Goal: Transaction & Acquisition: Purchase product/service

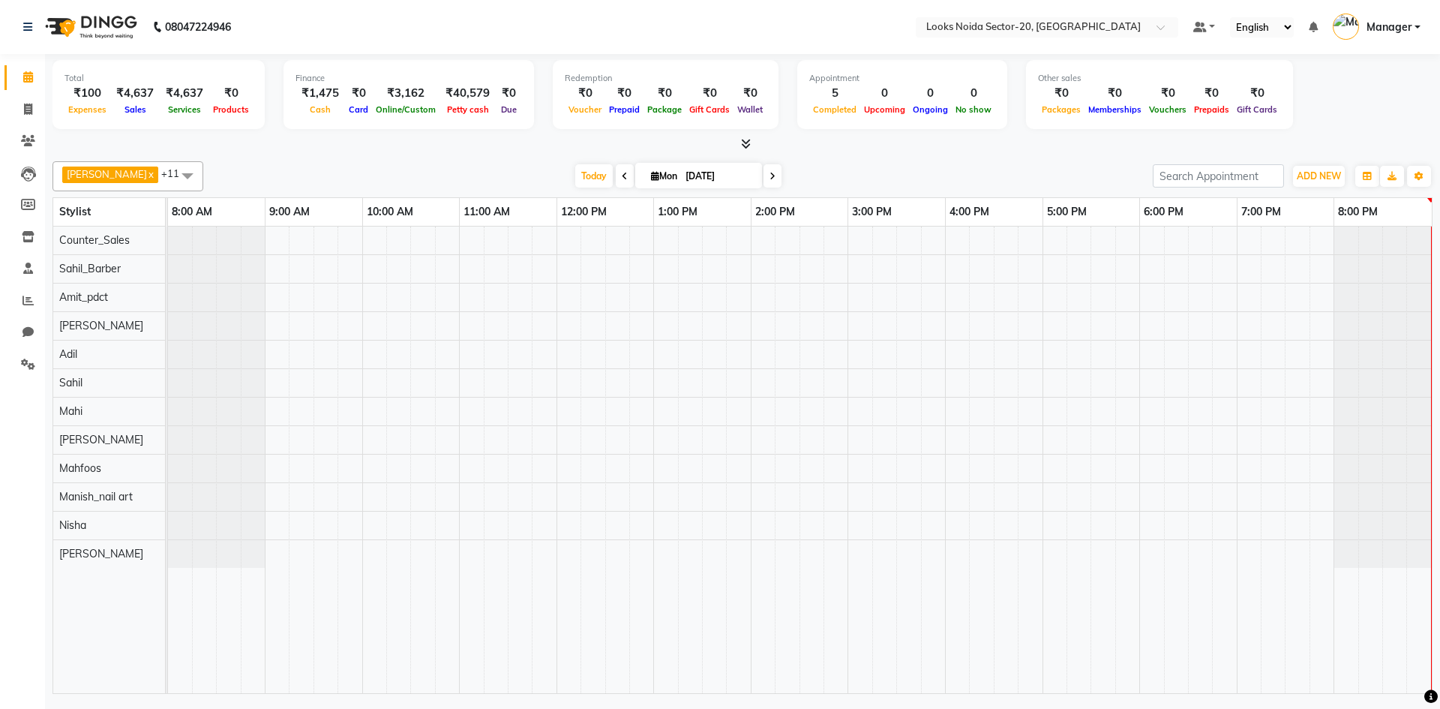
drag, startPoint x: 0, startPoint y: 0, endPoint x: 634, endPoint y: 43, distance: 635.9
click at [634, 43] on nav "08047224946 Select Location × Looks [GEOGRAPHIC_DATA] Sector-20, Noida Default …" at bounding box center [720, 27] width 1440 height 54
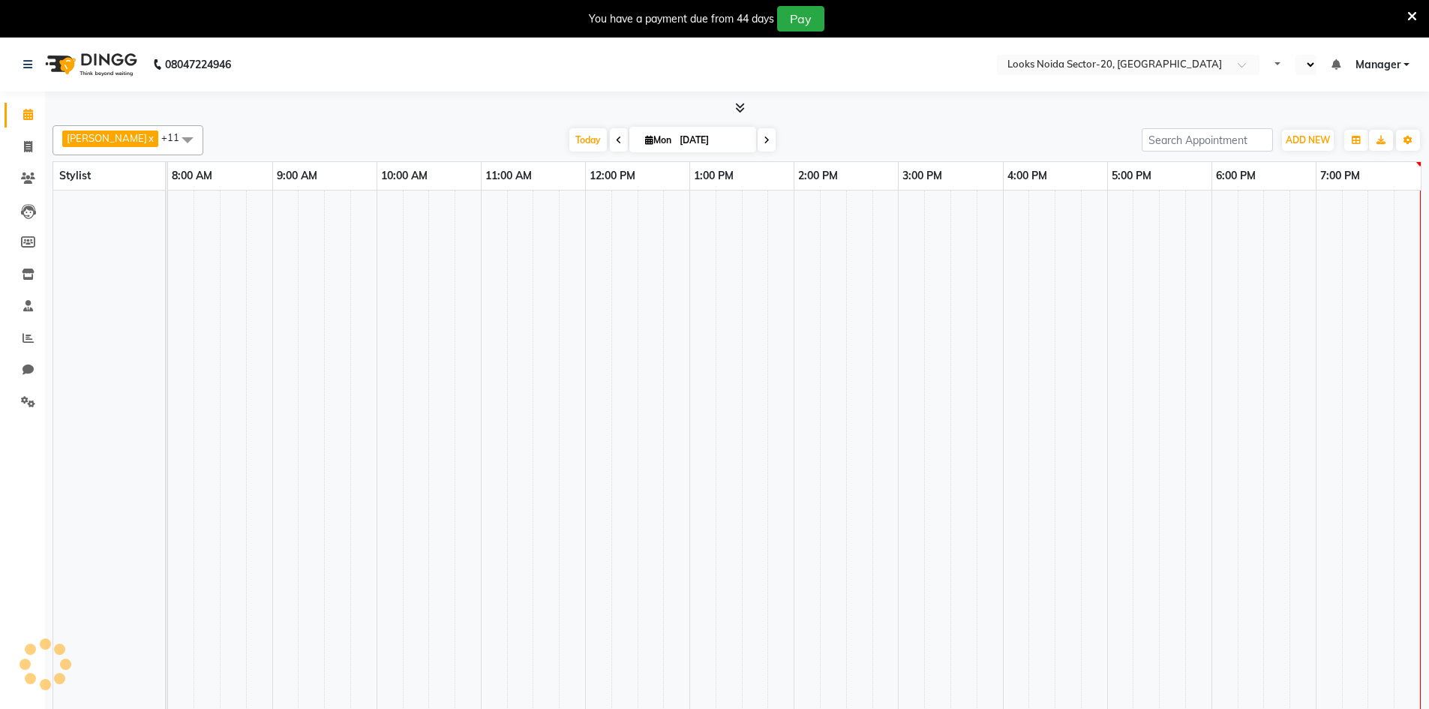
select select "en"
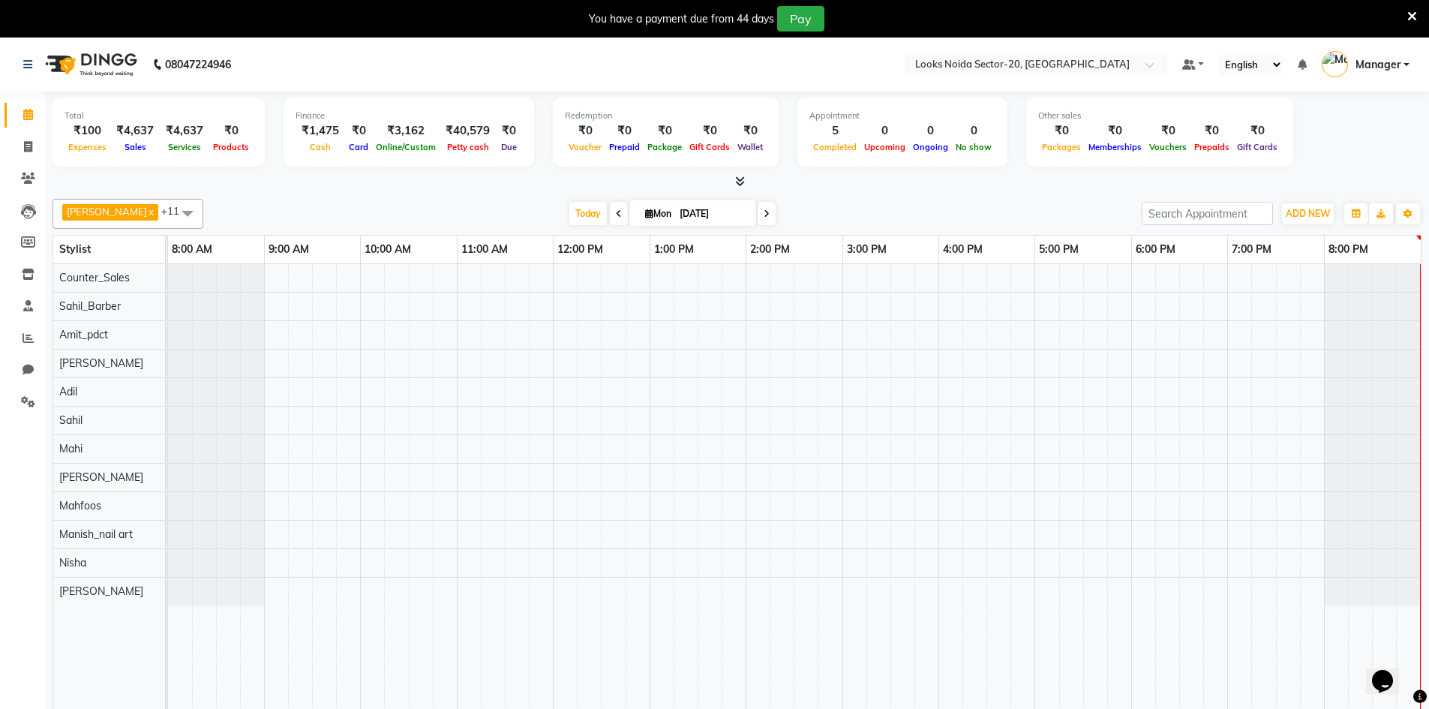
click at [1416, 15] on icon at bounding box center [1412, 16] width 10 height 13
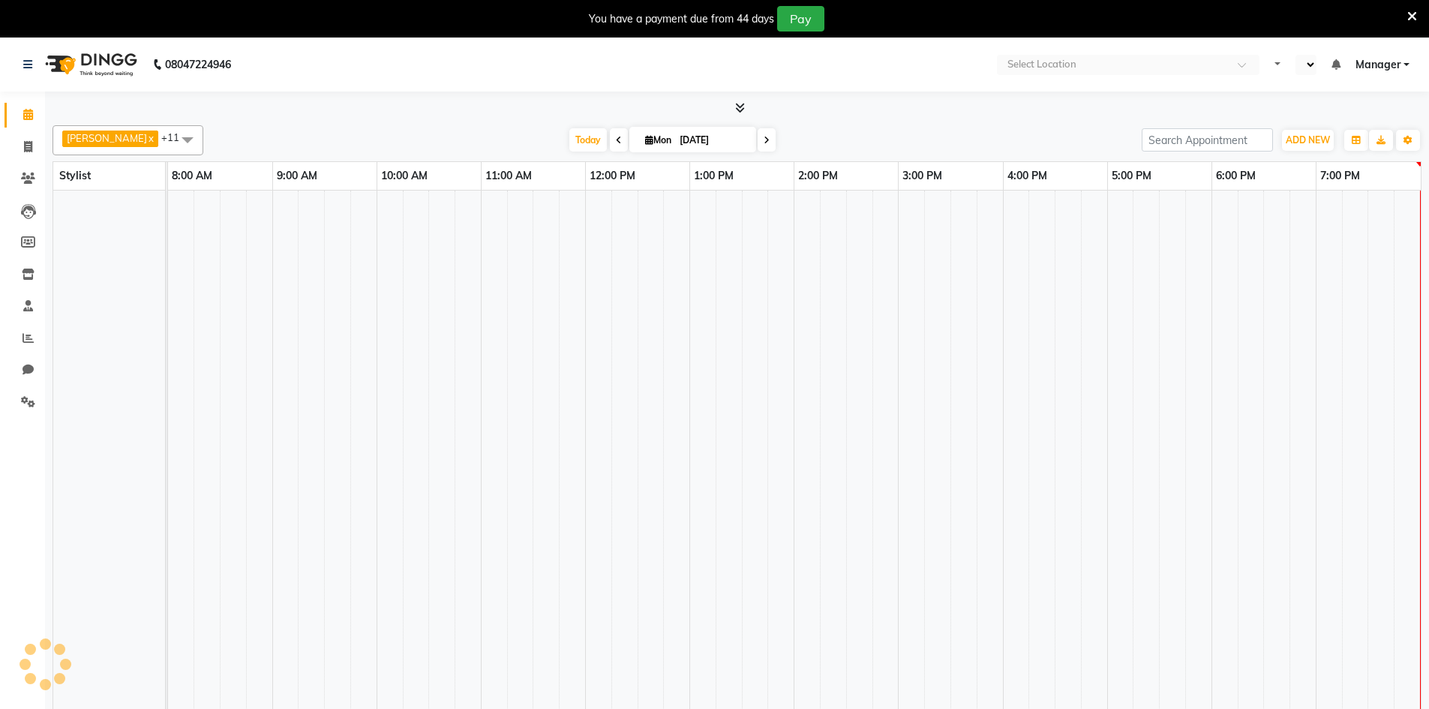
select select "en"
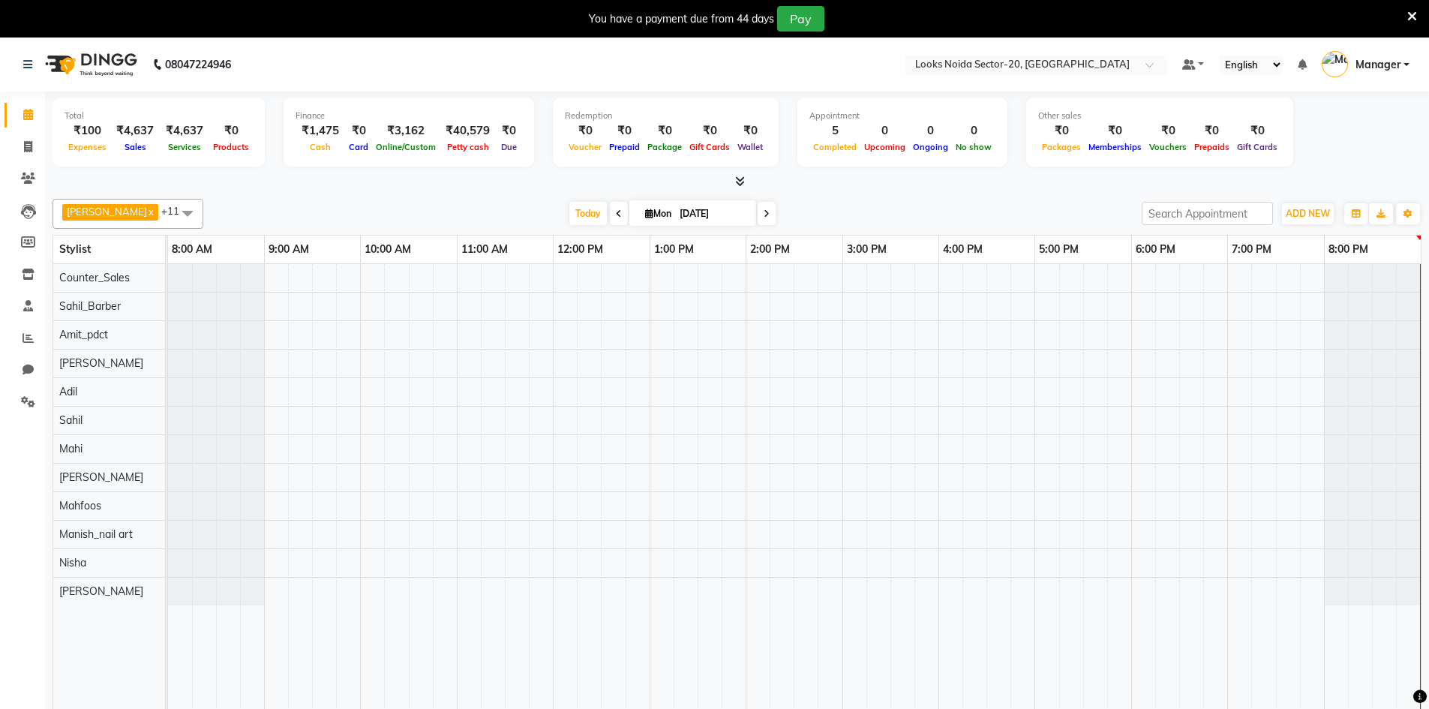
click at [1411, 16] on icon at bounding box center [1412, 16] width 10 height 13
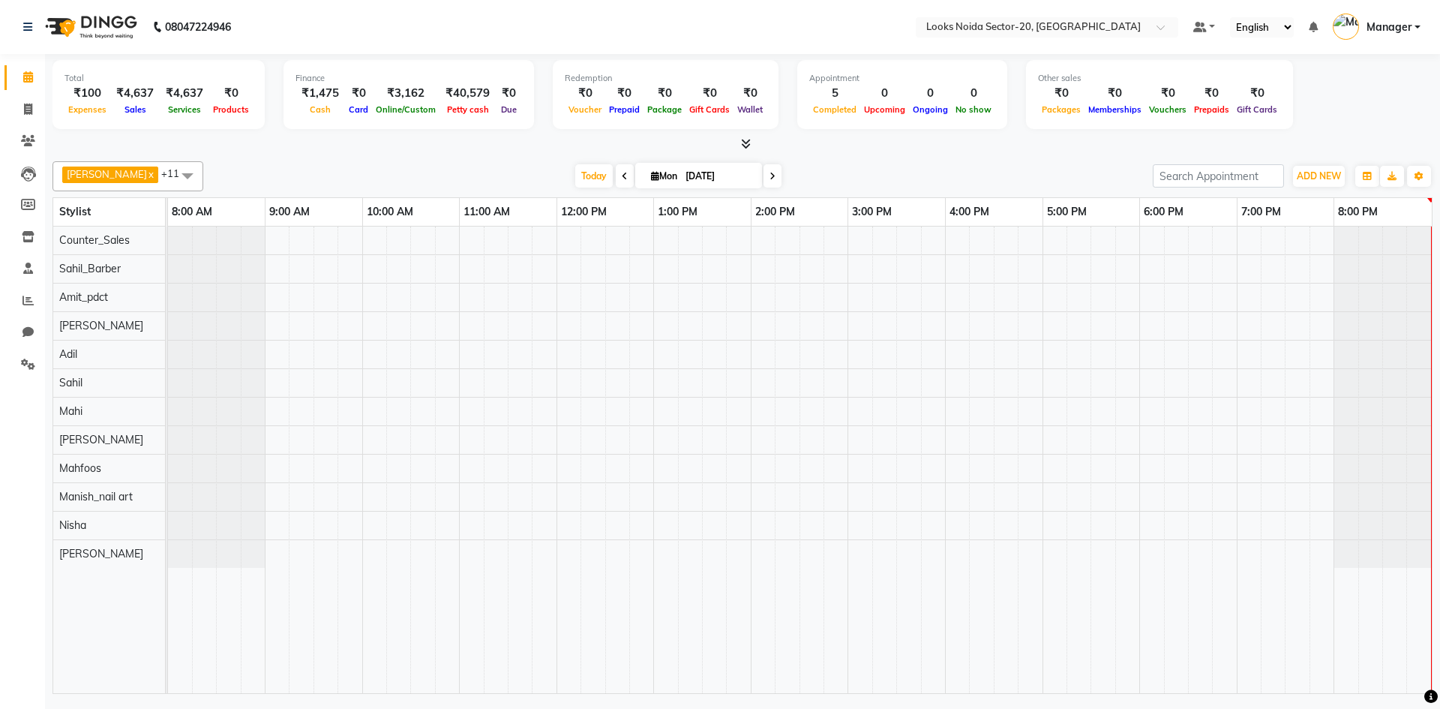
drag, startPoint x: 424, startPoint y: 1, endPoint x: 508, endPoint y: 21, distance: 85.5
click at [508, 21] on nav "08047224946 Select Location × Looks [GEOGRAPHIC_DATA] Sector-20, Noida Default …" at bounding box center [720, 27] width 1440 height 54
drag, startPoint x: 528, startPoint y: 1, endPoint x: 531, endPoint y: 23, distance: 22.7
click at [531, 23] on nav "08047224946 Select Location × Looks Noida Sector-20, Noida Default Panel My Pan…" at bounding box center [720, 27] width 1440 height 54
drag, startPoint x: 543, startPoint y: 2, endPoint x: 559, endPoint y: 13, distance: 20.0
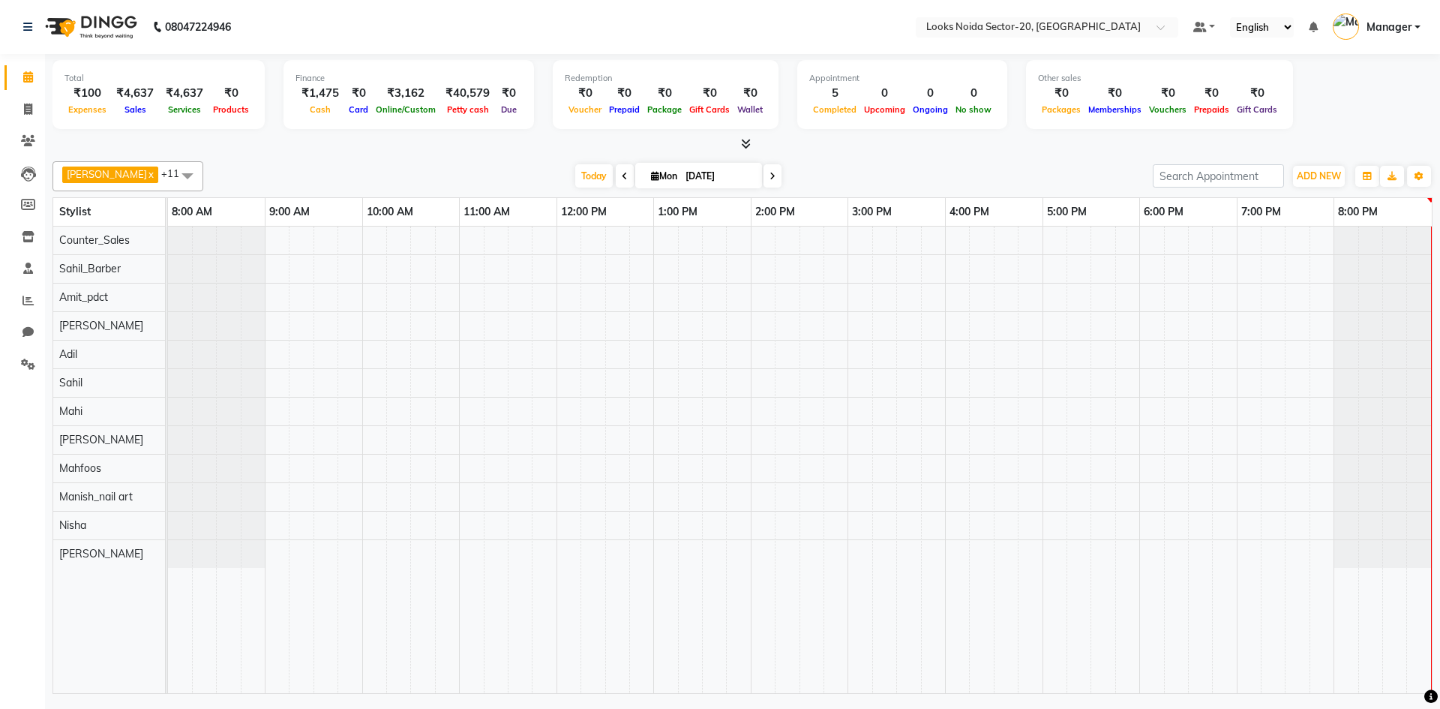
click at [559, 13] on nav "08047224946 Select Location × Looks Noida Sector-20, Noida Default Panel My Pan…" at bounding box center [720, 27] width 1440 height 54
drag, startPoint x: 566, startPoint y: 2, endPoint x: 586, endPoint y: 11, distance: 22.2
click at [586, 11] on nav "08047224946 Select Location × Looks Noida Sector-20, Noida Default Panel My Pan…" at bounding box center [720, 27] width 1440 height 54
click at [27, 111] on icon at bounding box center [28, 108] width 8 height 11
select select "service"
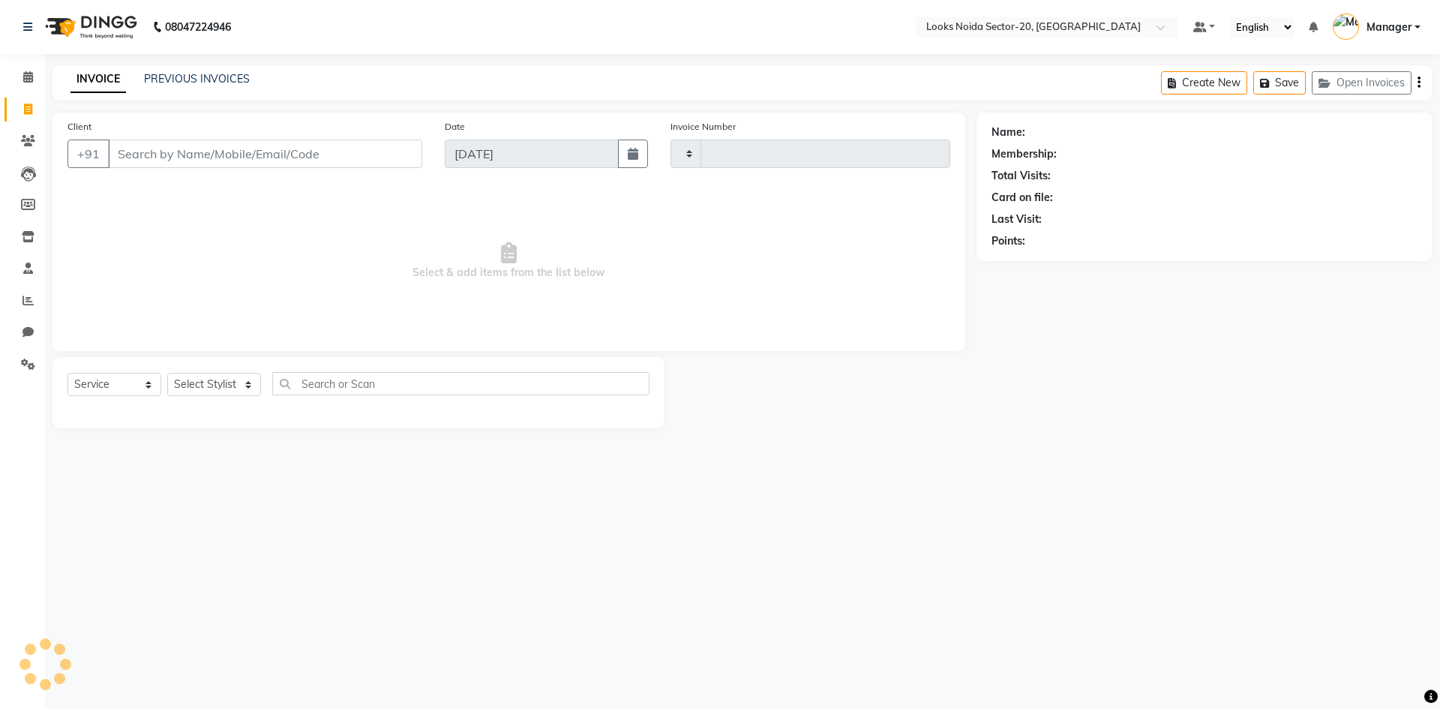
click at [195, 154] on input "Client" at bounding box center [265, 153] width 314 height 28
type input "0426"
select select "8646"
click at [192, 384] on select "Select Stylist Aarti Sharma Adil Amit_pdct Counter_Sales Fardeen Mahfoos Mahi M…" at bounding box center [214, 384] width 94 height 23
select select "86760"
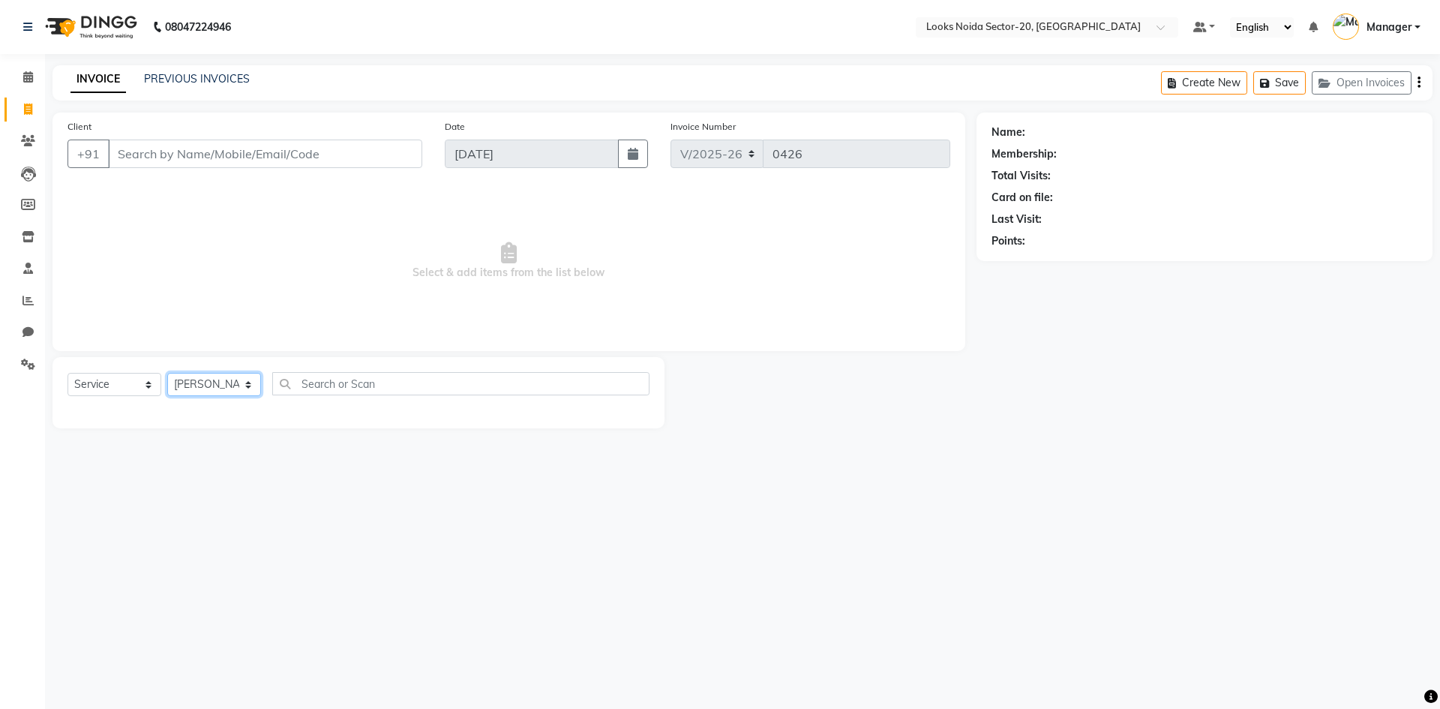
click at [167, 373] on select "Select Stylist Aarti Sharma Adil Amit_pdct Counter_Sales Fardeen Mahfoos Mahi M…" at bounding box center [214, 384] width 94 height 23
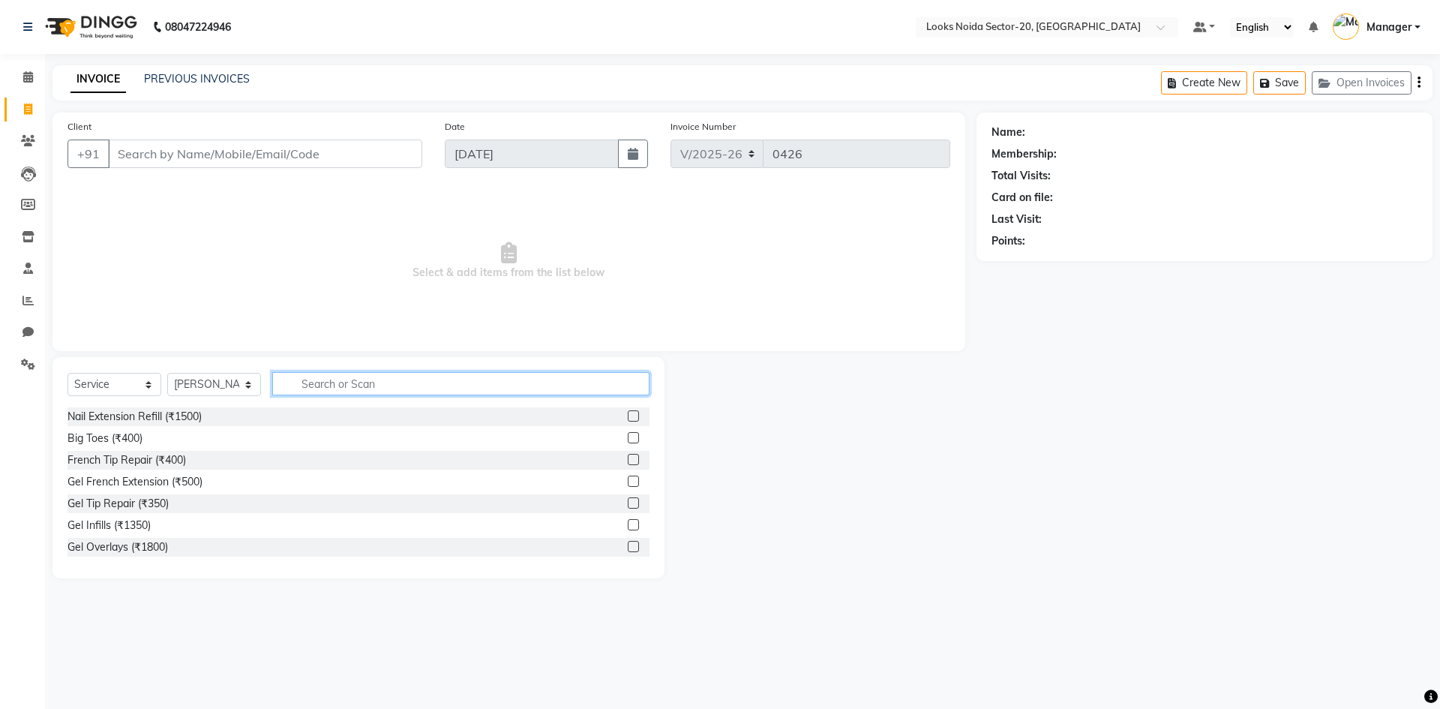
click at [334, 382] on input "text" at bounding box center [460, 383] width 377 height 23
type input "cut"
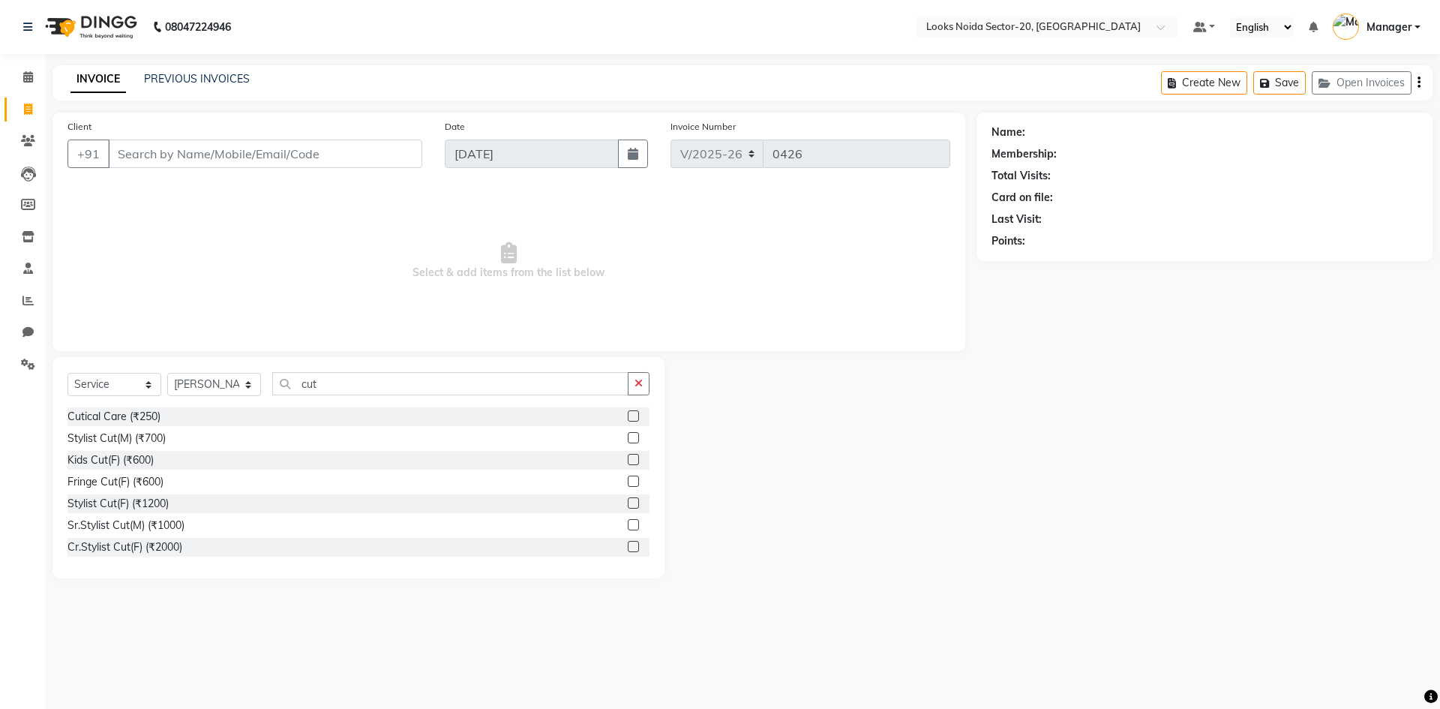
click at [628, 436] on label at bounding box center [633, 437] width 11 height 11
click at [628, 436] on input "checkbox" at bounding box center [633, 438] width 10 height 10
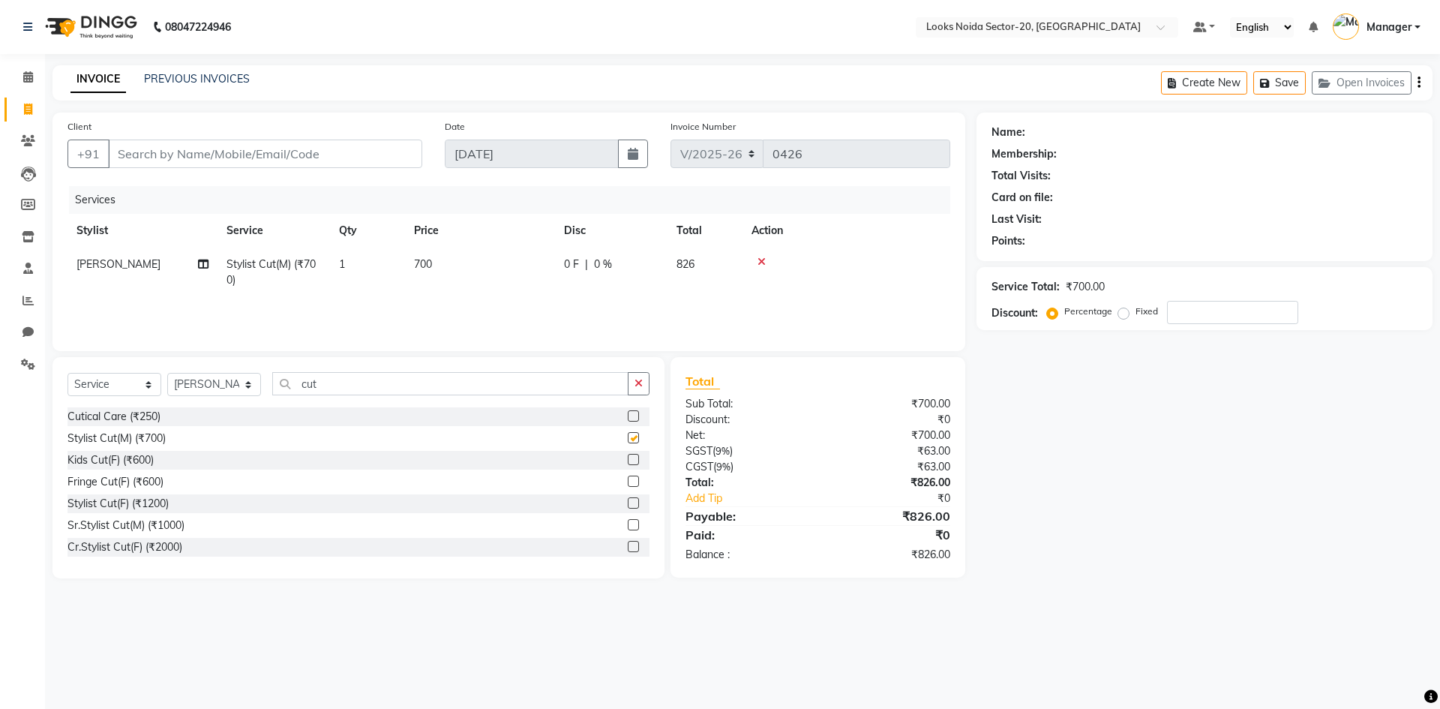
checkbox input "false"
click at [561, 391] on input "cut" at bounding box center [450, 383] width 356 height 23
type input "c"
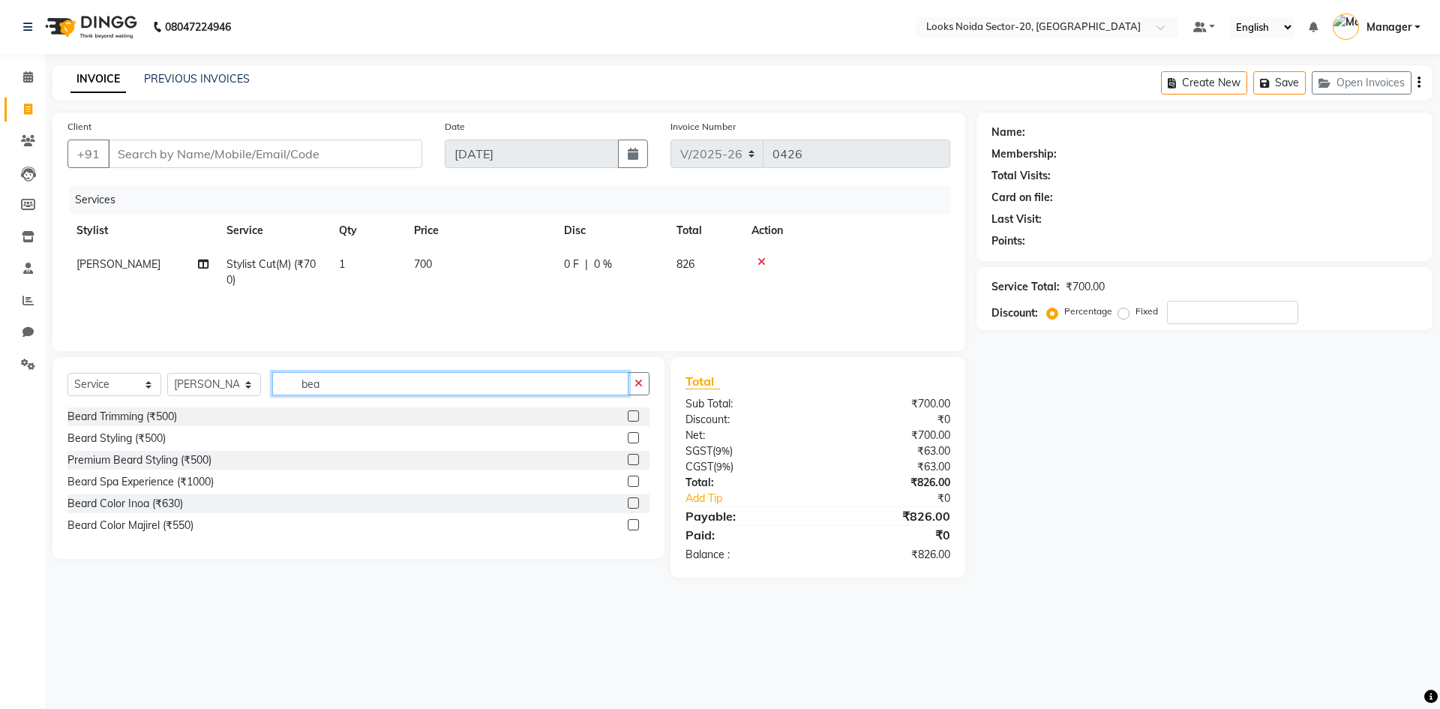
type input "bea"
click at [638, 420] on label at bounding box center [633, 415] width 11 height 11
click at [637, 420] on input "checkbox" at bounding box center [633, 417] width 10 height 10
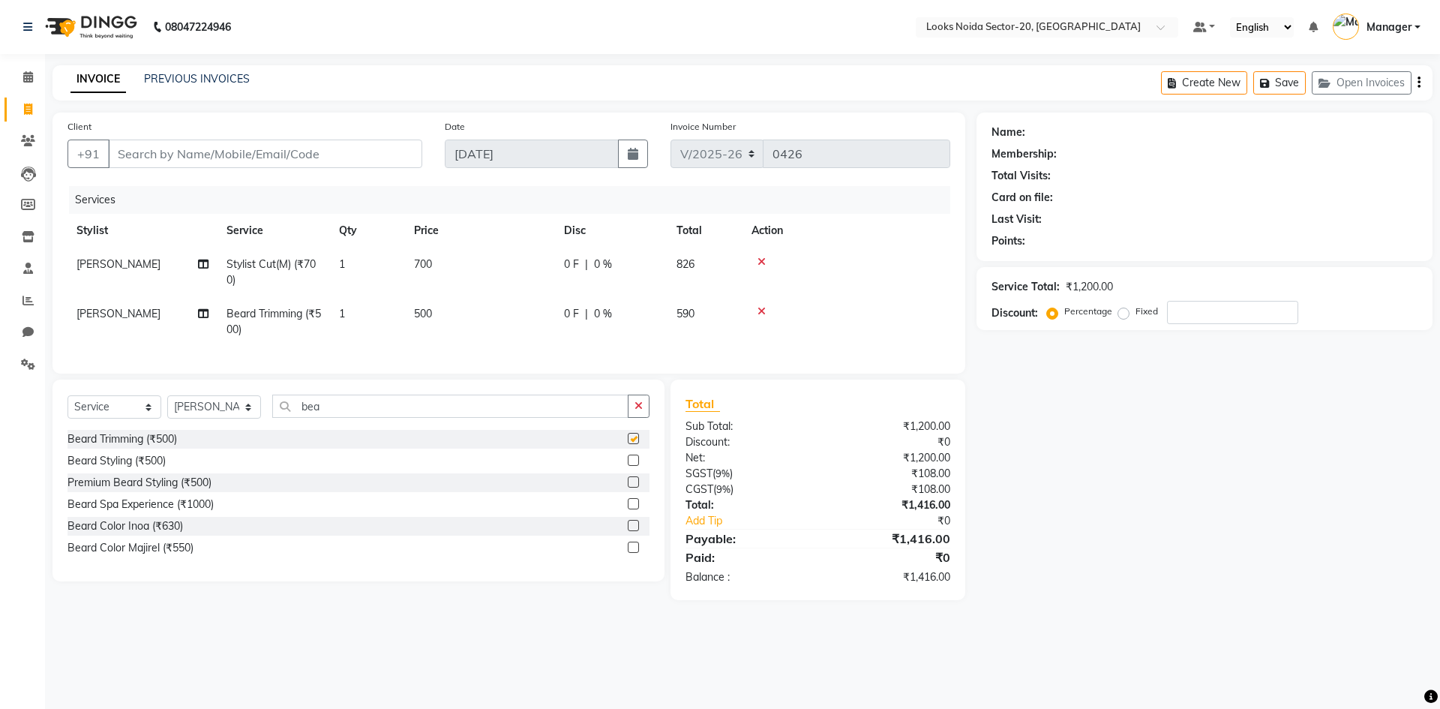
checkbox input "false"
click at [503, 410] on input "bea" at bounding box center [450, 405] width 356 height 23
click at [458, 262] on td "700" at bounding box center [480, 271] width 150 height 49
select select "86760"
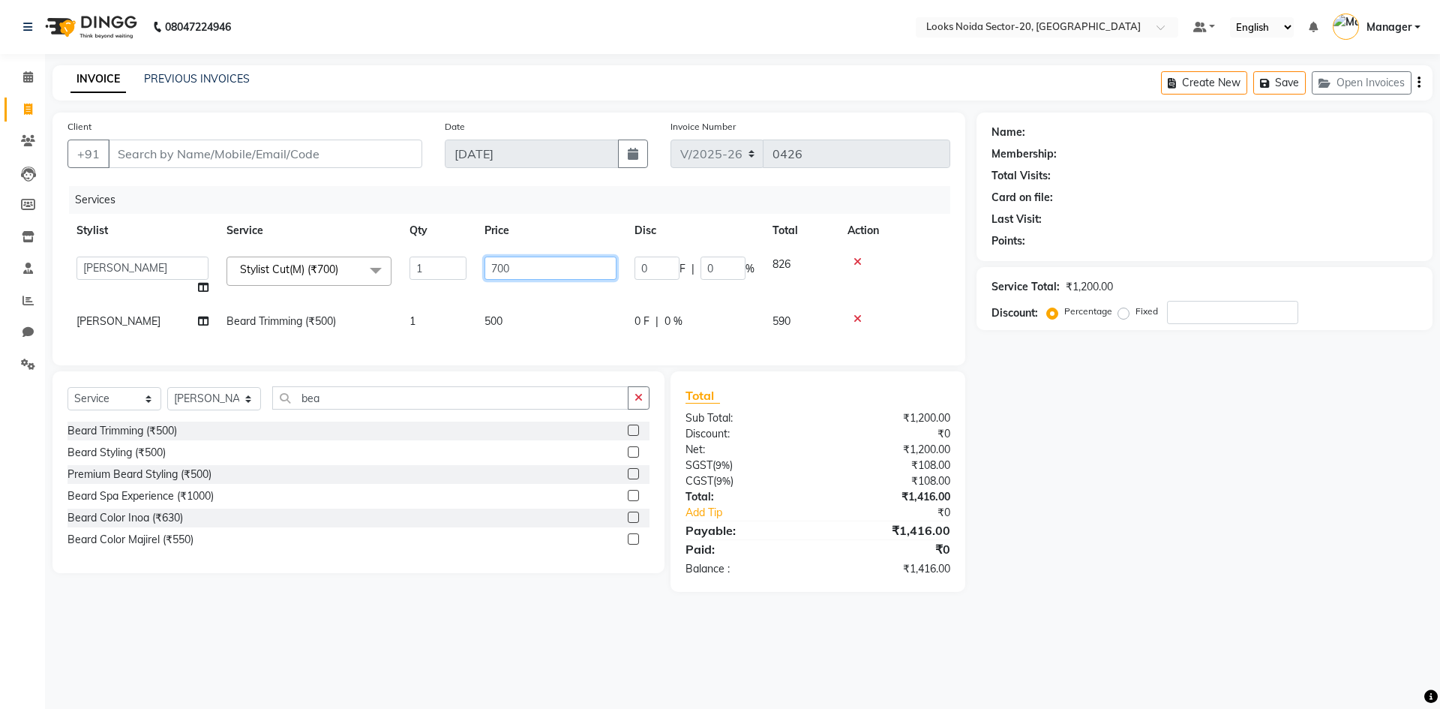
click at [576, 262] on input "700" at bounding box center [550, 267] width 132 height 23
type input "7"
type input "500"
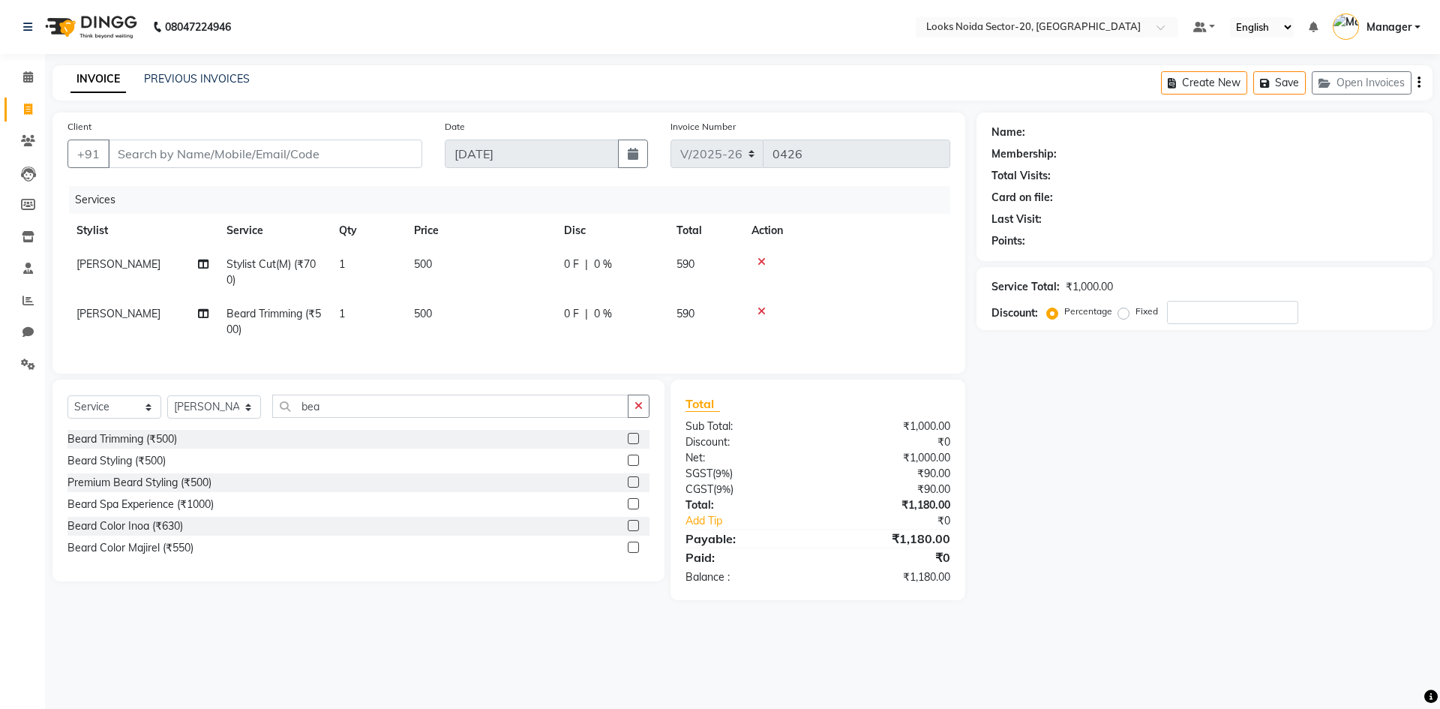
click at [593, 334] on tr "Fardeen Beard Trimming (₹500) 1 500 0 F | 0 % 590" at bounding box center [508, 321] width 883 height 49
click at [523, 310] on td "500" at bounding box center [480, 321] width 150 height 49
select select "86760"
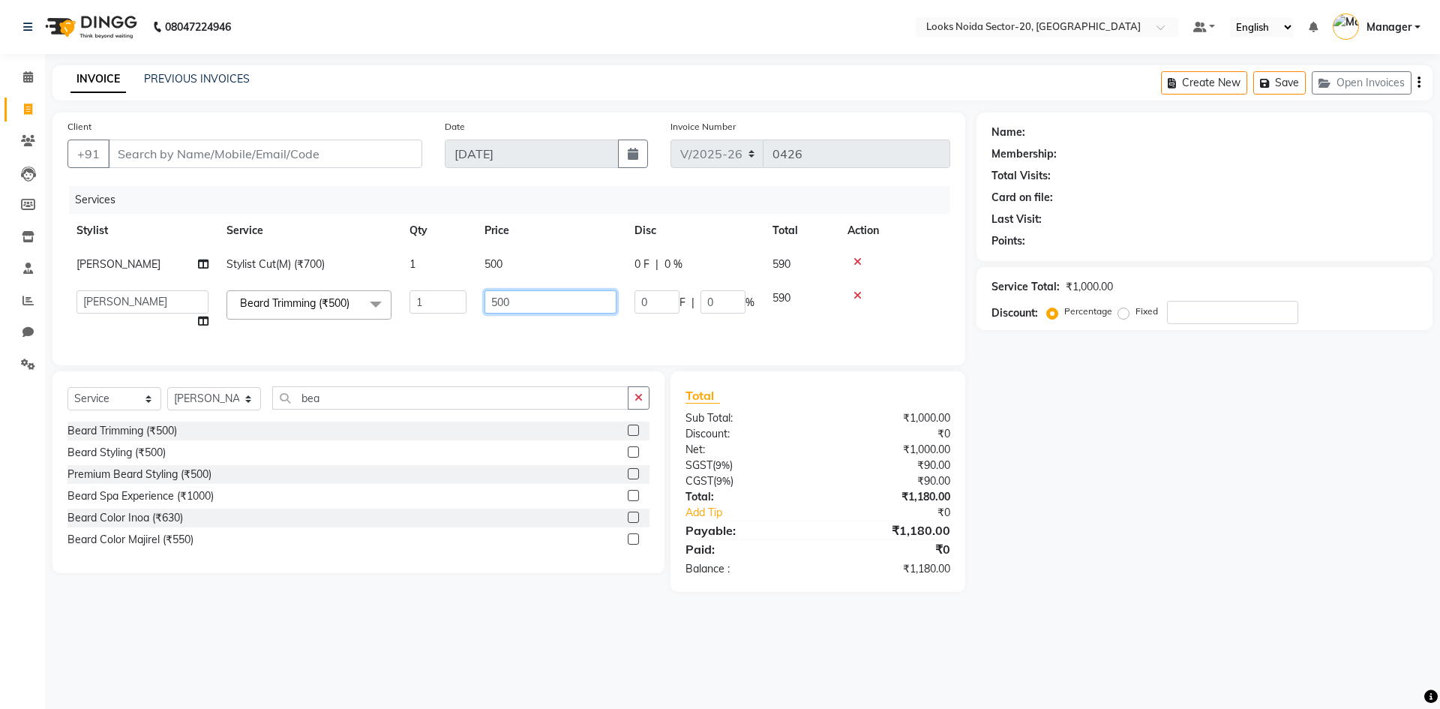
click at [535, 305] on input "500" at bounding box center [550, 301] width 132 height 23
type input "5"
type input "300"
click at [1195, 434] on div "Name: Membership: Total Visits: Card on file: Last Visit: Points: Service Total…" at bounding box center [1209, 351] width 467 height 479
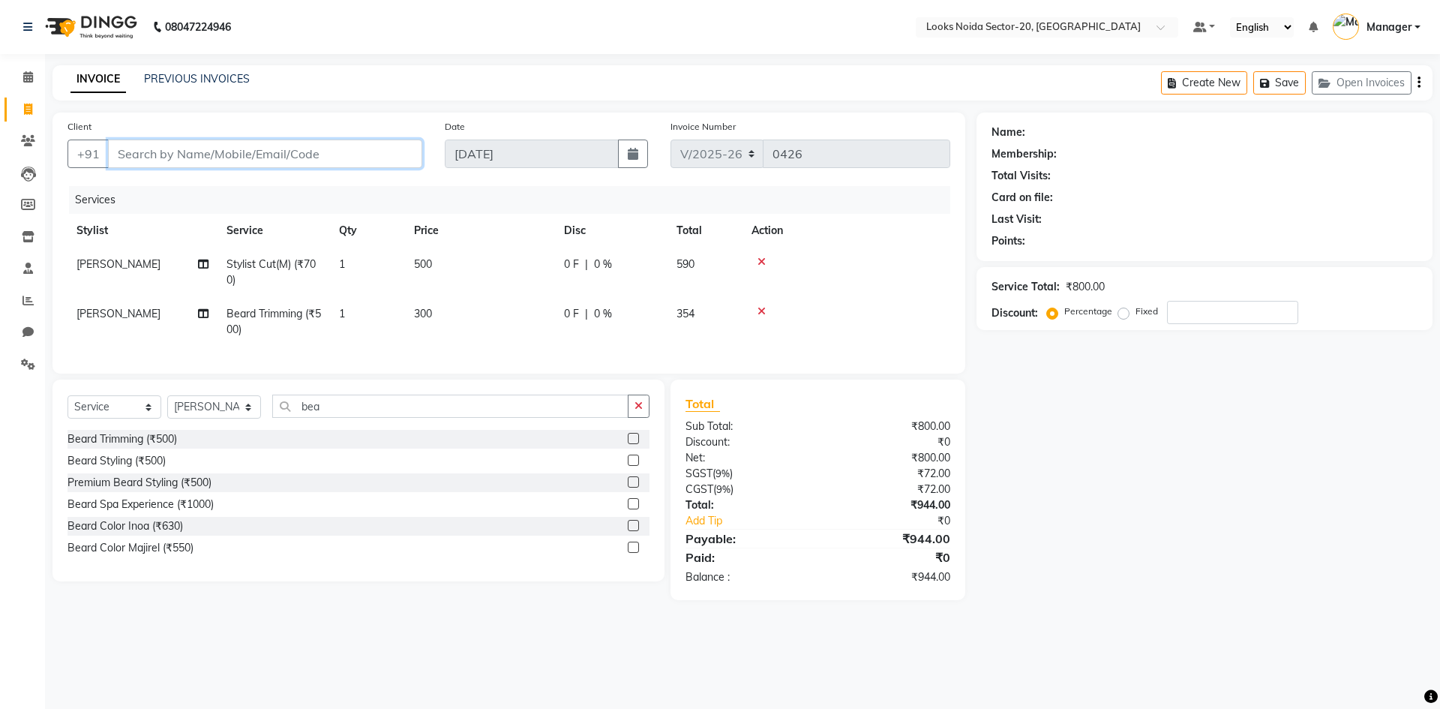
click at [250, 161] on input "Client" at bounding box center [265, 153] width 314 height 28
type input "7"
type input "0"
type input "7989318382"
click at [401, 160] on span "Add Client" at bounding box center [383, 153] width 59 height 15
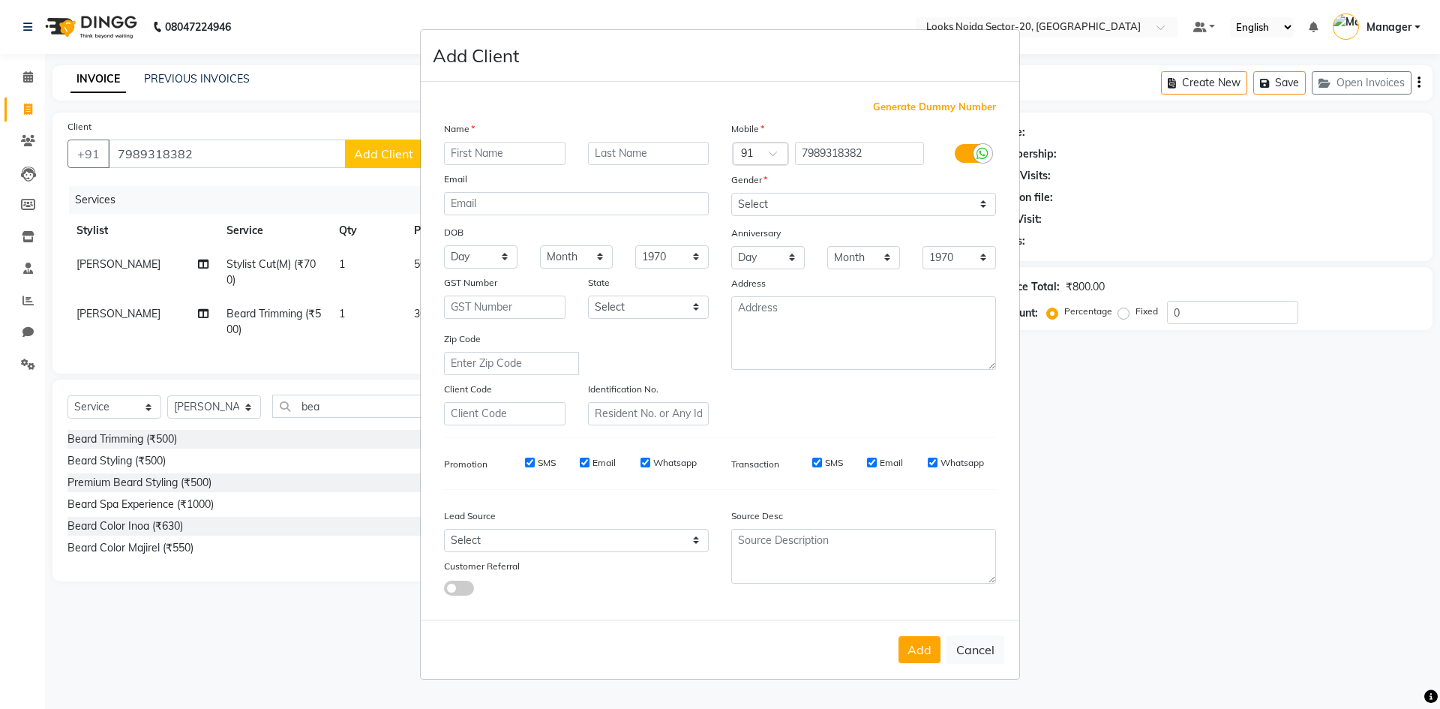
drag, startPoint x: 521, startPoint y: 157, endPoint x: 513, endPoint y: 159, distance: 8.4
click at [514, 158] on input "text" at bounding box center [504, 153] width 121 height 23
type input "phanny"
click at [602, 157] on input "text" at bounding box center [648, 153] width 121 height 23
type input "sir"
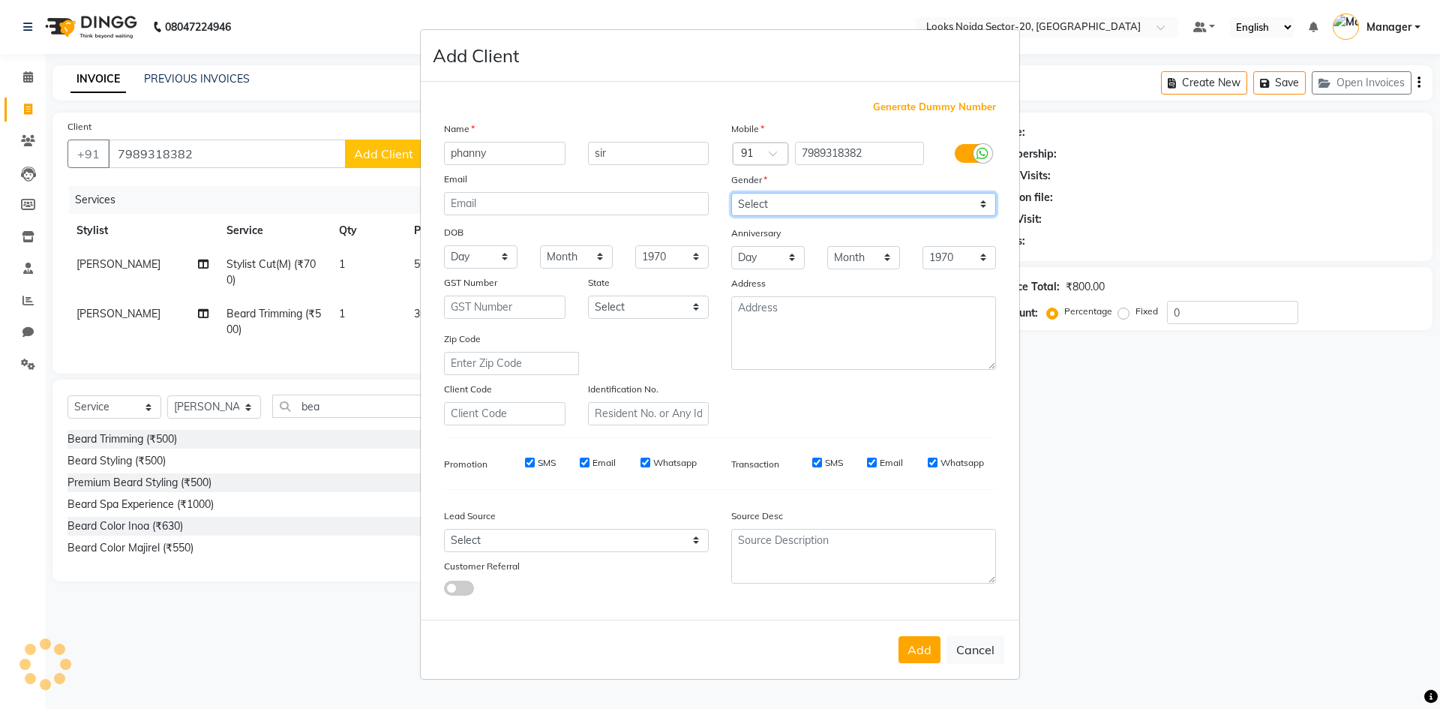
click at [783, 196] on select "Select Male Female Other Prefer Not To Say" at bounding box center [863, 204] width 265 height 23
select select "male"
click at [731, 193] on select "Select Male Female Other Prefer Not To Say" at bounding box center [863, 204] width 265 height 23
click at [913, 646] on button "Add" at bounding box center [919, 649] width 42 height 27
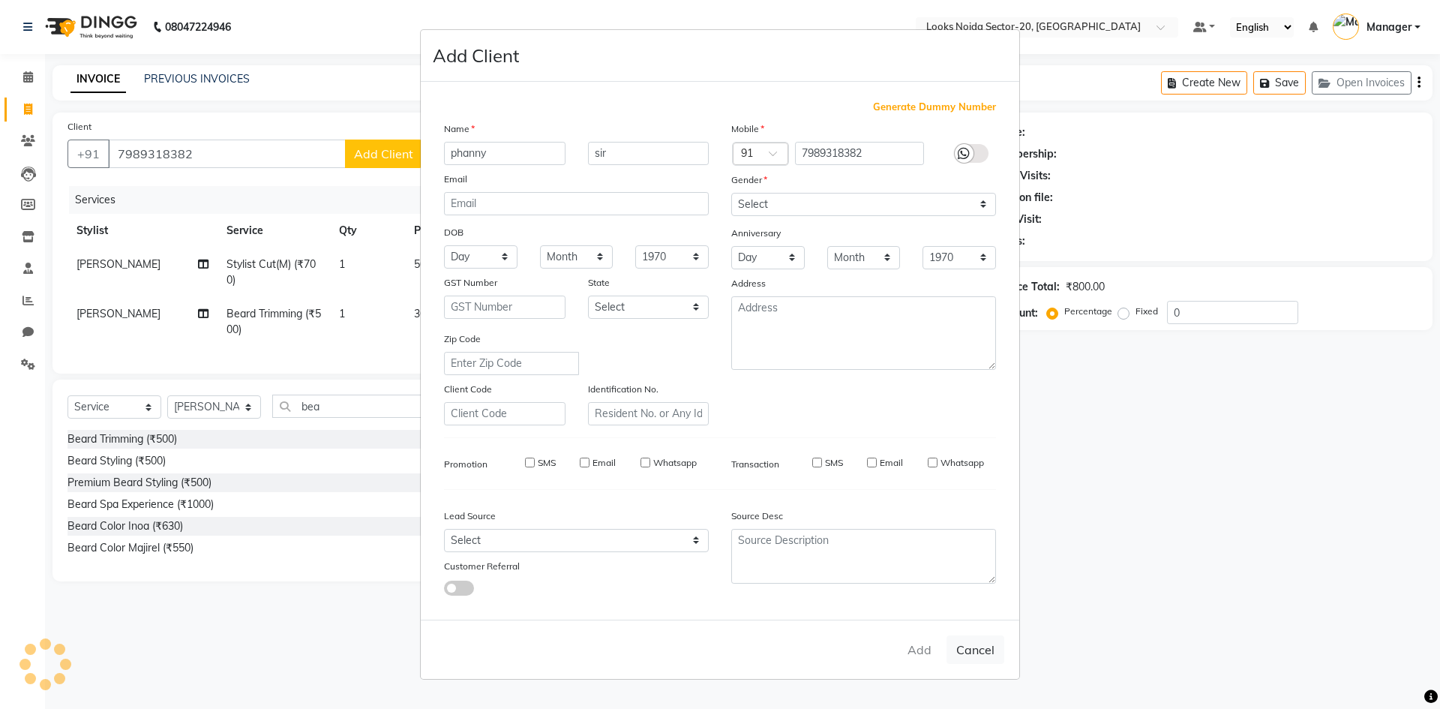
select select
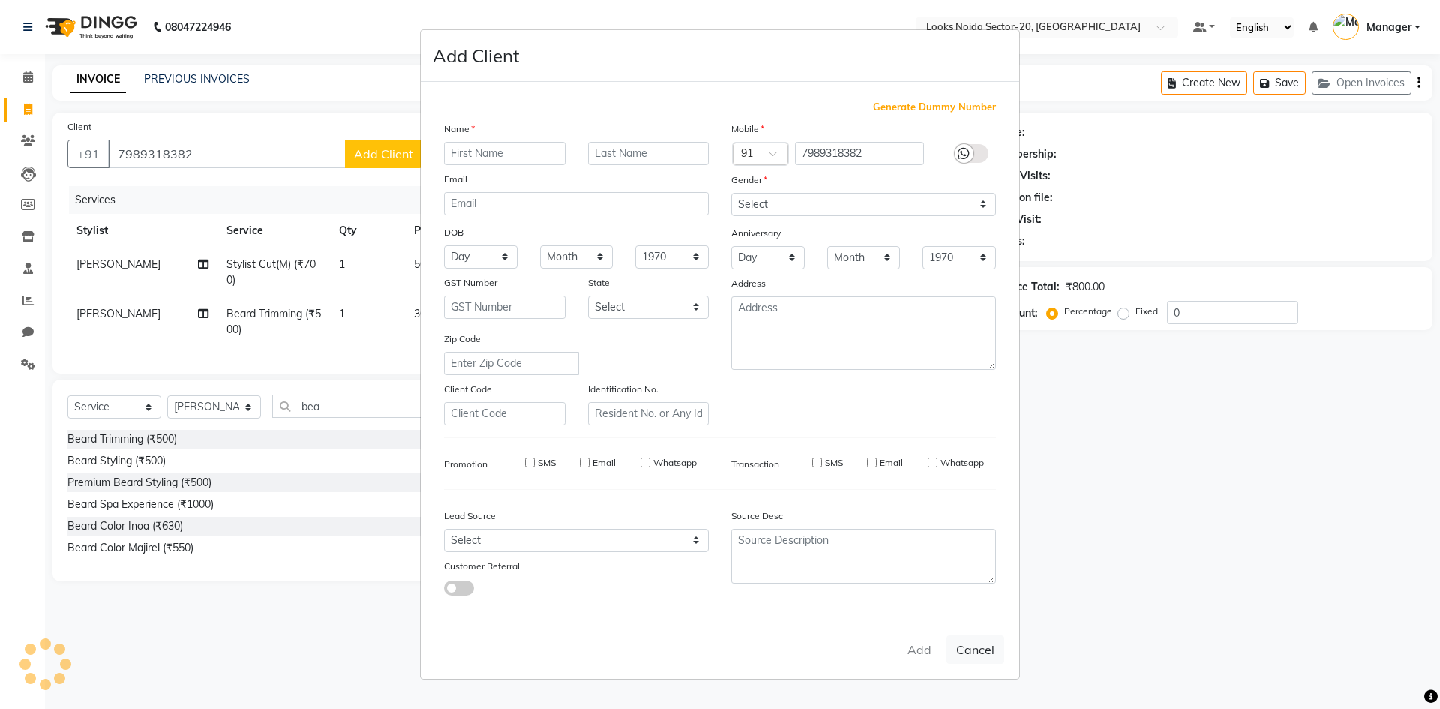
select select
checkbox input "false"
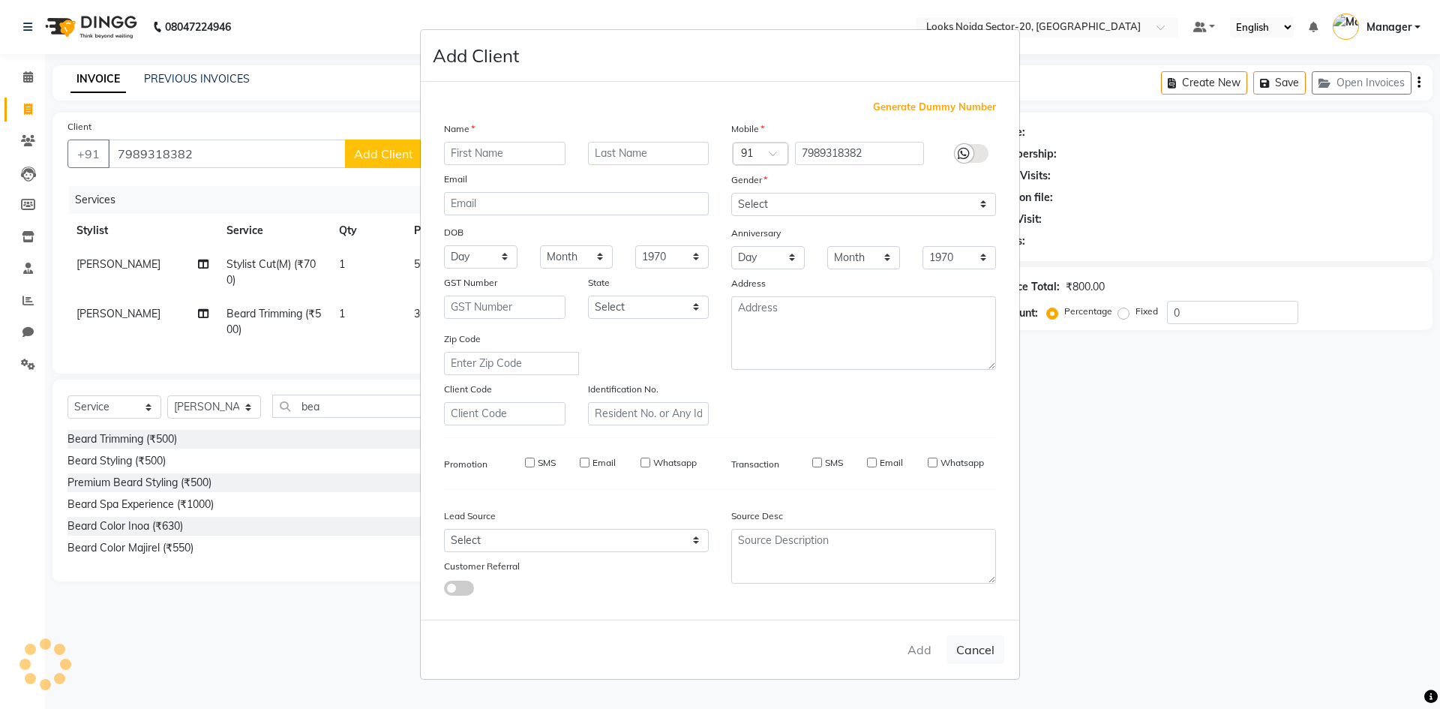
checkbox input "false"
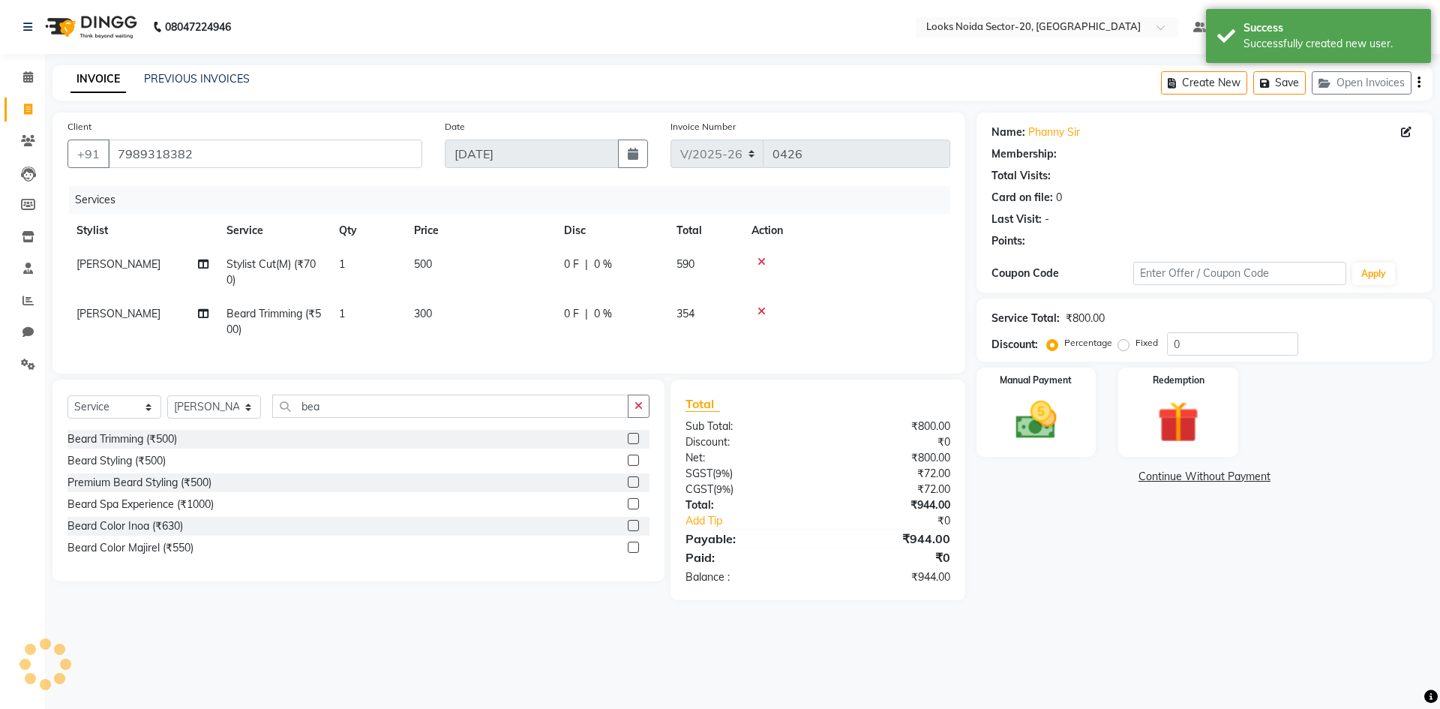
select select "1: Object"
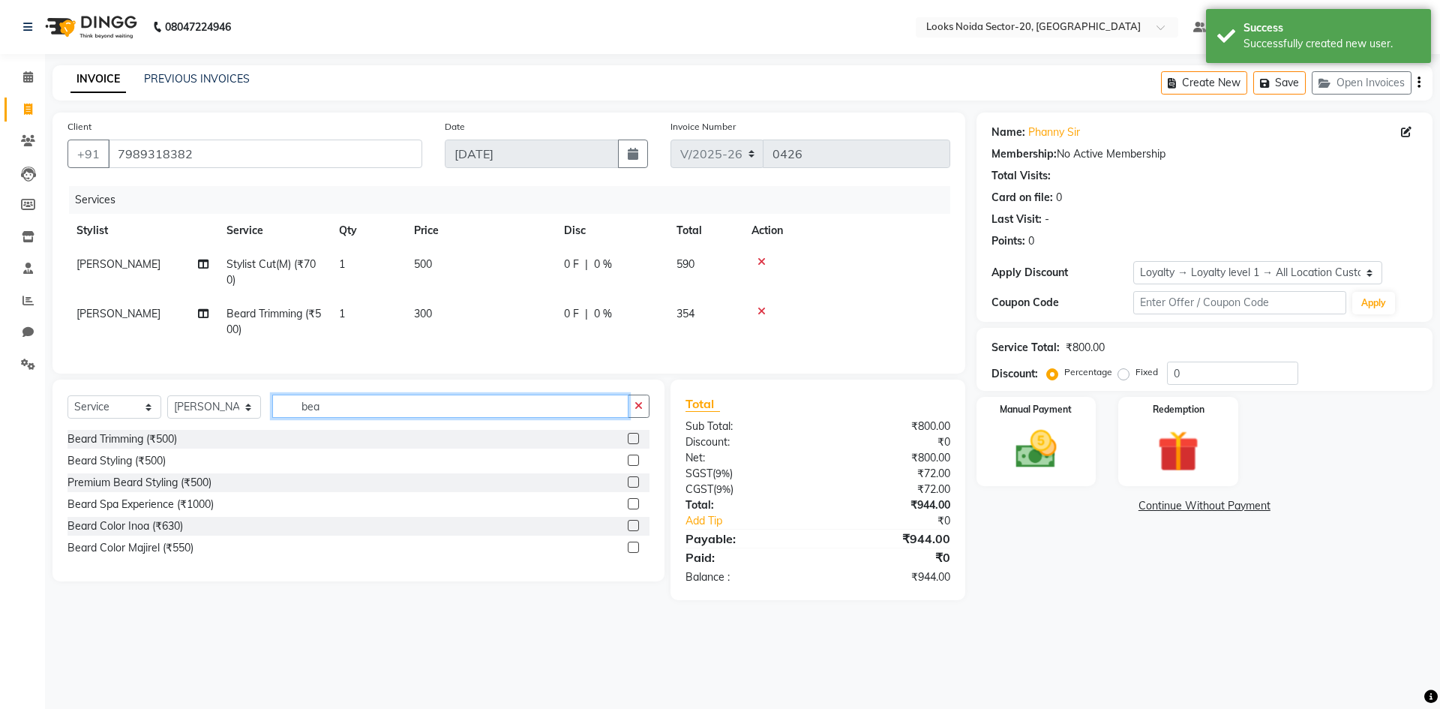
click at [510, 408] on input "bea" at bounding box center [450, 405] width 356 height 23
type input "b"
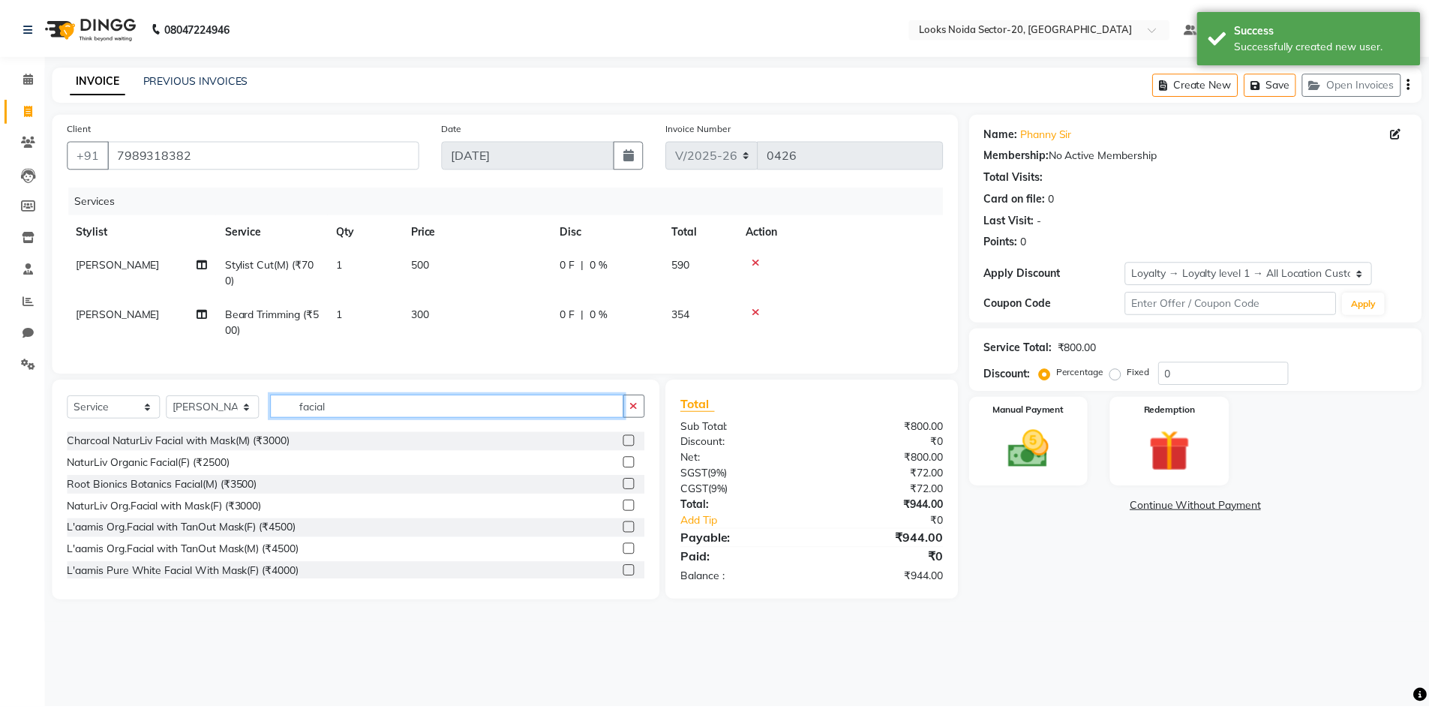
scroll to position [300, 0]
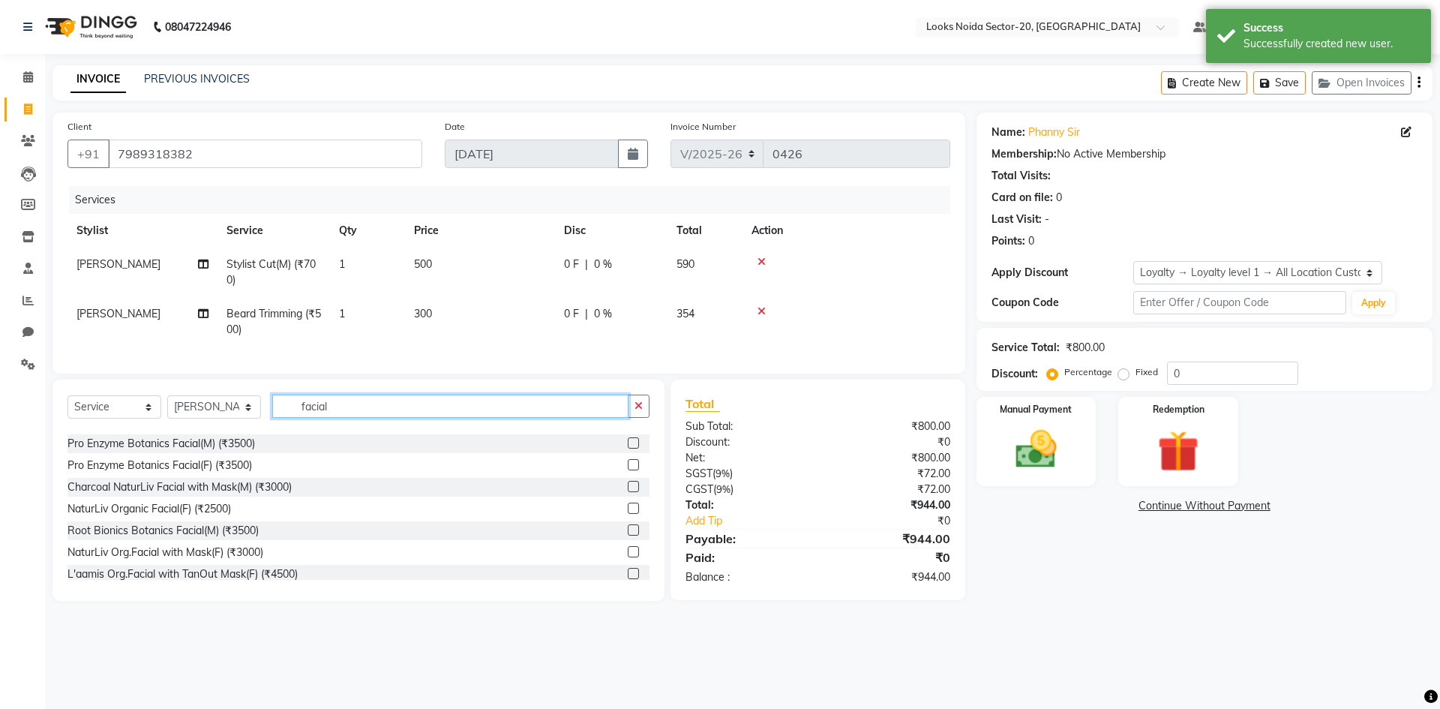
type input "facial"
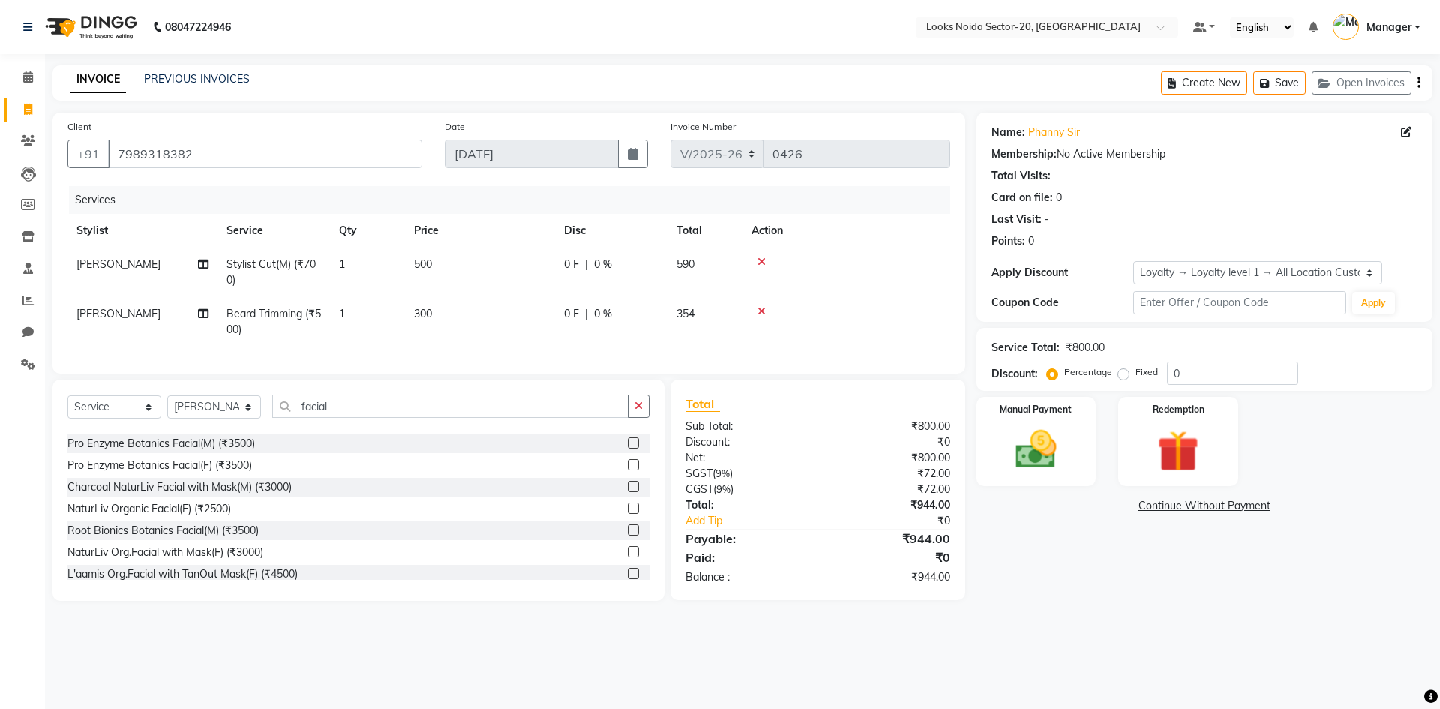
click at [628, 492] on label at bounding box center [633, 486] width 11 height 11
click at [628, 492] on input "checkbox" at bounding box center [633, 487] width 10 height 10
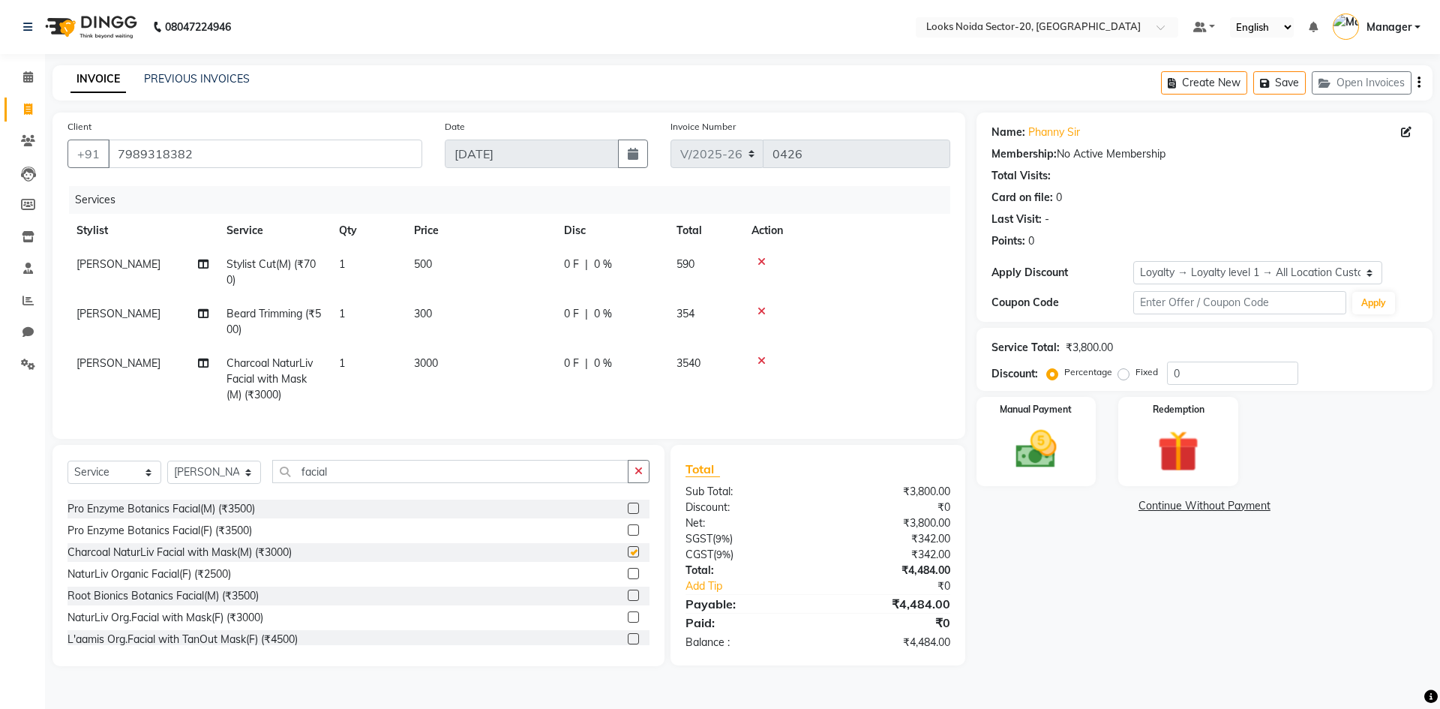
checkbox input "false"
click at [1149, 584] on div "Name: Phanny Sir Membership: No Active Membership Total Visits: Card on file: 0…" at bounding box center [1209, 388] width 467 height 553
click at [1182, 379] on input "0" at bounding box center [1232, 372] width 131 height 23
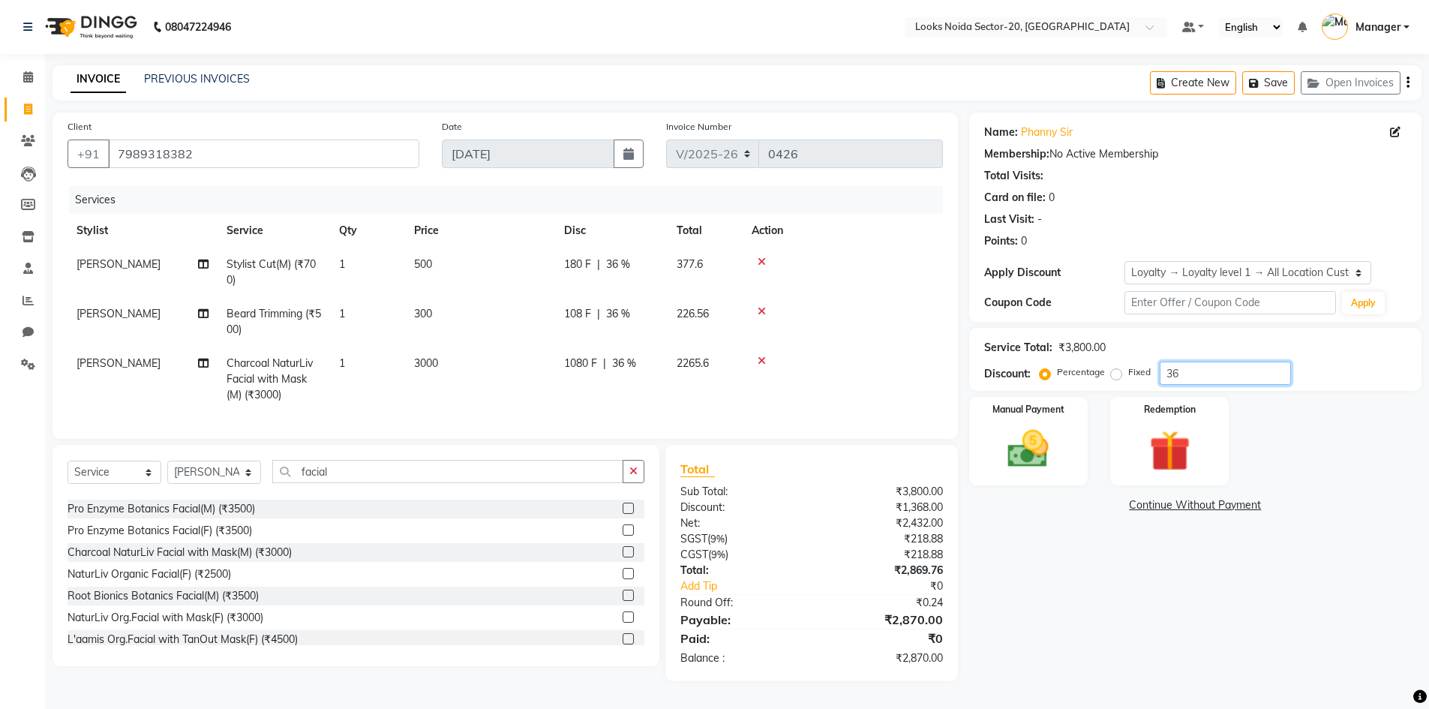
type input "36"
click at [438, 362] on span "3000" at bounding box center [426, 362] width 24 height 13
select select "86760"
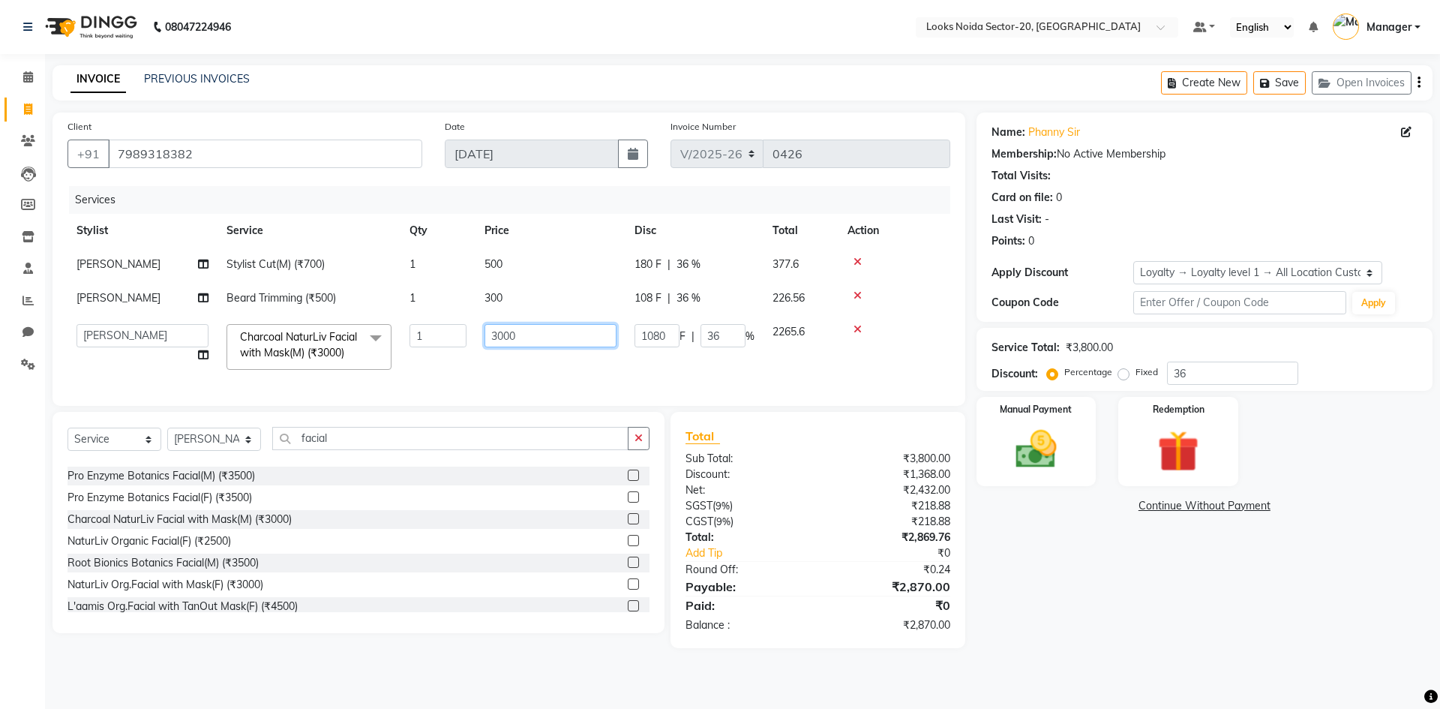
click at [520, 336] on input "3000" at bounding box center [550, 335] width 132 height 23
type input "3"
type input "3500"
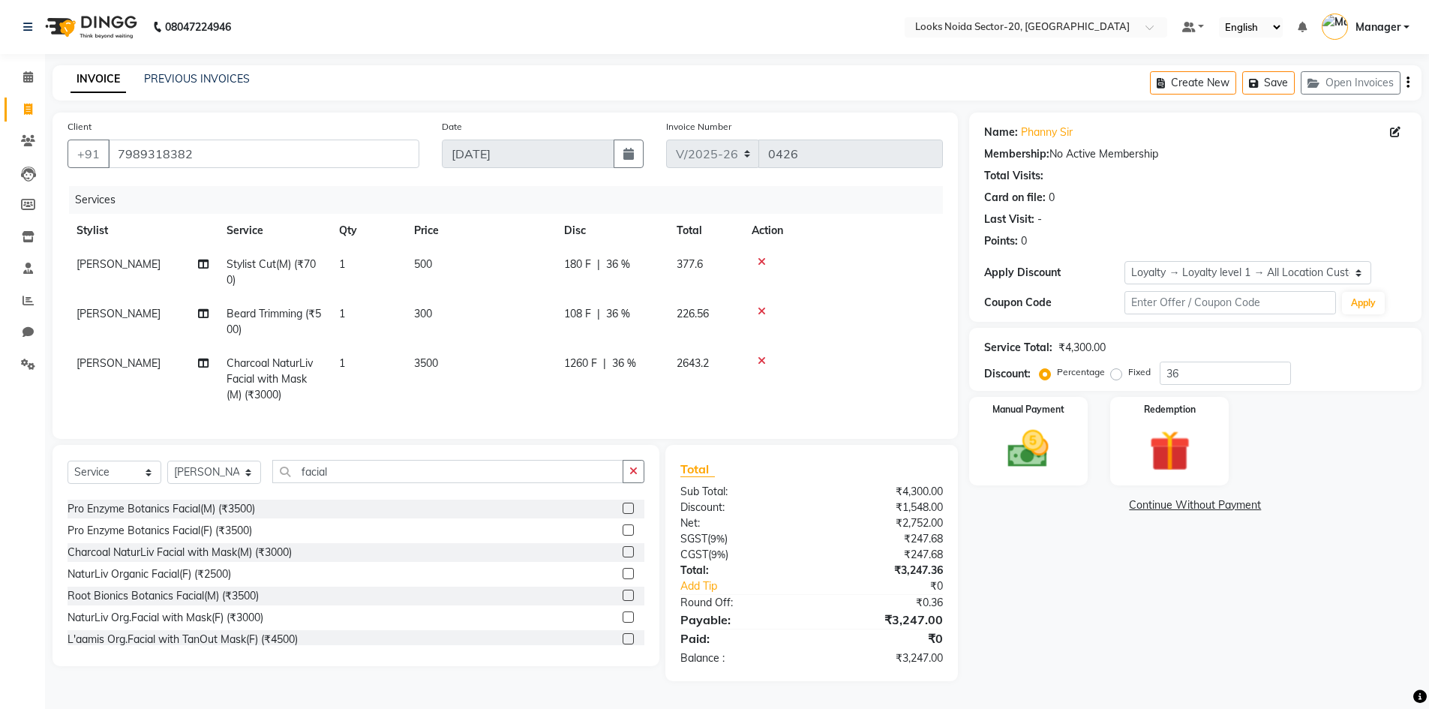
click at [1312, 404] on div "Manual Payment Redemption" at bounding box center [1195, 441] width 475 height 88
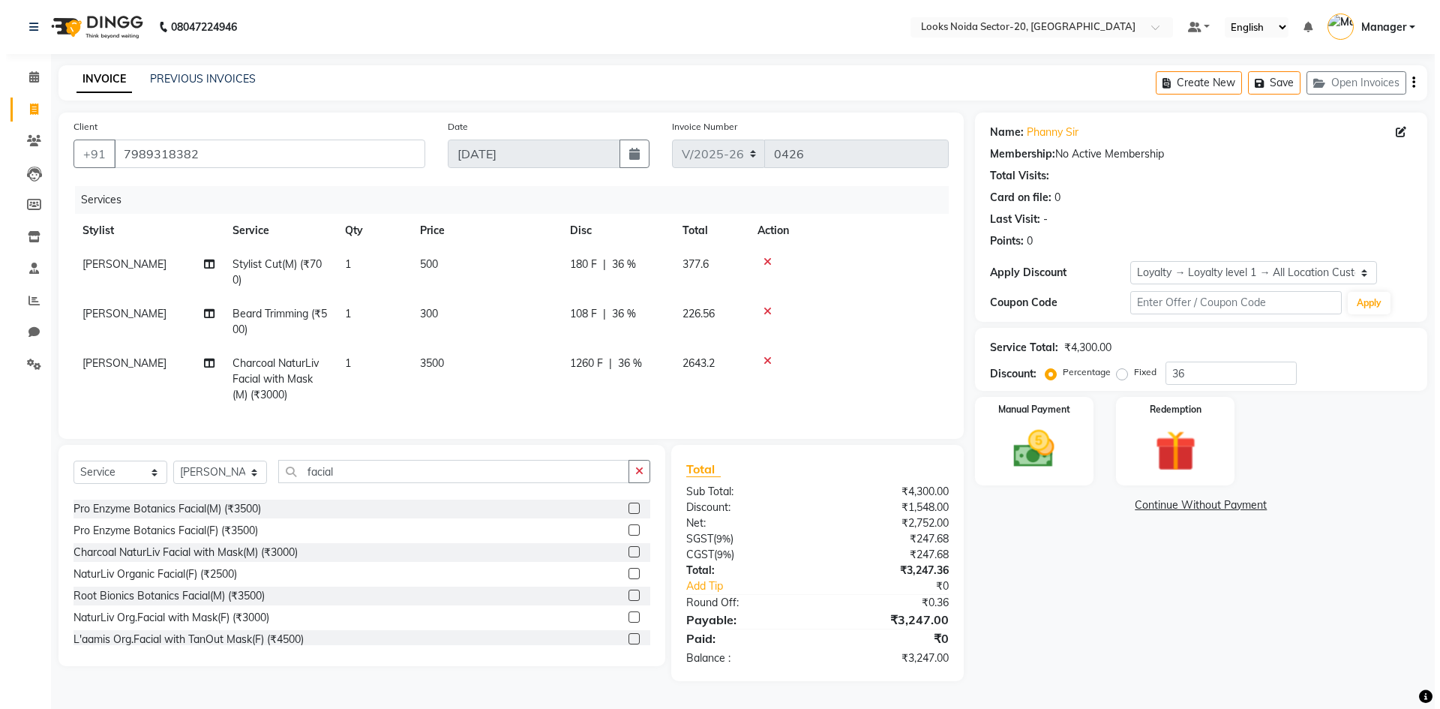
scroll to position [0, 0]
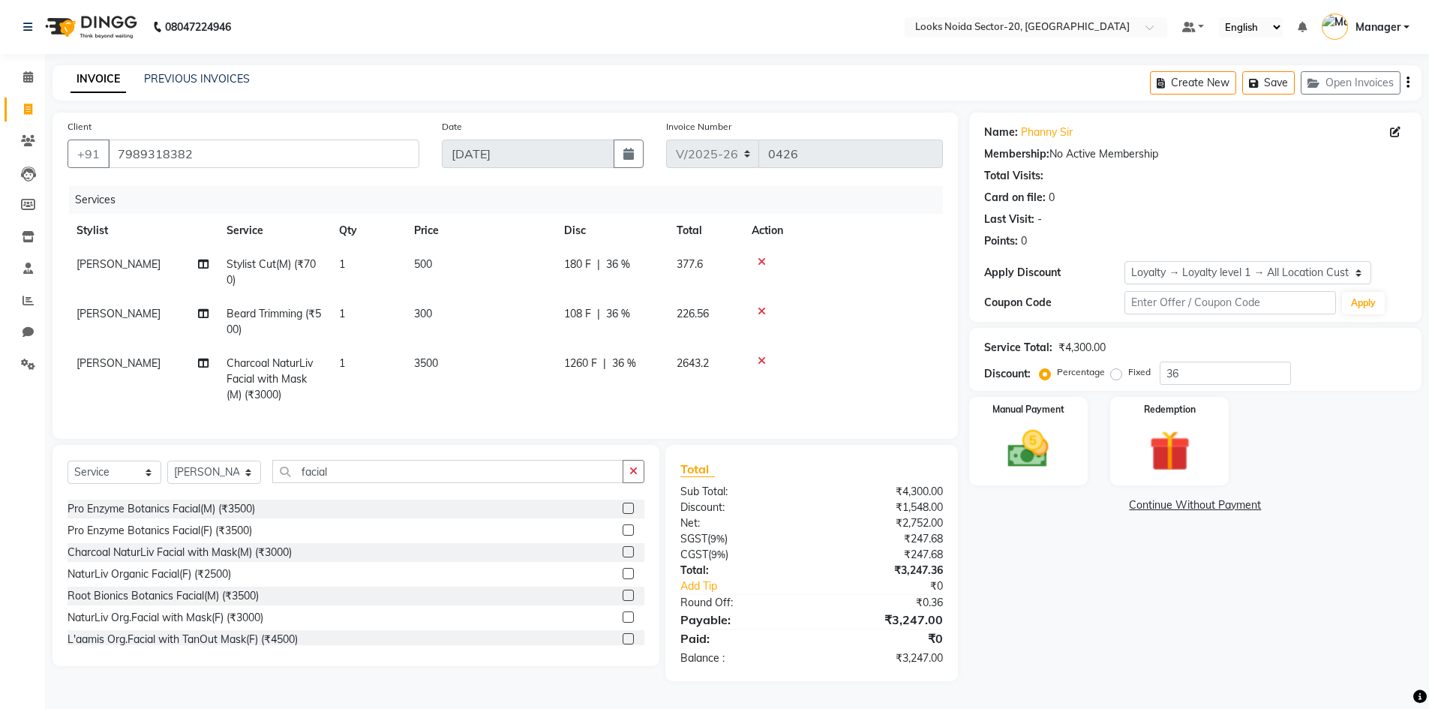
click at [457, 351] on td "3500" at bounding box center [480, 378] width 150 height 65
select select "86760"
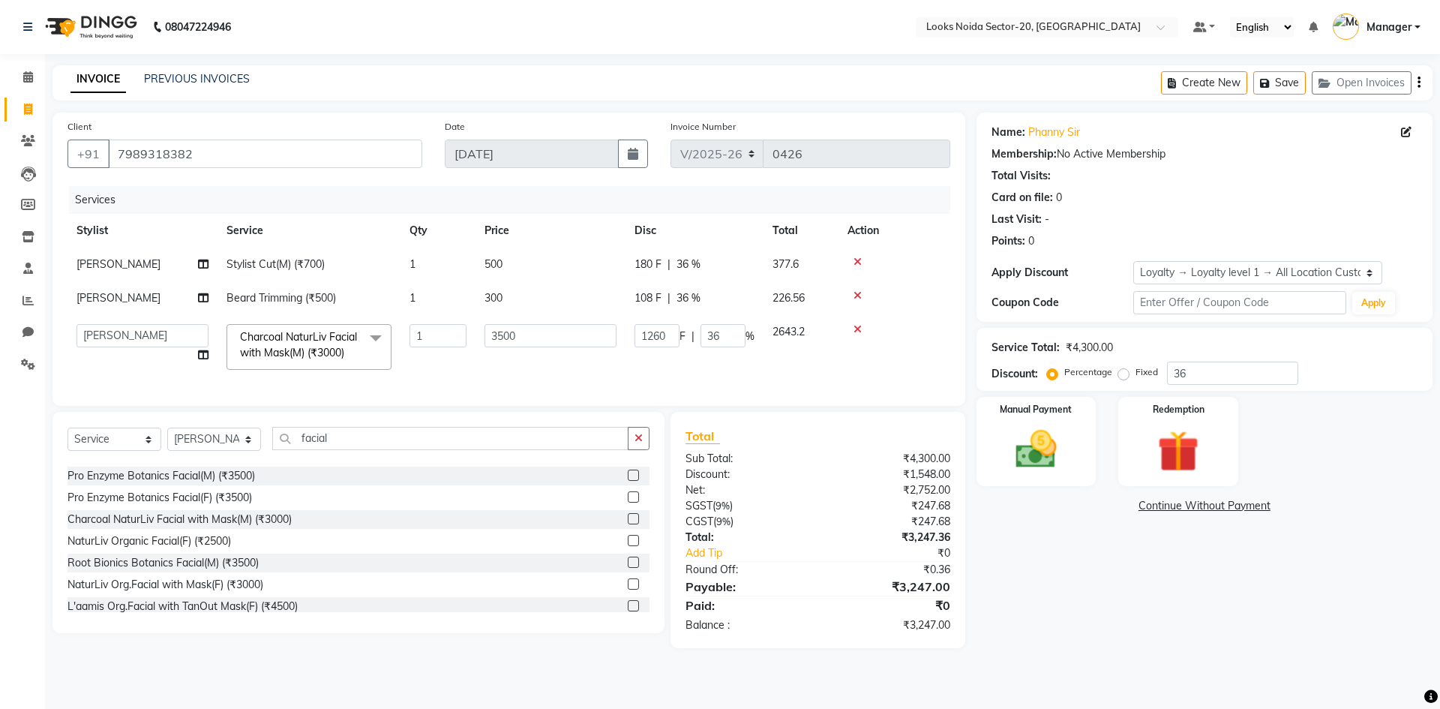
click at [1240, 218] on div "Last Visit: -" at bounding box center [1204, 219] width 426 height 16
click at [1240, 546] on div "Name: Phanny Sir Membership: No Active Membership Total Visits: Card on file: 0…" at bounding box center [1209, 379] width 467 height 535
click at [1265, 412] on div "Manual Payment Redemption" at bounding box center [1204, 441] width 478 height 89
click at [523, 339] on input "3500" at bounding box center [550, 335] width 132 height 23
type input "3"
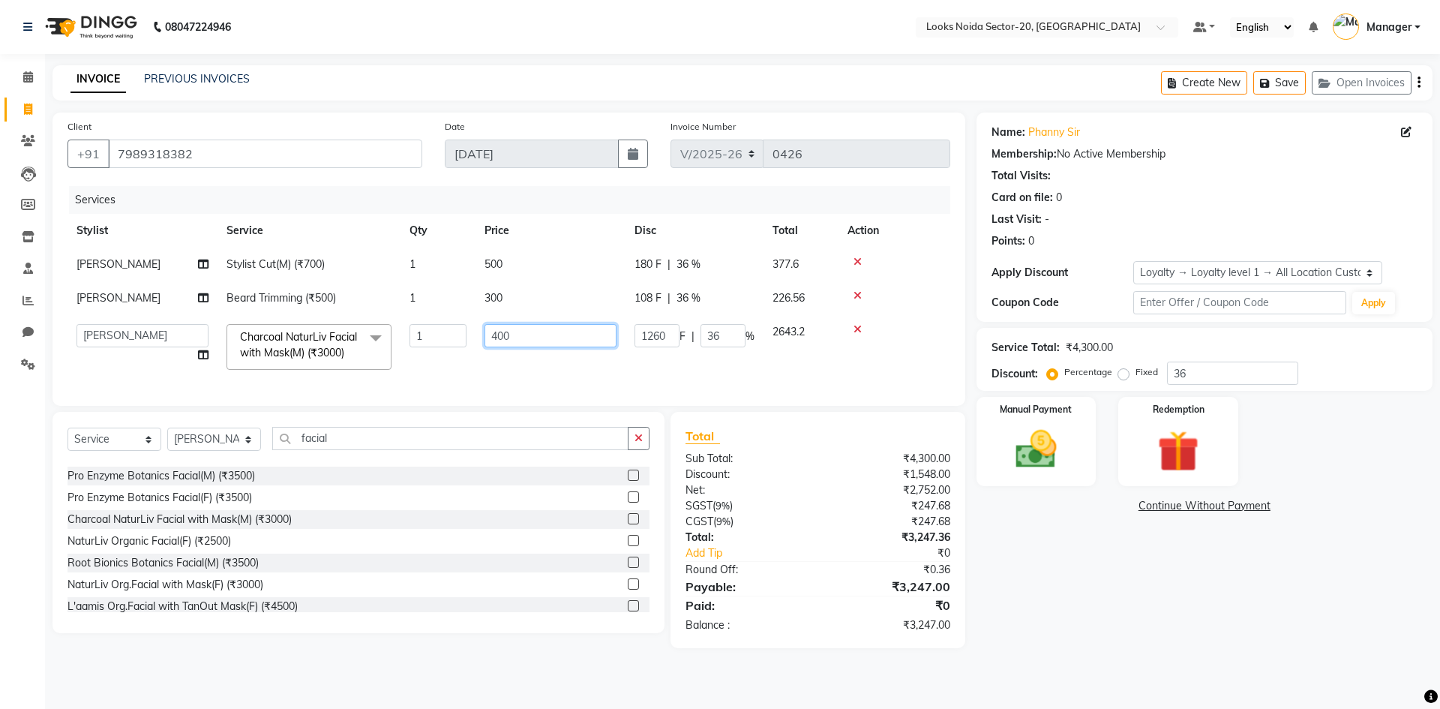
type input "4000"
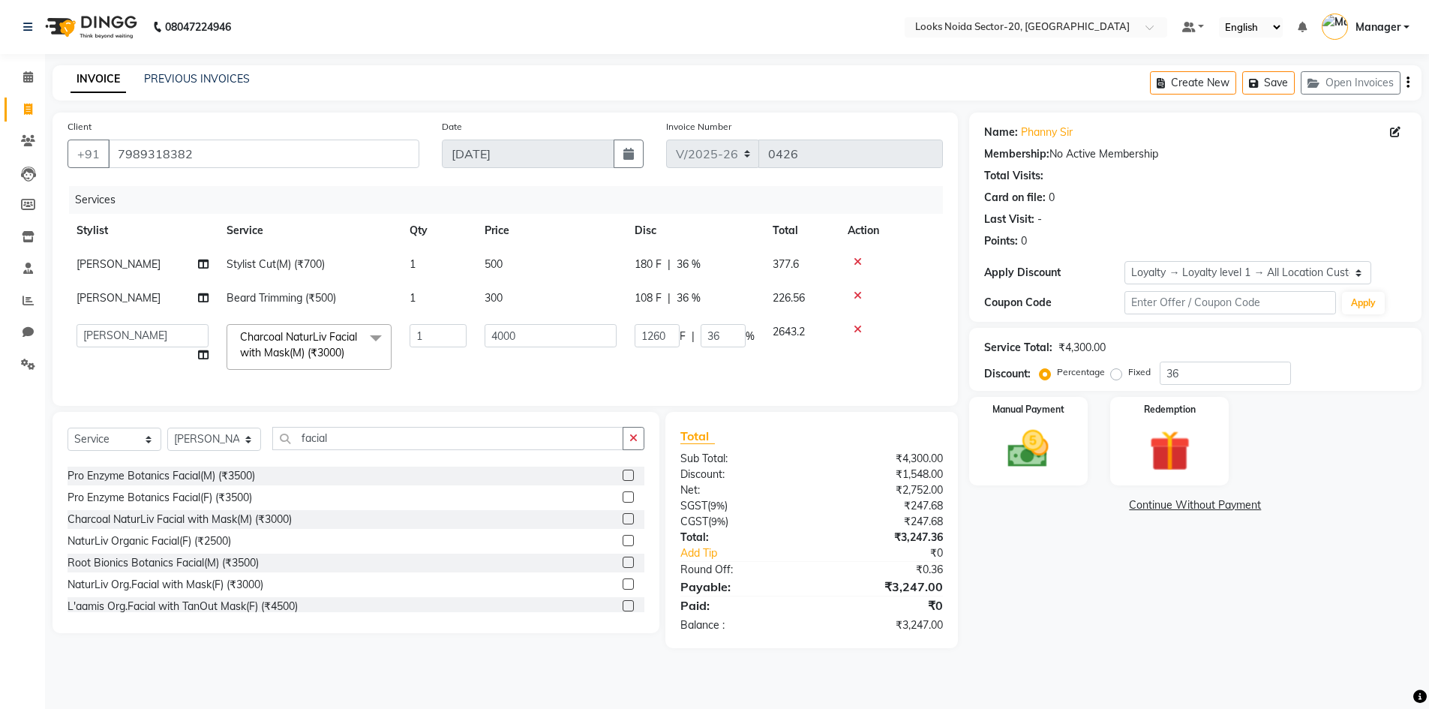
click at [1295, 614] on div "Name: Phanny Sir Membership: No Active Membership Total Visits: Card on file: 0…" at bounding box center [1200, 379] width 463 height 535
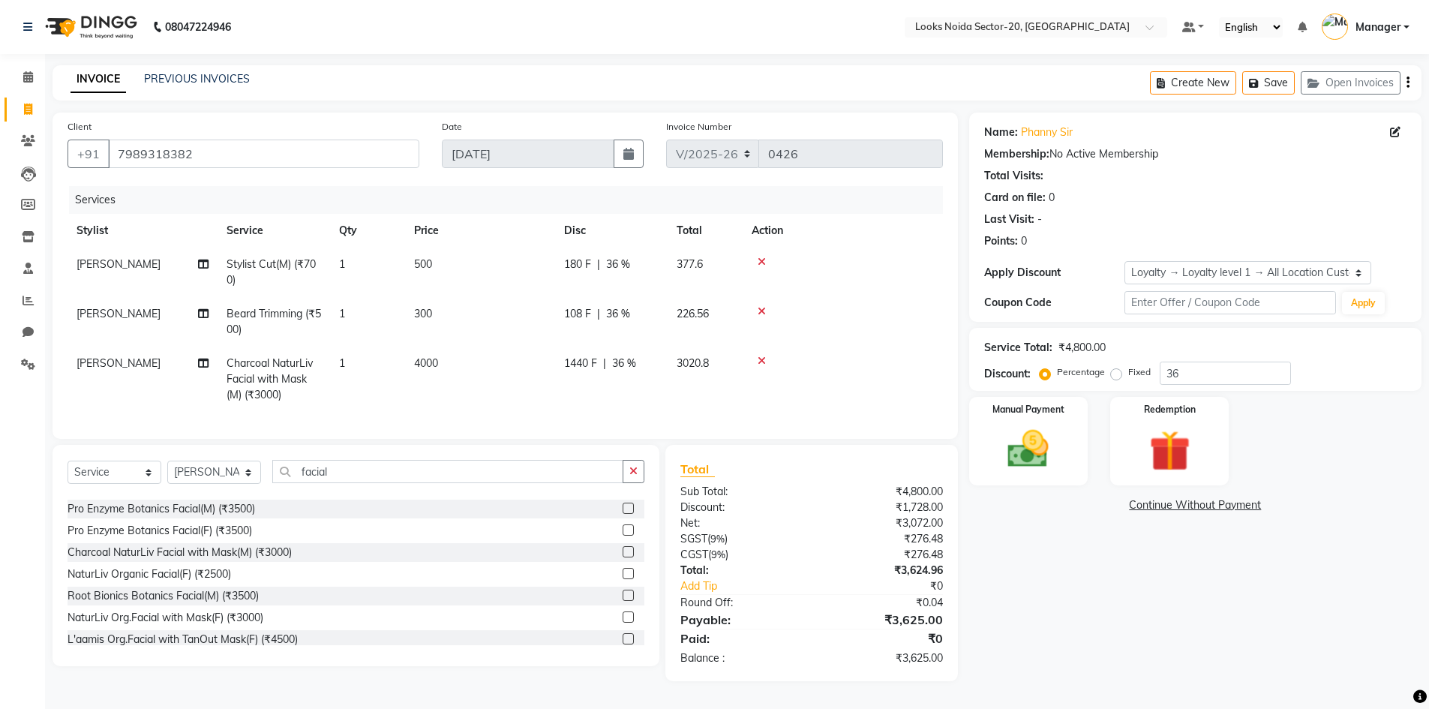
click at [1265, 595] on div "Name: Phanny Sir Membership: No Active Membership Total Visits: Card on file: 0…" at bounding box center [1200, 396] width 463 height 568
click at [1333, 541] on div "Name: Phanny Sir Membership: No Active Membership Total Visits: Card on file: 0…" at bounding box center [1200, 396] width 463 height 568
click at [766, 358] on div at bounding box center [842, 360] width 182 height 10
click at [758, 358] on icon at bounding box center [761, 360] width 8 height 10
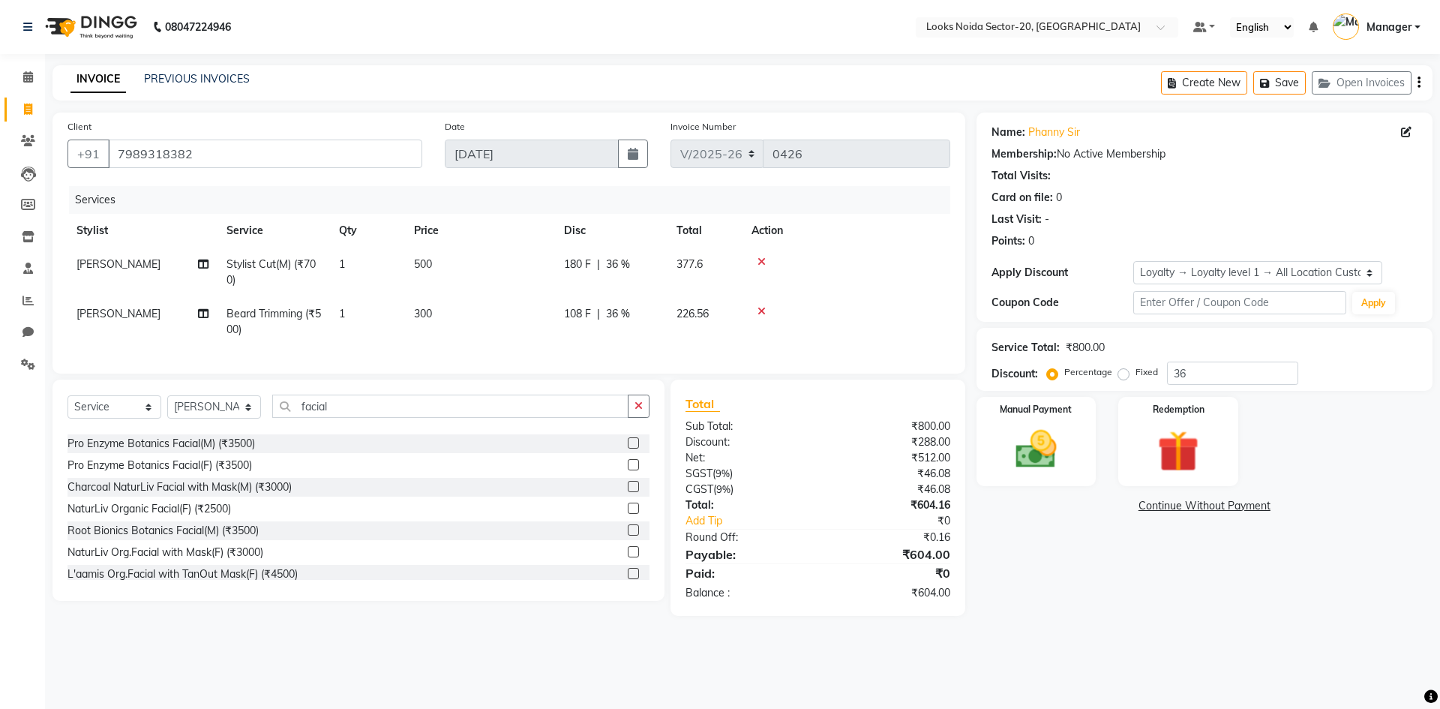
click at [1347, 552] on div "Name: Phanny Sir Membership: No Active Membership Total Visits: Card on file: 0…" at bounding box center [1209, 363] width 467 height 503
click at [429, 322] on td "300" at bounding box center [480, 321] width 150 height 49
select select "86760"
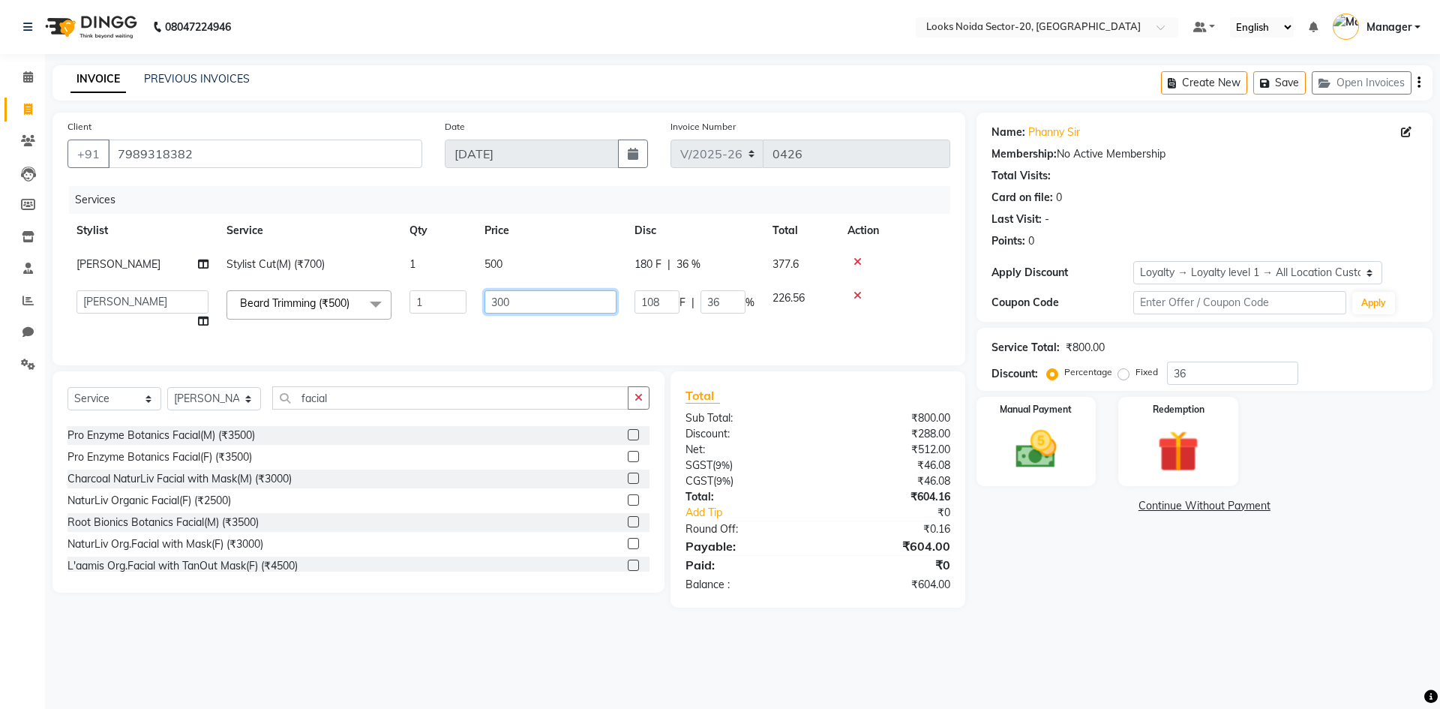
click at [559, 310] on input "300" at bounding box center [550, 301] width 132 height 23
click at [376, 402] on div "Select Service Product Membership Package Voucher Prepaid Gift Card Select Styl…" at bounding box center [358, 481] width 612 height 221
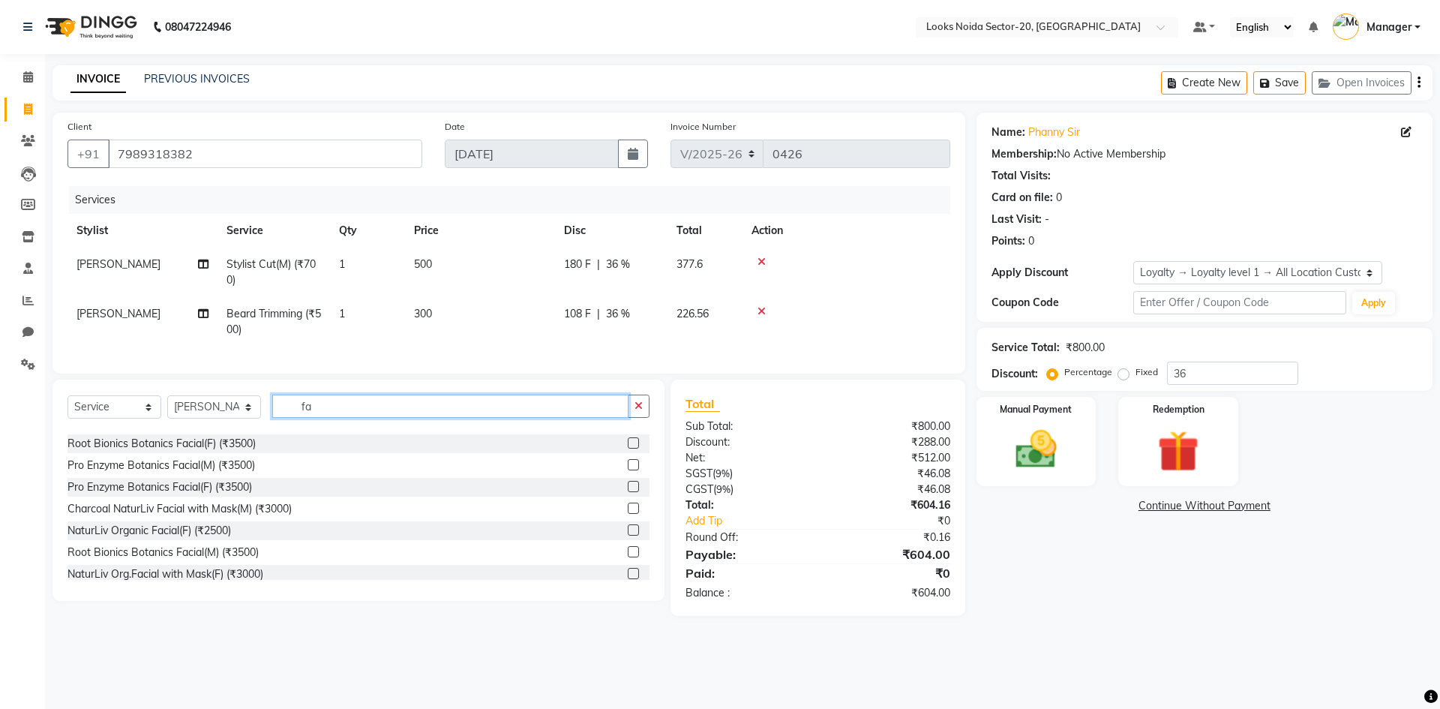
type input "f"
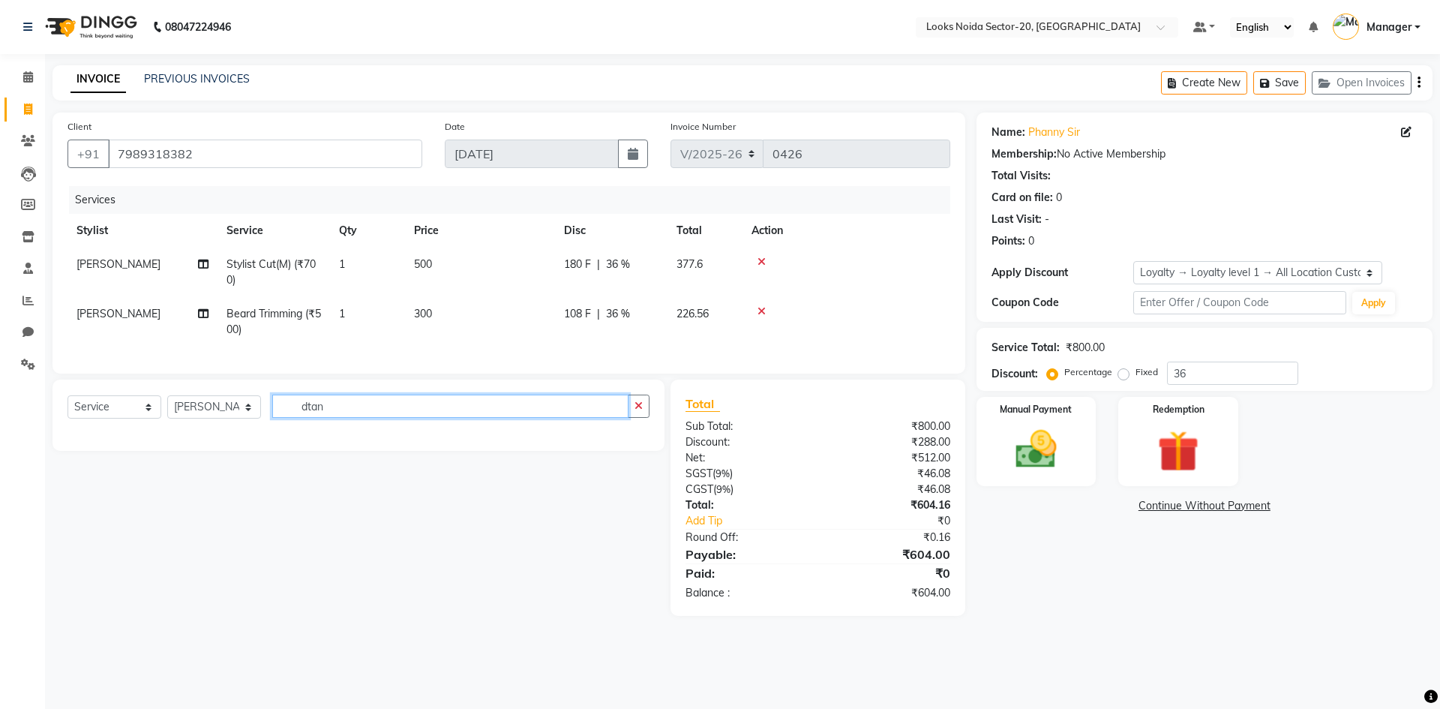
click at [350, 418] on input "dtan" at bounding box center [450, 405] width 356 height 23
click at [366, 417] on input "dtan" at bounding box center [450, 405] width 356 height 23
type input "d"
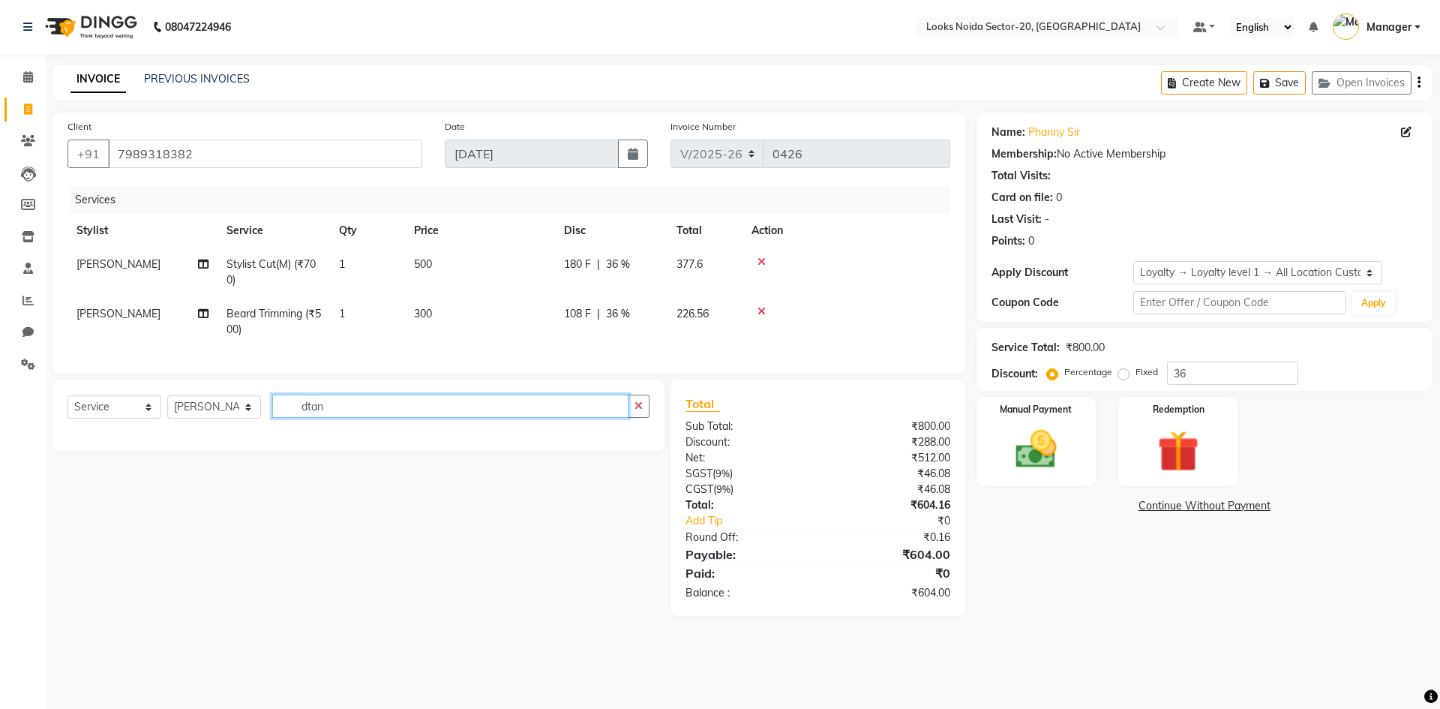
click at [373, 418] on input "dtan" at bounding box center [450, 405] width 356 height 23
type input "d"
click at [412, 416] on input "dtan" at bounding box center [450, 405] width 356 height 23
type input "d"
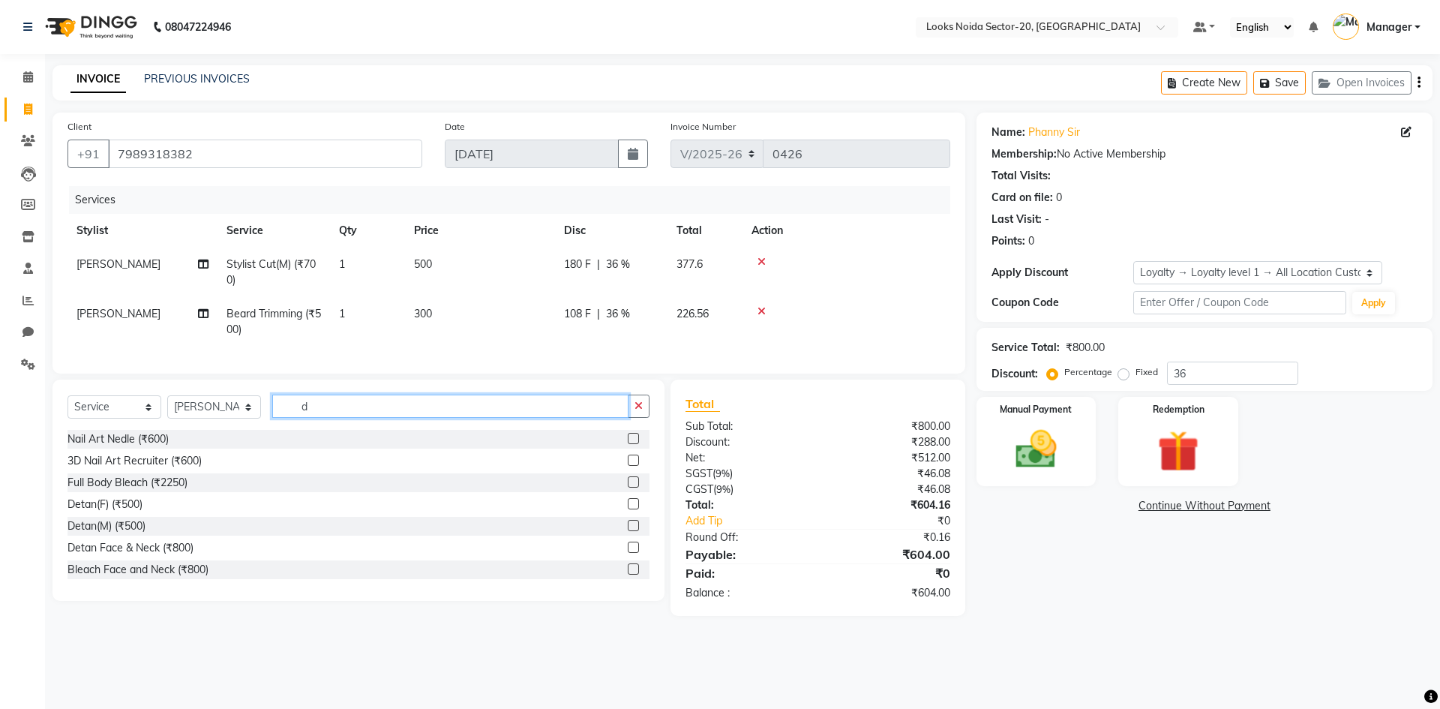
type input "d"
click at [628, 531] on label at bounding box center [633, 525] width 11 height 11
click at [628, 531] on input "checkbox" at bounding box center [633, 526] width 10 height 10
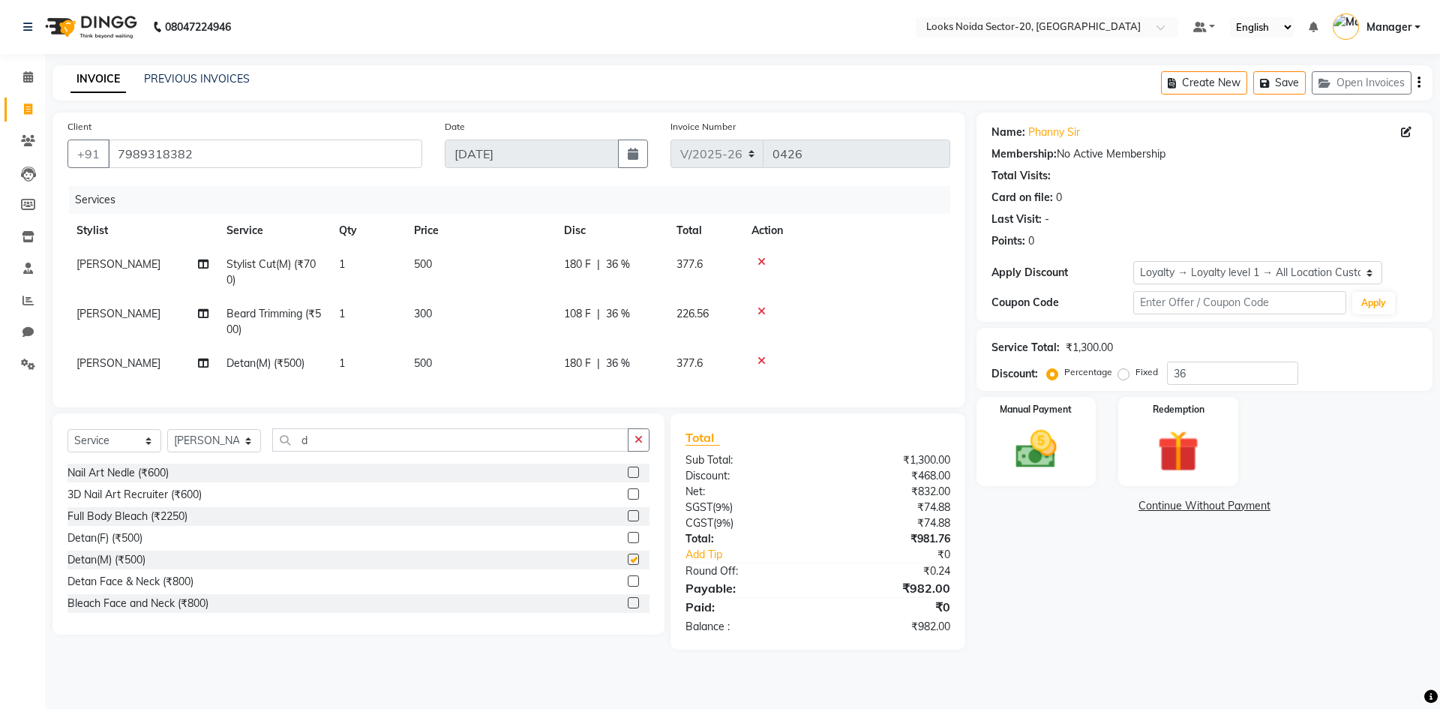
checkbox input "false"
click at [1067, 617] on div "Name: Phanny Sir Membership: No Active Membership Total Visits: Card on file: 0…" at bounding box center [1209, 380] width 467 height 537
click at [1240, 370] on input "36" at bounding box center [1232, 372] width 131 height 23
type input "3"
click at [1240, 370] on input "number" at bounding box center [1232, 372] width 131 height 23
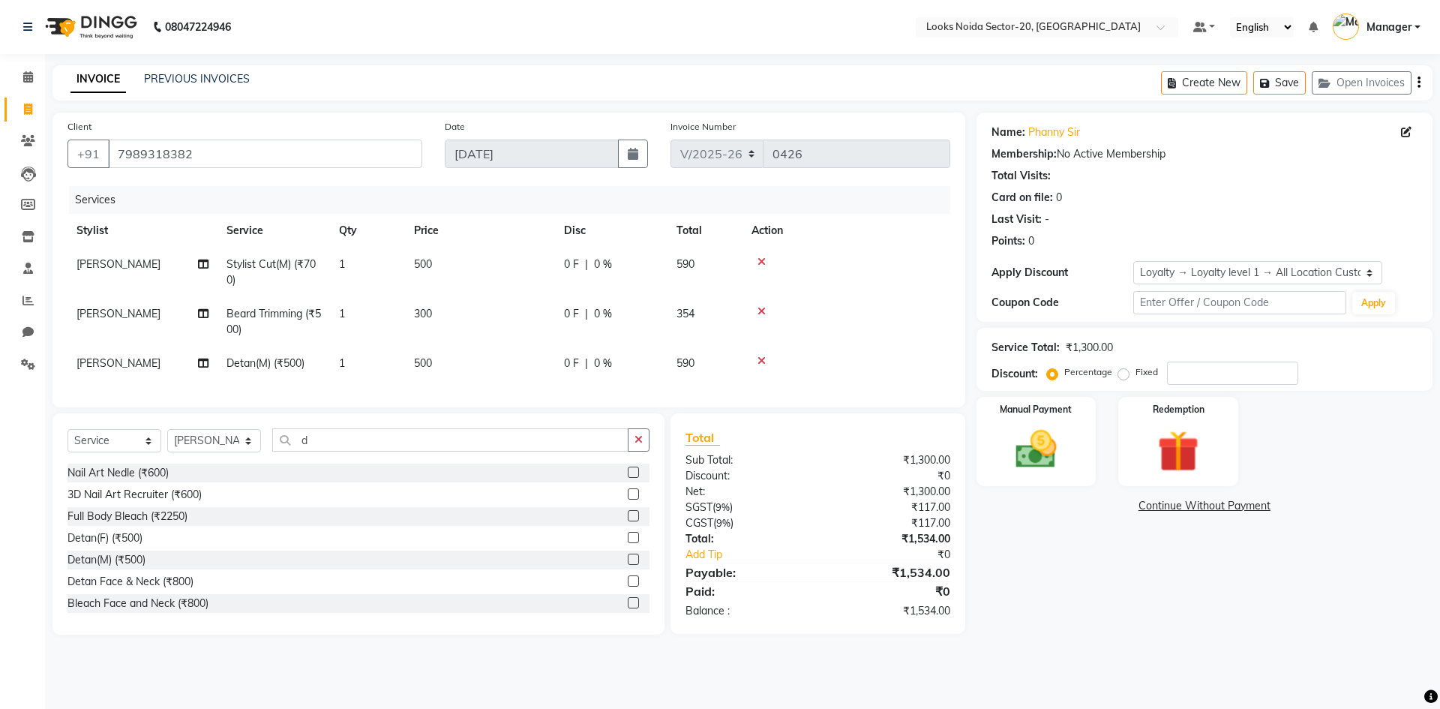
click at [1207, 358] on div "Service Total: ₹1,300.00 Discount: Percentage Fixed" at bounding box center [1204, 359] width 426 height 51
click at [1030, 565] on div "Name: Phanny Sir Membership: No Active Membership Total Visits: Card on file: 0…" at bounding box center [1209, 373] width 467 height 522
click at [1412, 505] on link "Continue Without Payment" at bounding box center [1204, 506] width 450 height 16
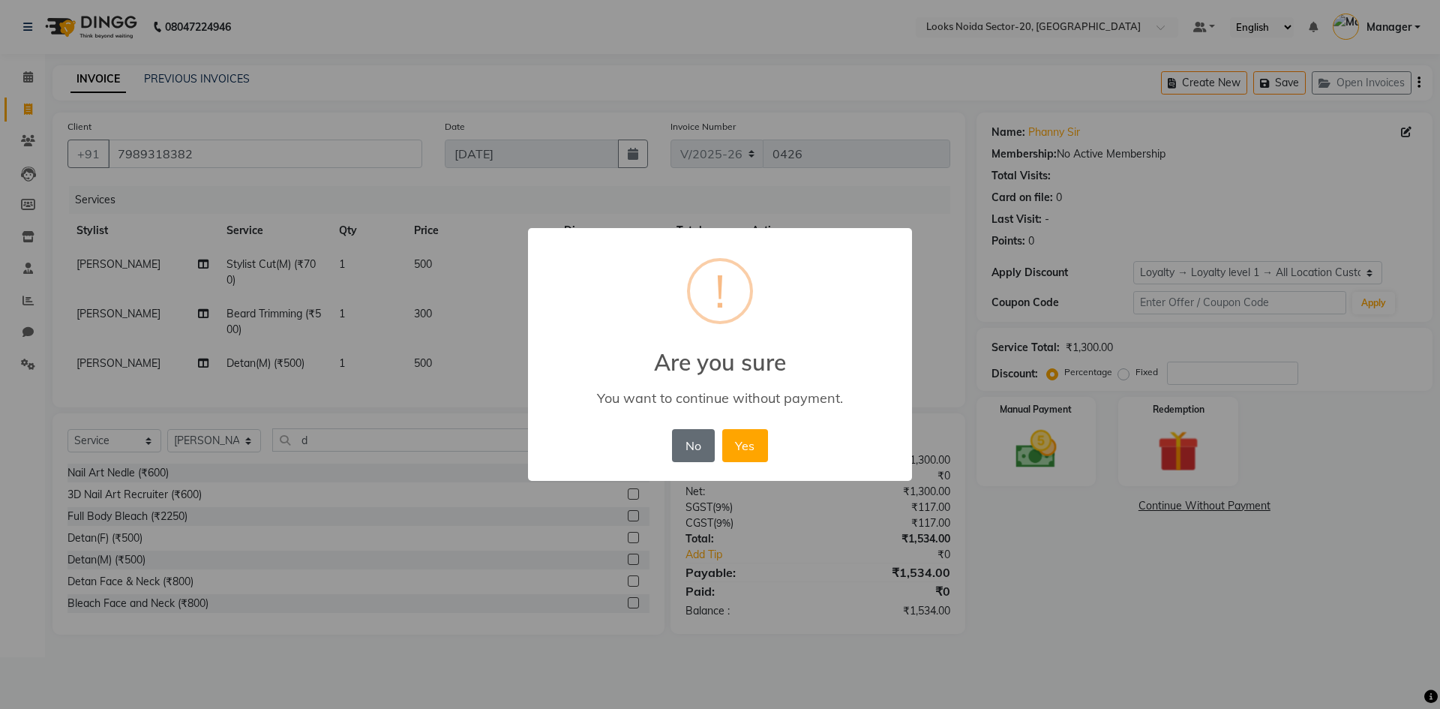
click at [682, 448] on button "No" at bounding box center [693, 445] width 42 height 33
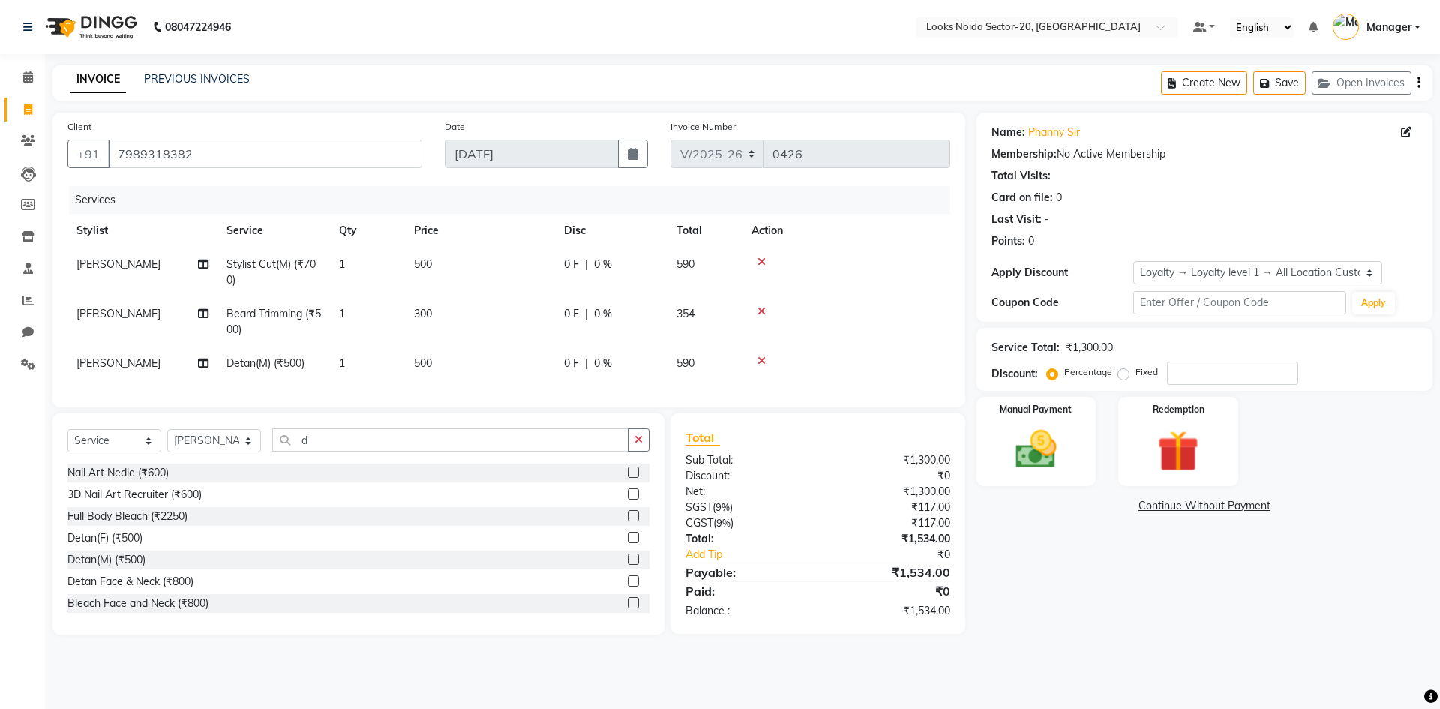
click at [1048, 627] on div "Name: Phanny Sir Membership: No Active Membership Total Visits: Card on file: 0…" at bounding box center [1209, 373] width 467 height 522
click at [1117, 626] on div "Name: Phanny Sir Membership: No Active Membership Total Visits: Card on file: 0…" at bounding box center [1209, 373] width 467 height 522
click at [1205, 377] on input "number" at bounding box center [1232, 372] width 131 height 23
drag, startPoint x: 1054, startPoint y: 562, endPoint x: 1066, endPoint y: 565, distance: 12.4
click at [1063, 565] on div "Name: Phanny Sir Membership: No Active Membership Total Visits: Card on file: 0…" at bounding box center [1209, 373] width 467 height 522
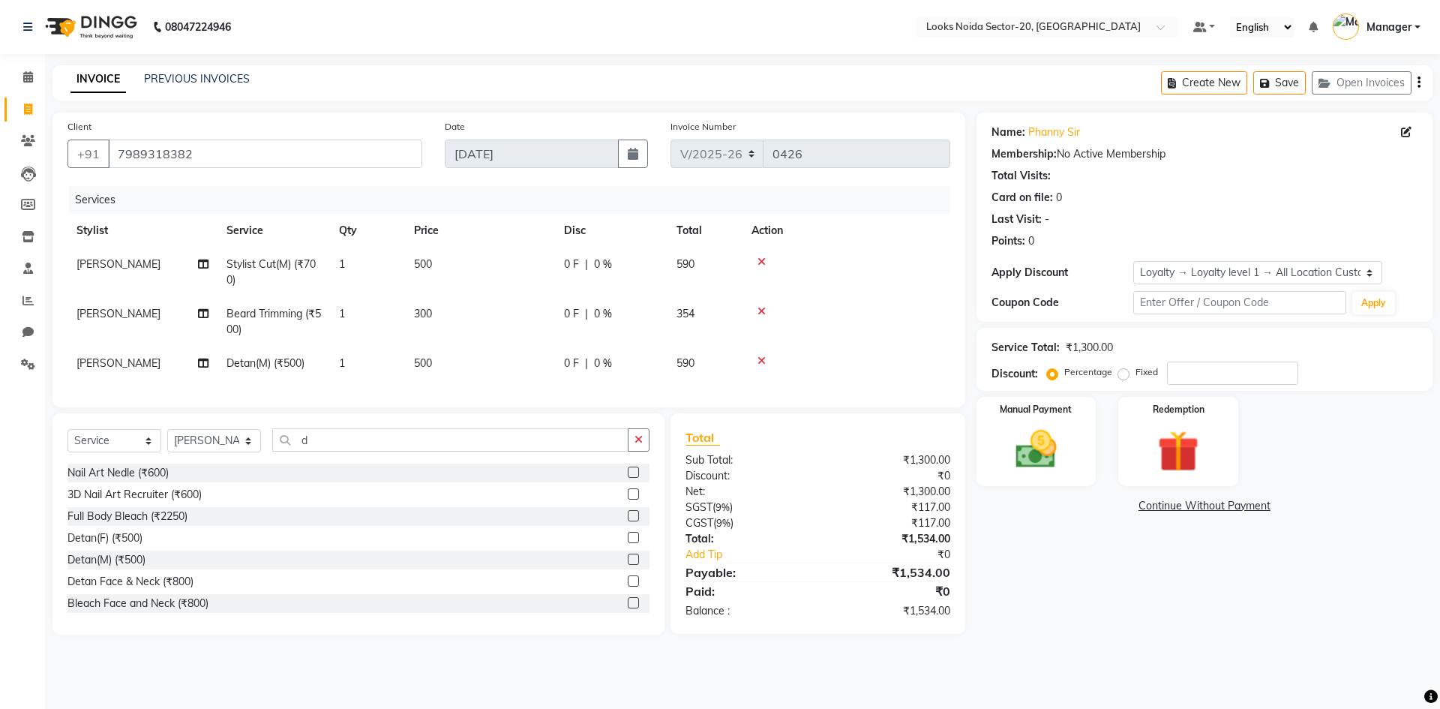
click at [1033, 556] on div "Name: Phanny Sir Membership: No Active Membership Total Visits: Card on file: 0…" at bounding box center [1209, 373] width 467 height 522
click at [1164, 365] on div "Percentage Fixed" at bounding box center [1108, 372] width 117 height 19
click at [1186, 377] on input "number" at bounding box center [1232, 372] width 131 height 23
click at [1296, 163] on div "Name: Phanny Sir Membership: No Active Membership Total Visits: Card on file: 0…" at bounding box center [1204, 183] width 426 height 130
click at [1179, 628] on div "Name: Phanny Sir Membership: No Active Membership Total Visits: Card on file: 0…" at bounding box center [1209, 373] width 467 height 522
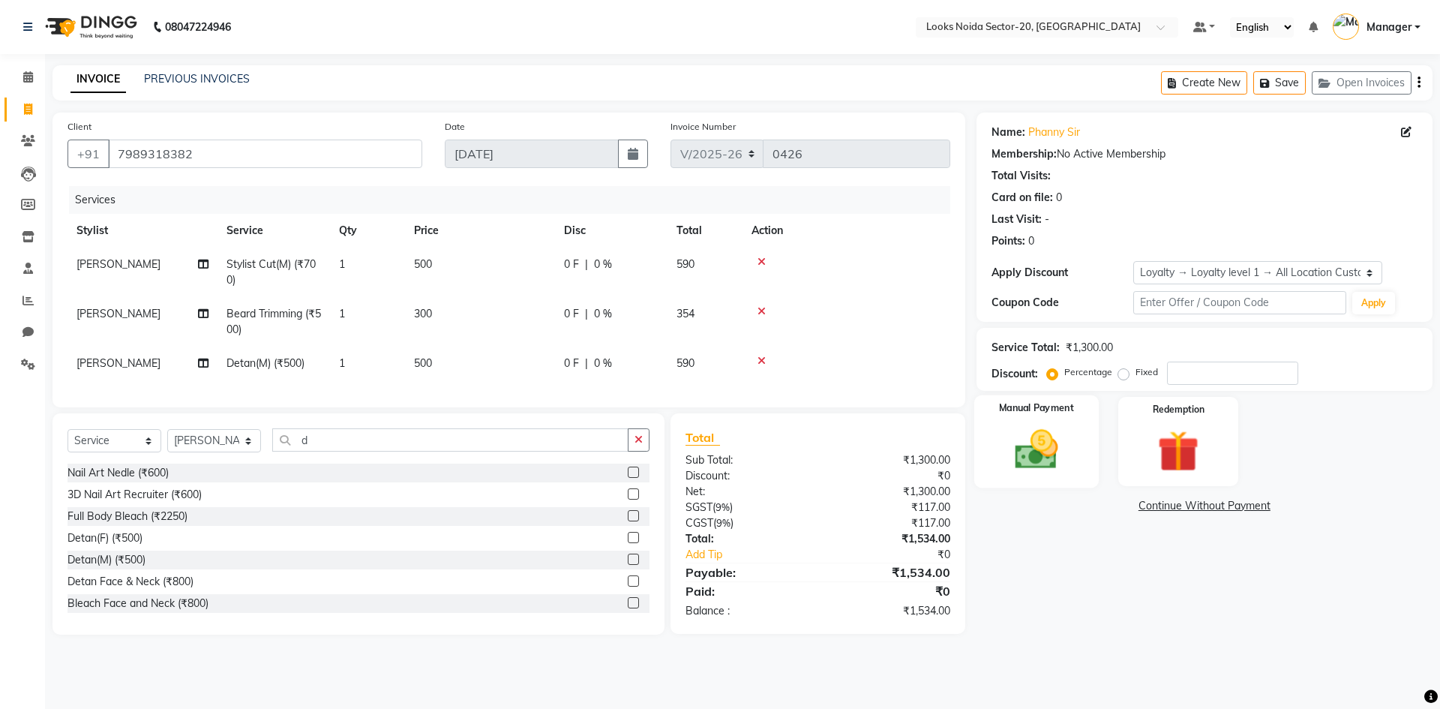
click at [1024, 458] on img at bounding box center [1036, 448] width 70 height 49
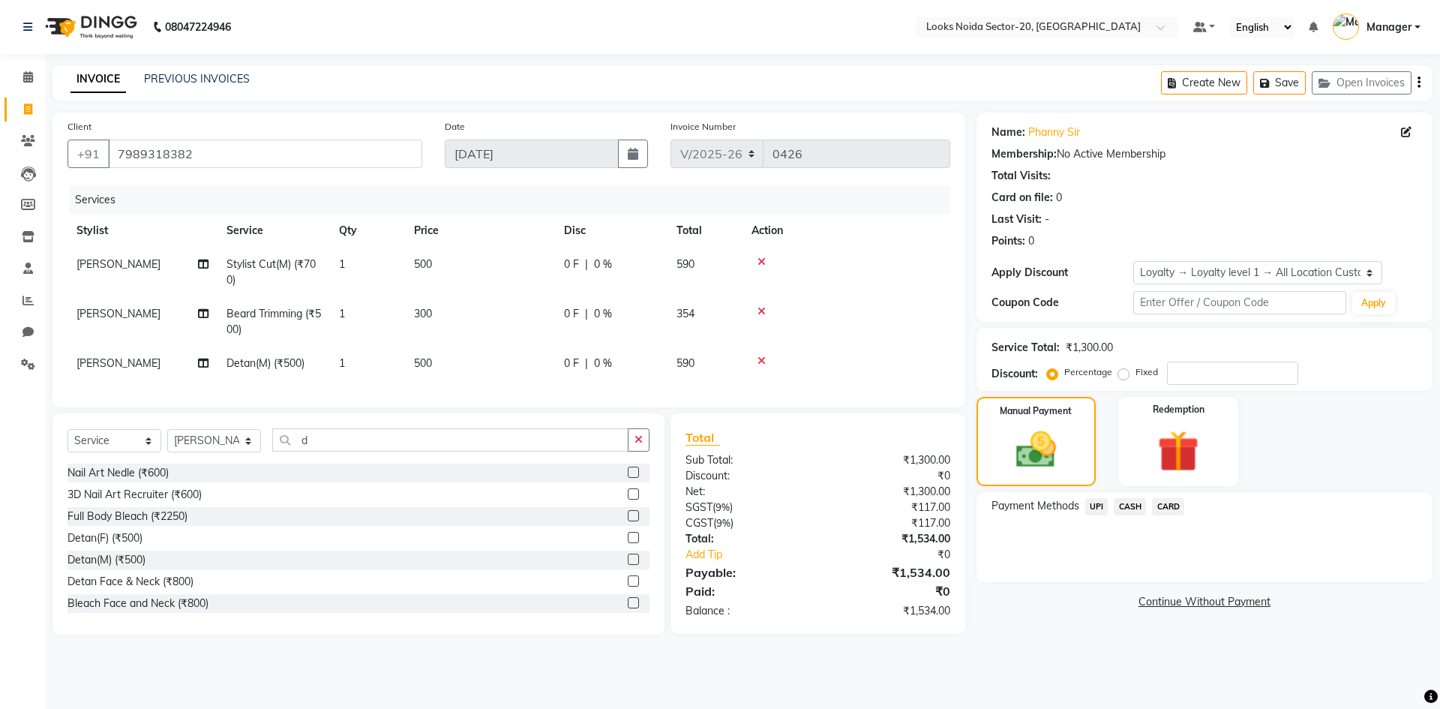
click at [1096, 502] on span "UPI" at bounding box center [1096, 506] width 23 height 17
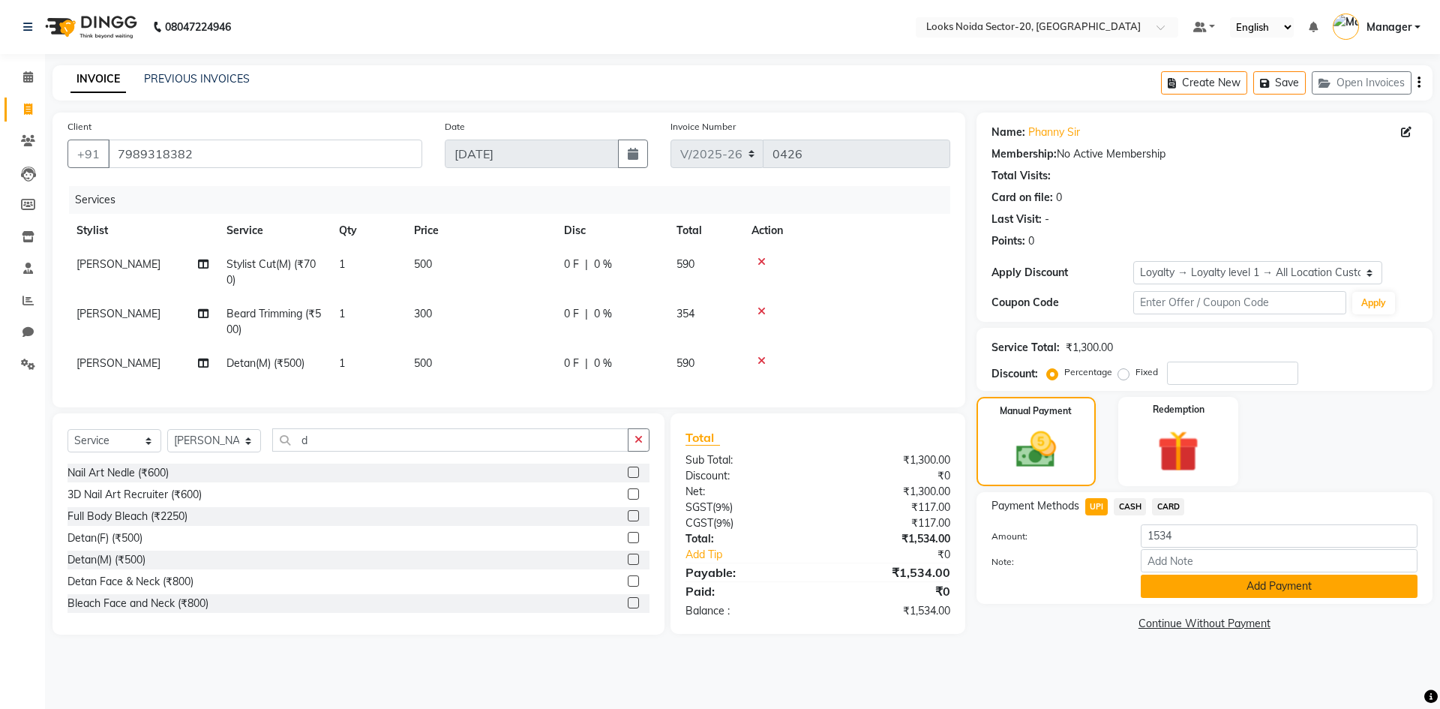
click at [1163, 578] on button "Add Payment" at bounding box center [1279, 585] width 277 height 23
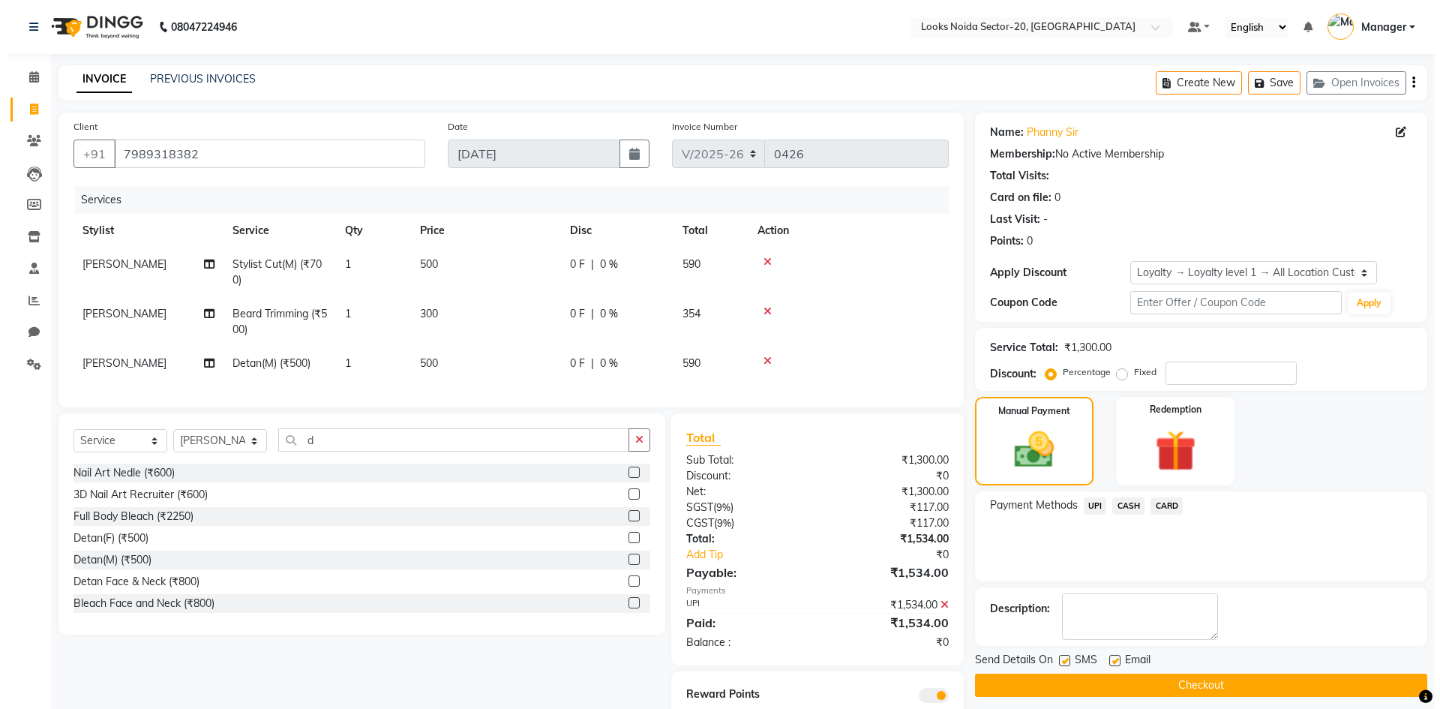
scroll to position [64, 0]
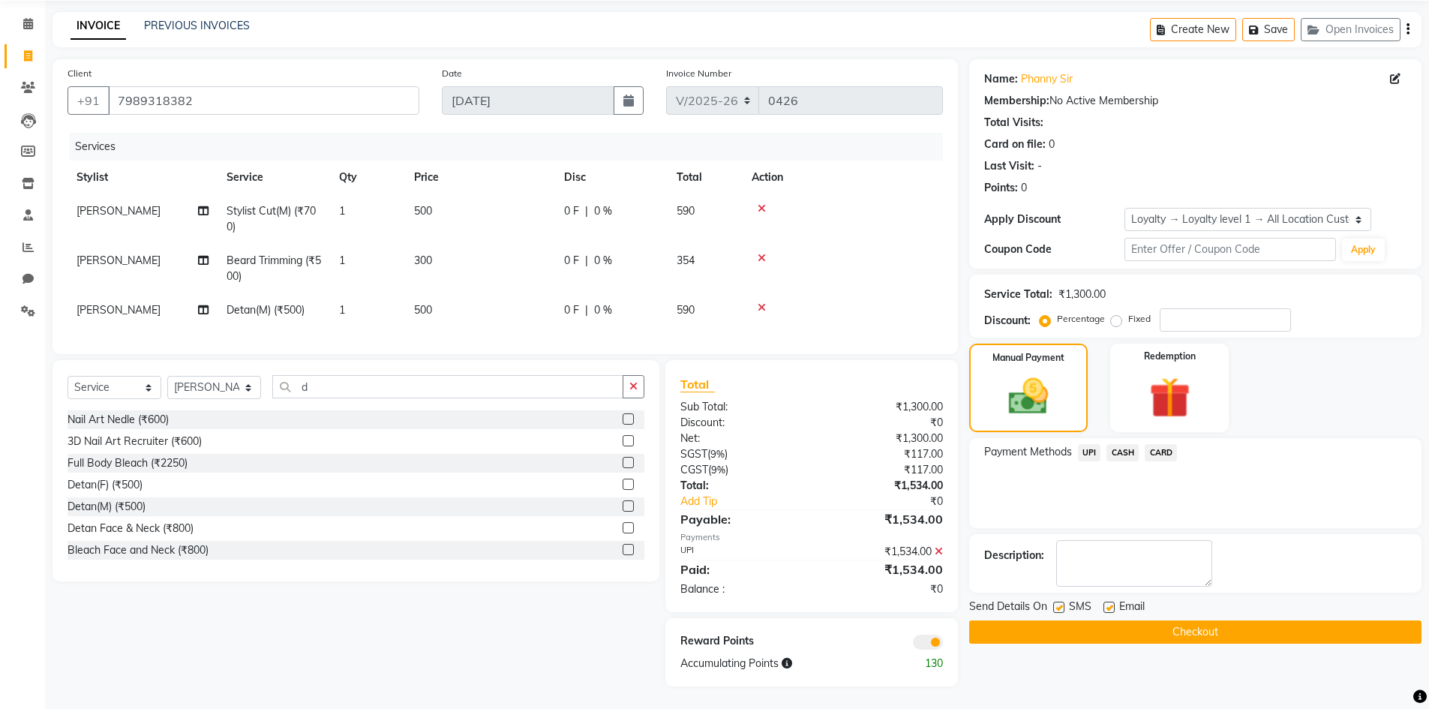
click at [932, 640] on span at bounding box center [928, 641] width 30 height 15
click at [943, 644] on input "checkbox" at bounding box center [943, 644] width 0 height 0
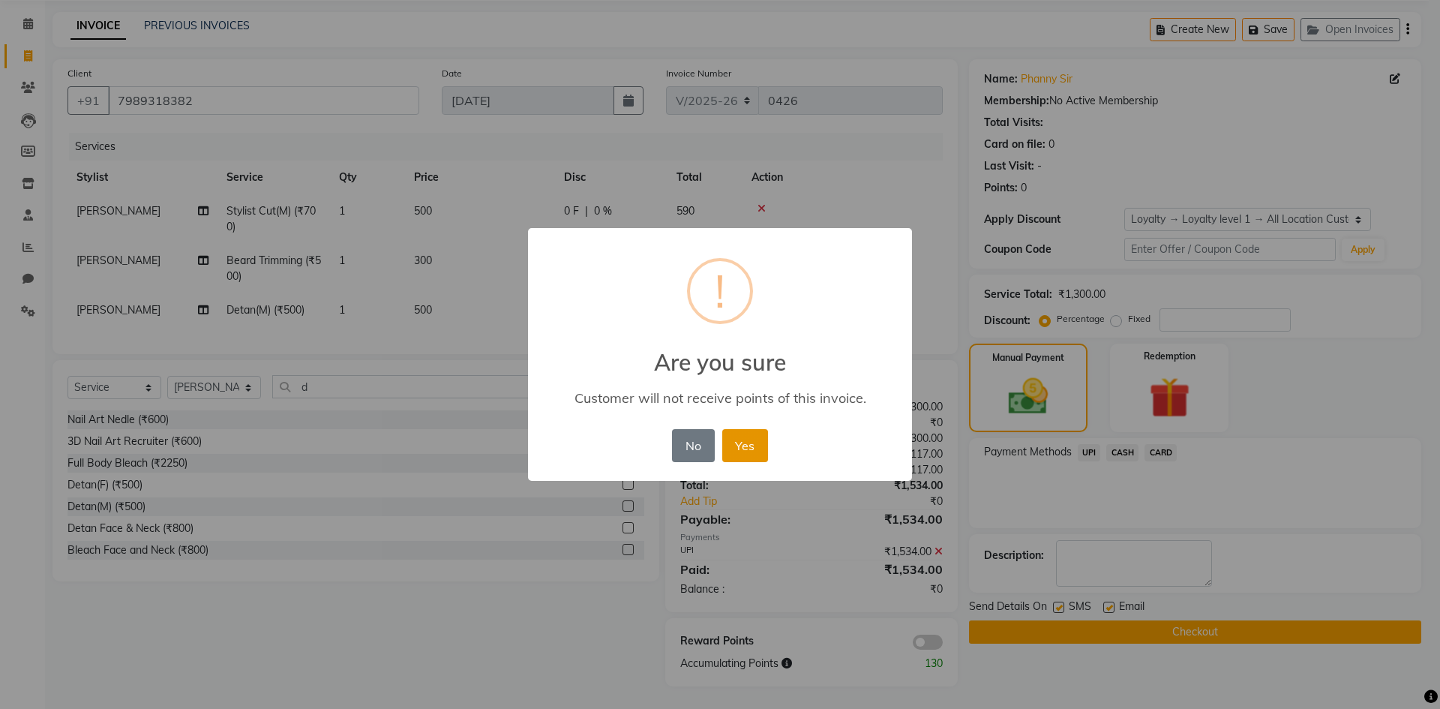
click at [736, 440] on button "Yes" at bounding box center [745, 445] width 46 height 33
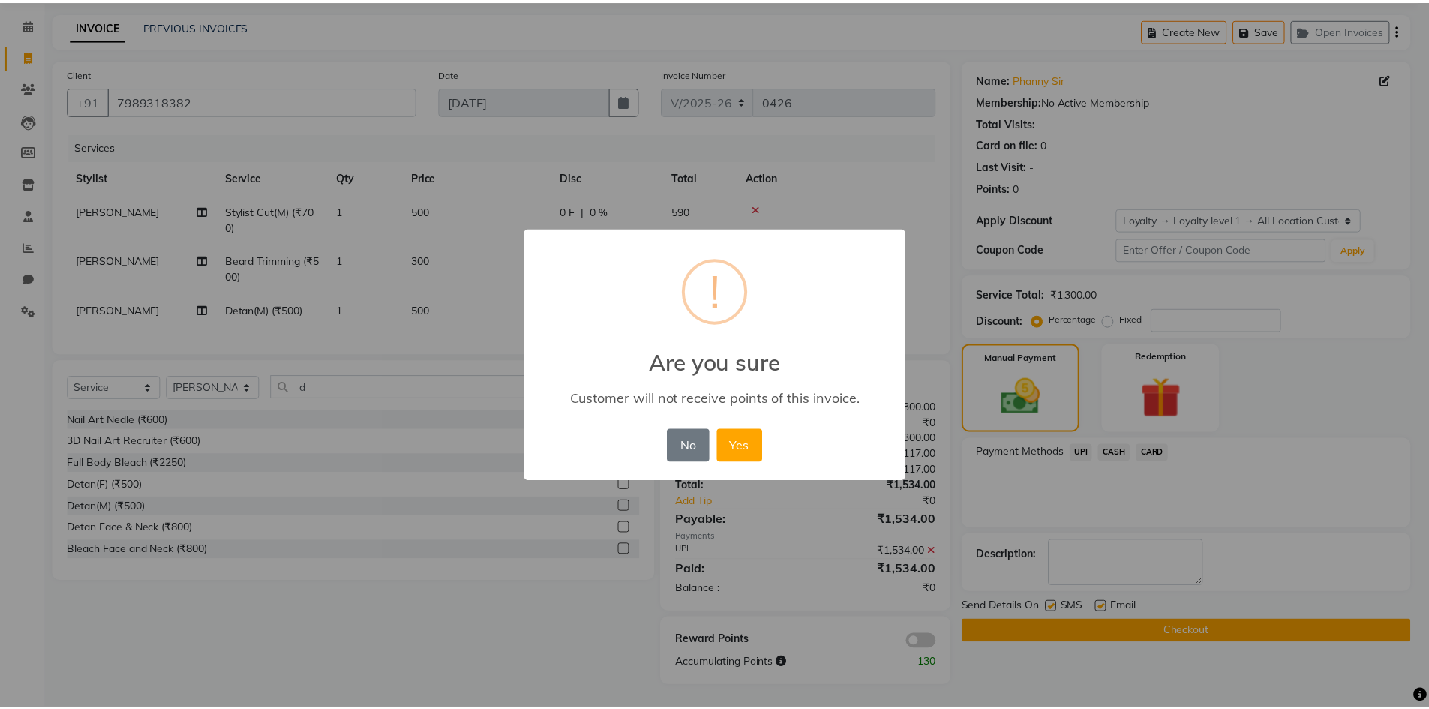
scroll to position [43, 0]
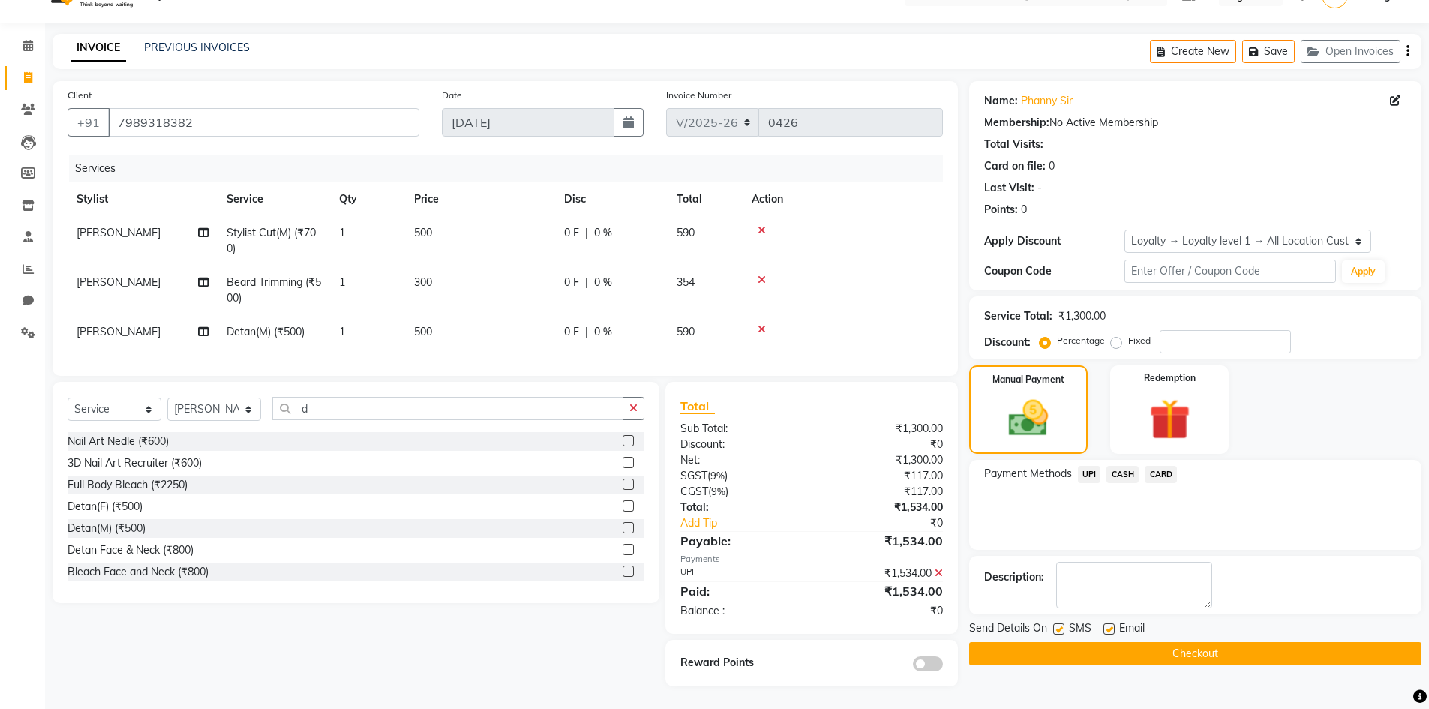
click at [1200, 643] on button "Checkout" at bounding box center [1195, 653] width 452 height 23
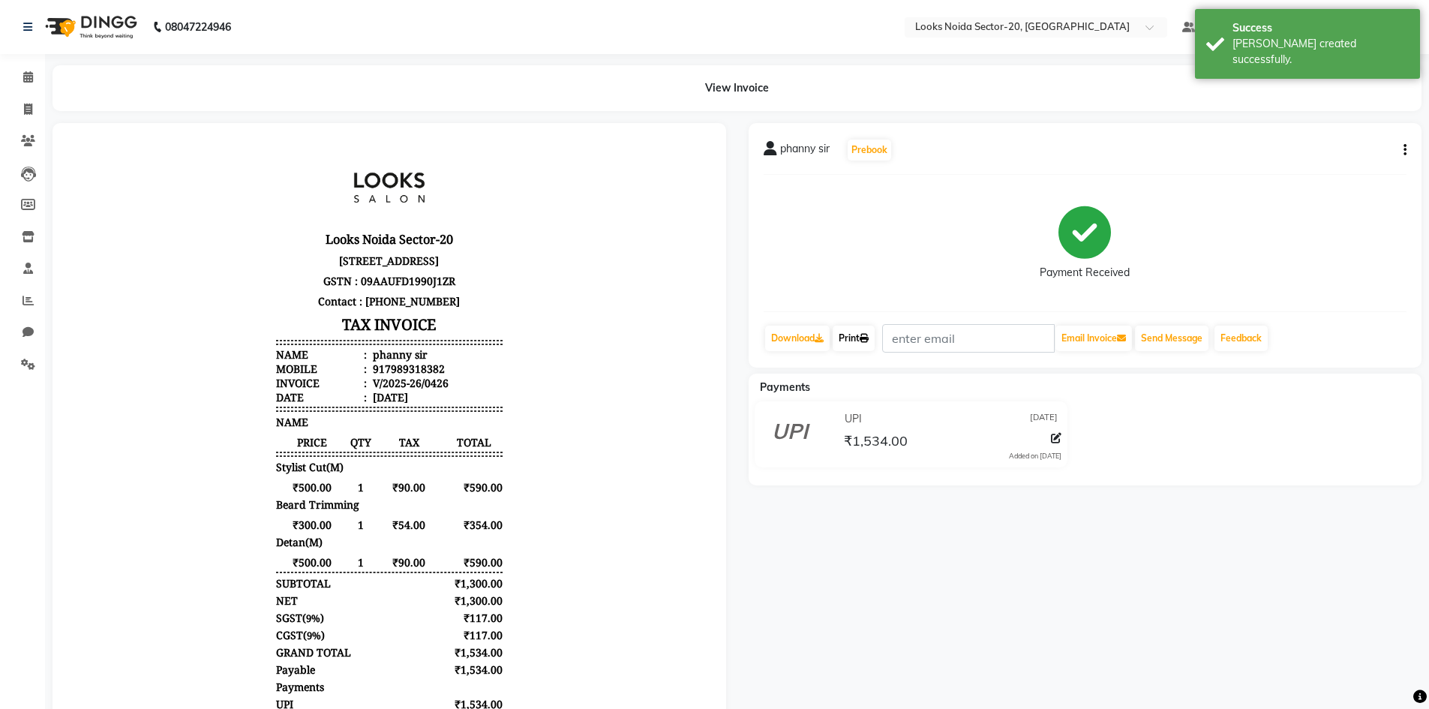
click at [859, 343] on link "Print" at bounding box center [853, 337] width 42 height 25
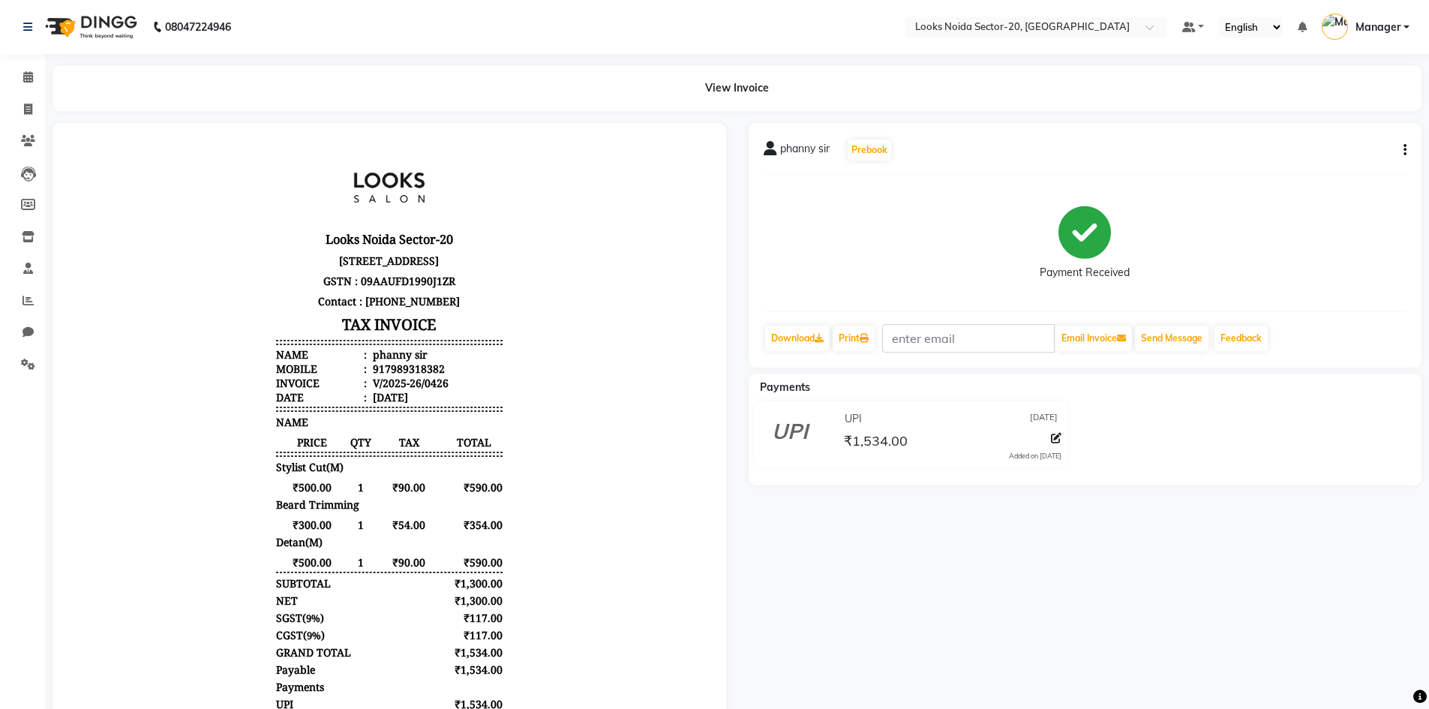
click at [1246, 163] on div "phanny sir Prebook Payment Received Download Print Email Invoice Send Message F…" at bounding box center [1084, 245] width 673 height 244
click at [31, 76] on icon at bounding box center [28, 76] width 10 height 11
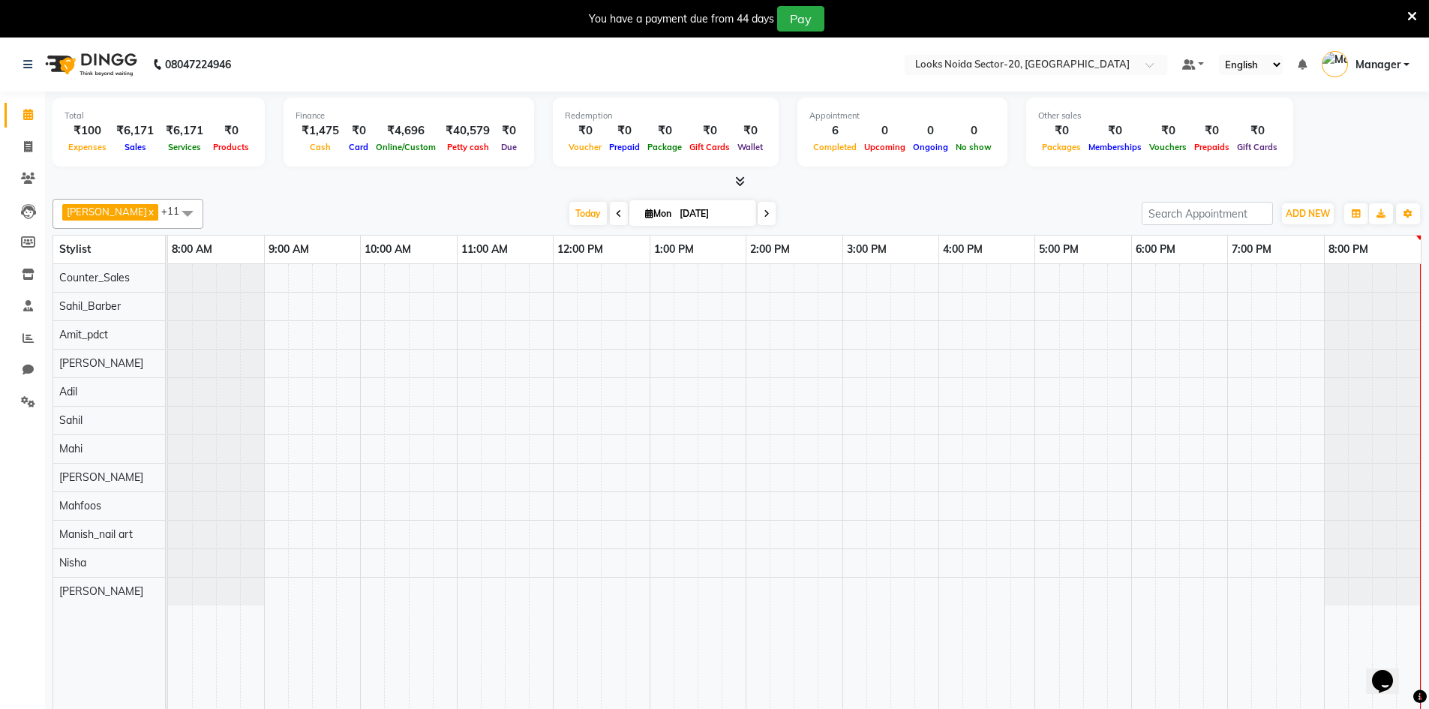
click at [1408, 13] on icon at bounding box center [1412, 16] width 10 height 13
click at [1411, 13] on icon at bounding box center [1412, 16] width 10 height 13
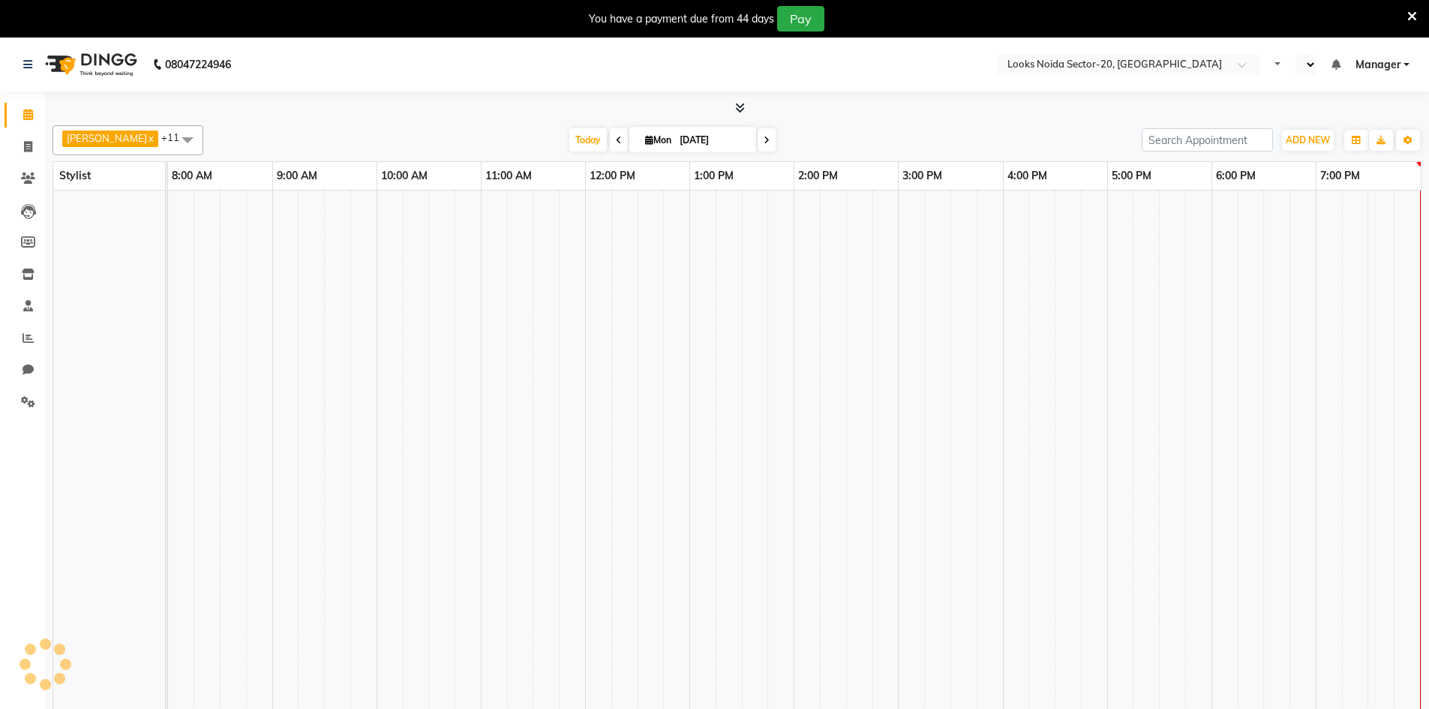
select select "en"
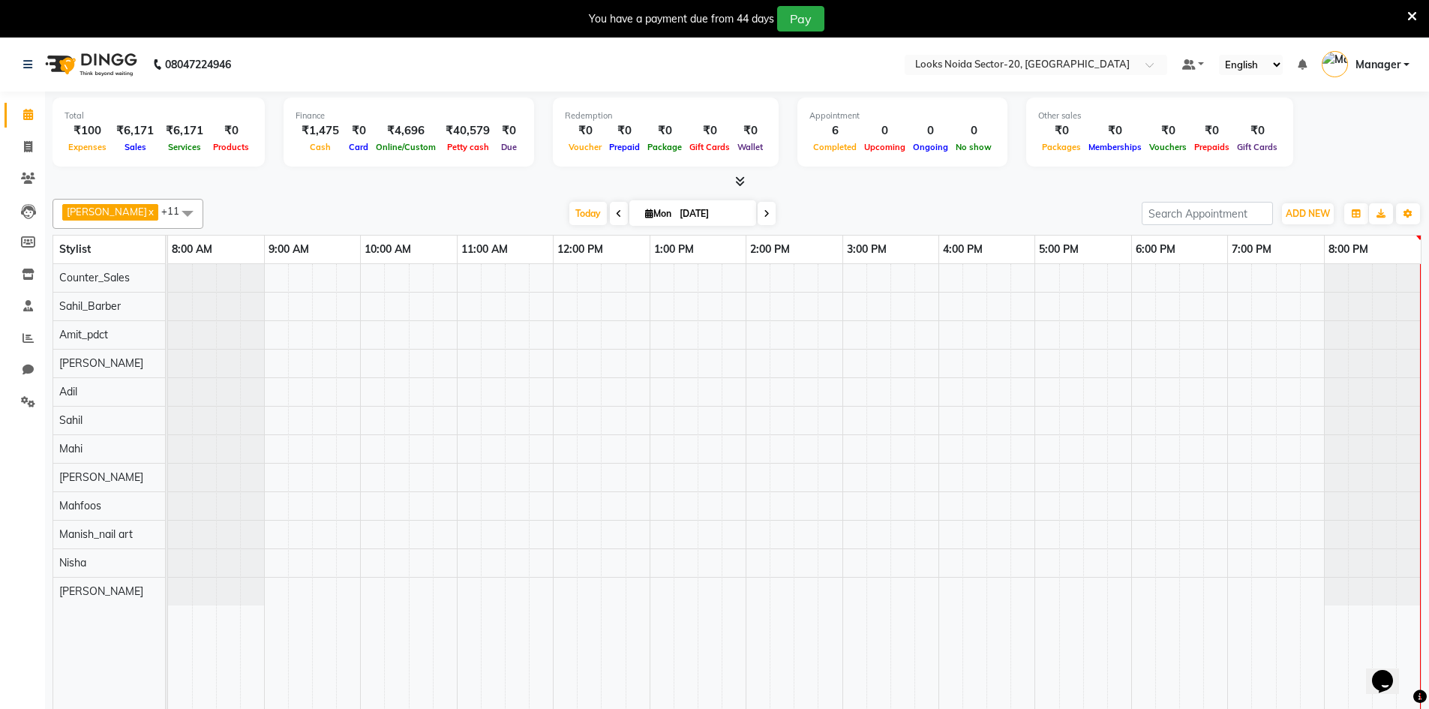
click at [1415, 17] on icon at bounding box center [1412, 16] width 10 height 13
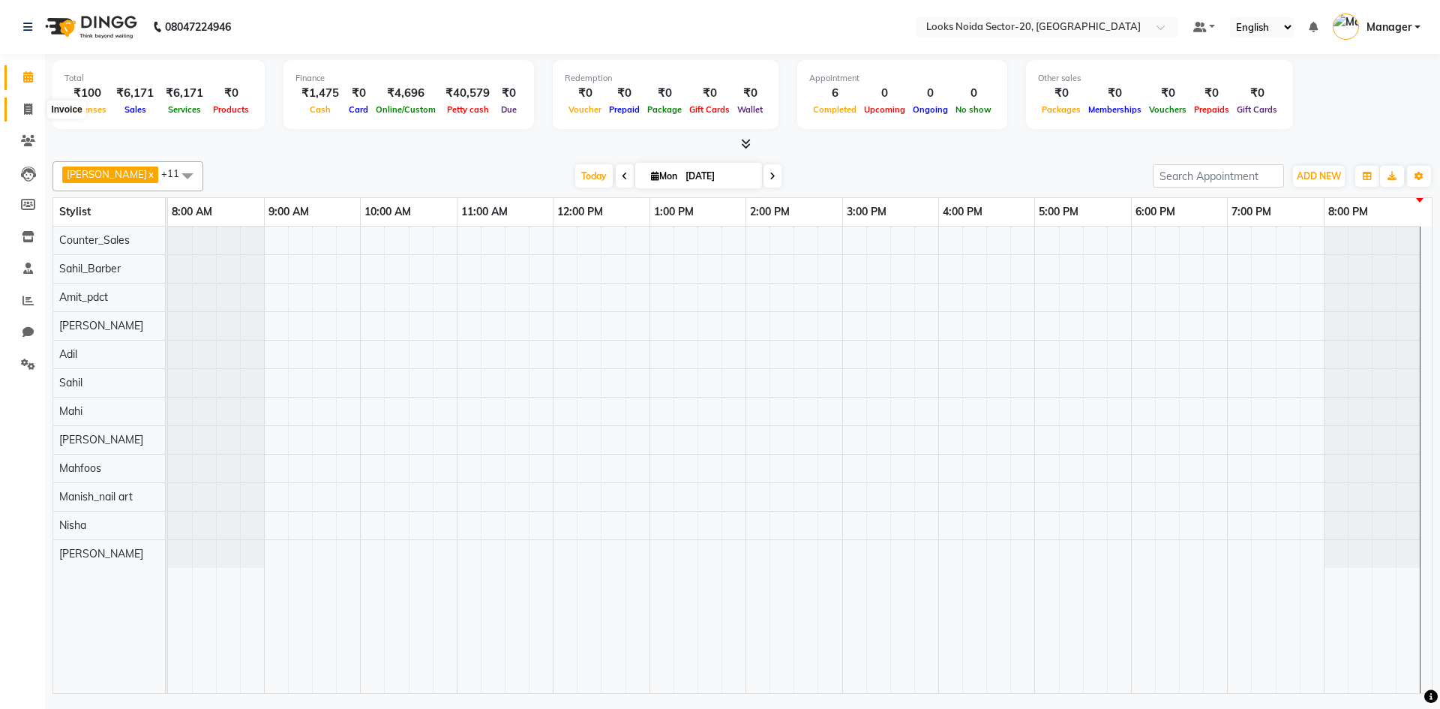
drag, startPoint x: 25, startPoint y: 102, endPoint x: 37, endPoint y: 115, distance: 17.5
click at [25, 103] on span at bounding box center [28, 109] width 26 height 17
select select "service"
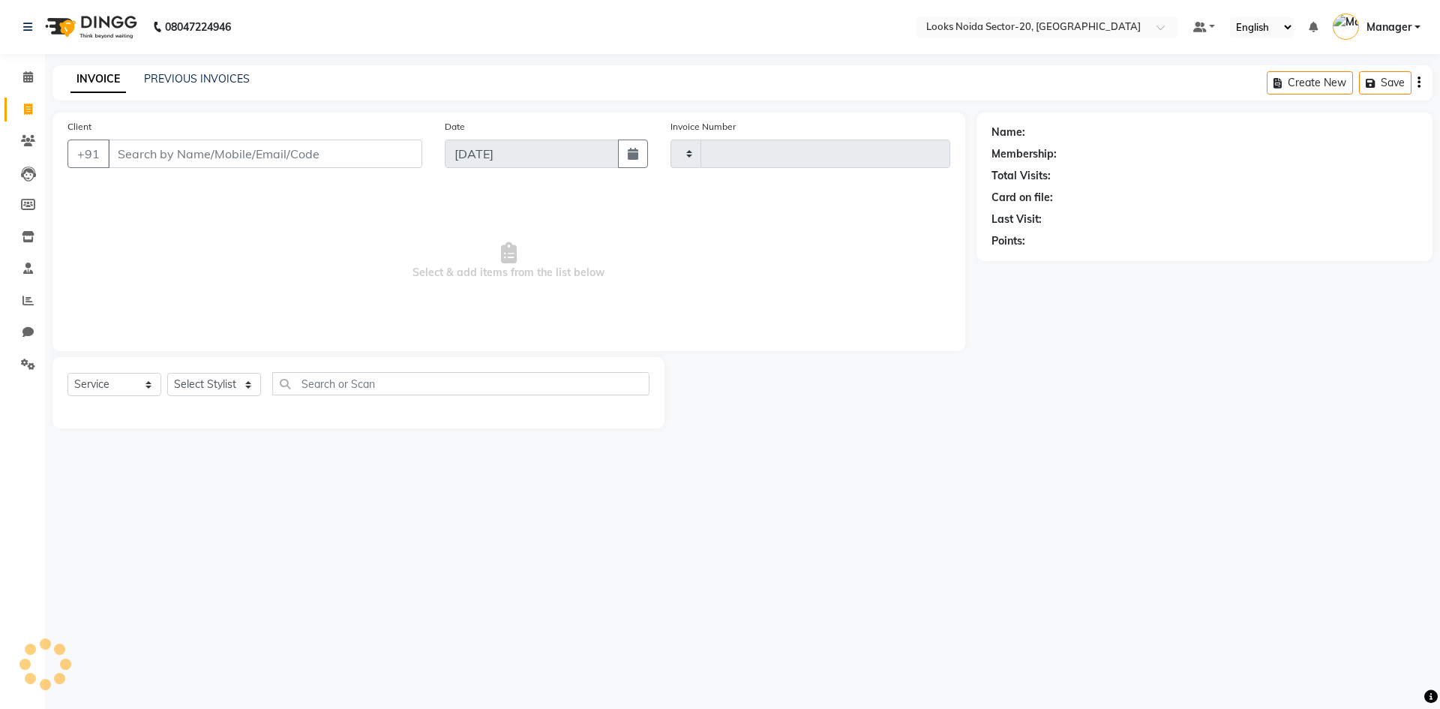
type input "0427"
select select "8646"
click at [154, 142] on input "Client" at bounding box center [265, 153] width 314 height 28
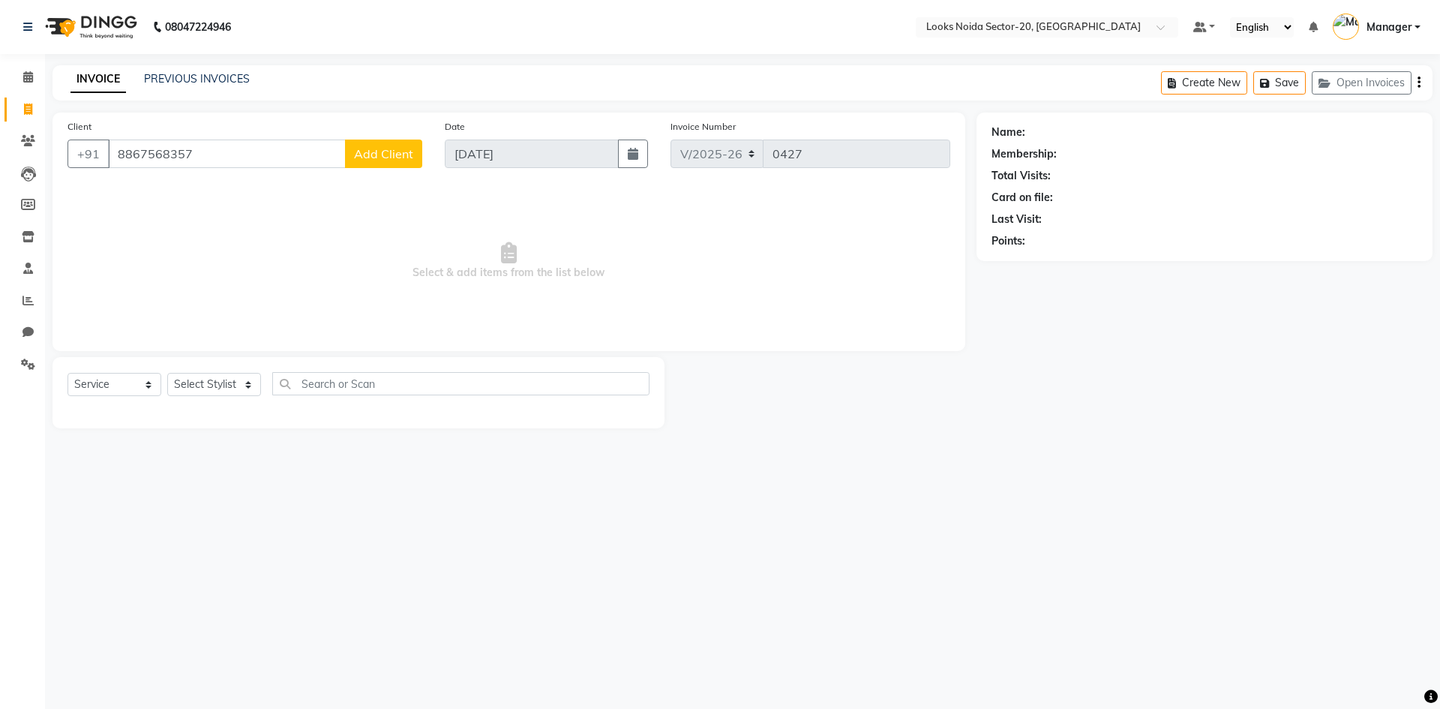
type input "8867568357"
click at [423, 148] on div "Client +91 8867568357 Add Client" at bounding box center [244, 148] width 377 height 61
click at [400, 148] on span "Add Client" at bounding box center [383, 153] width 59 height 15
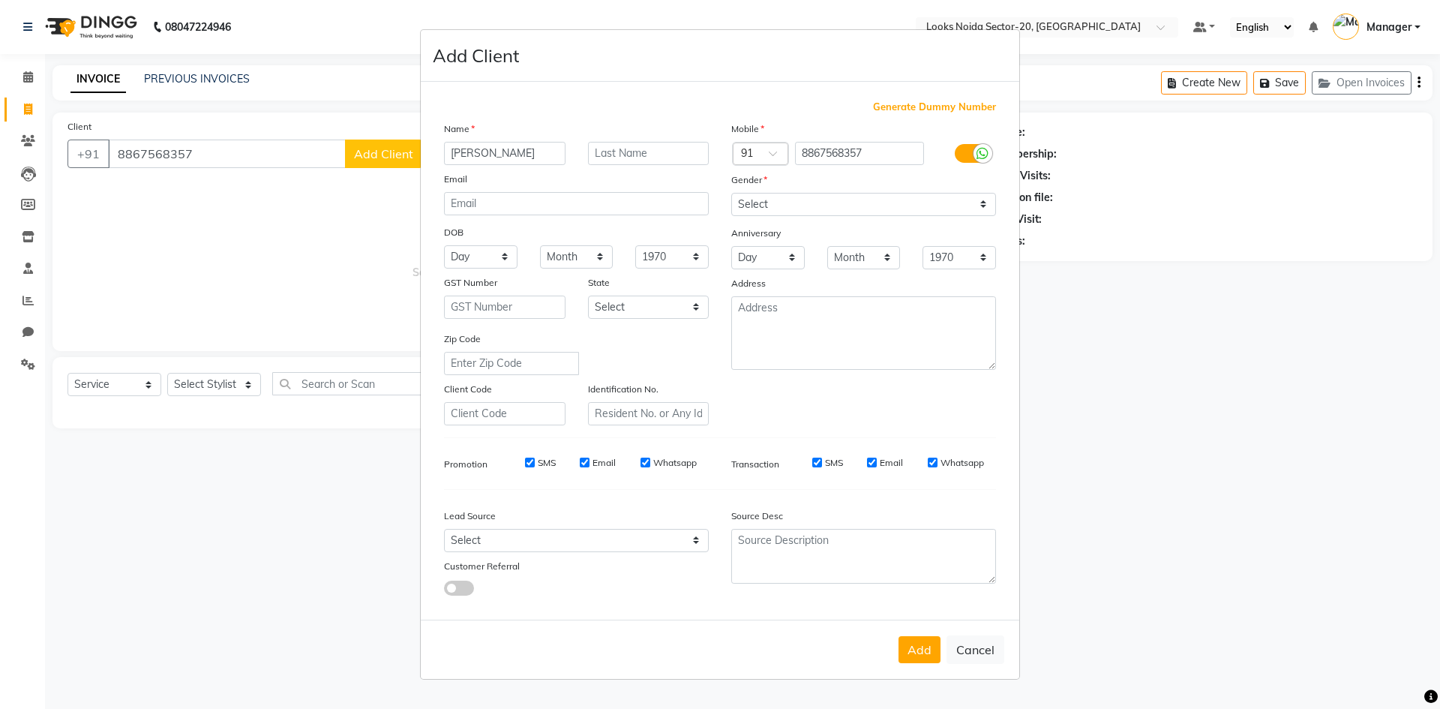
type input "vishesh"
click at [775, 193] on select "Select Male Female Other Prefer Not To Say" at bounding box center [863, 204] width 265 height 23
select select "male"
click at [731, 193] on select "Select Male Female Other Prefer Not To Say" at bounding box center [863, 204] width 265 height 23
click at [653, 145] on input "text" at bounding box center [648, 153] width 121 height 23
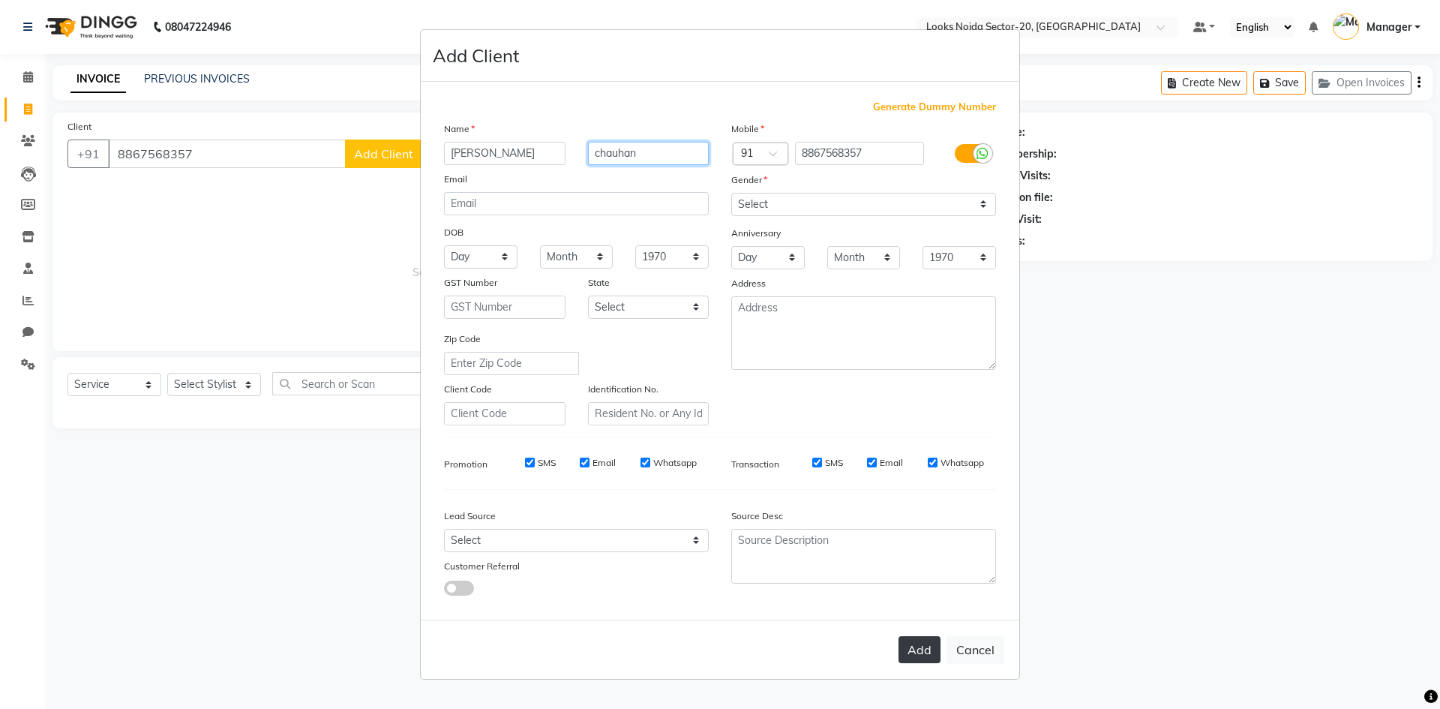
type input "chauhan"
click at [923, 649] on button "Add" at bounding box center [919, 649] width 42 height 27
select select
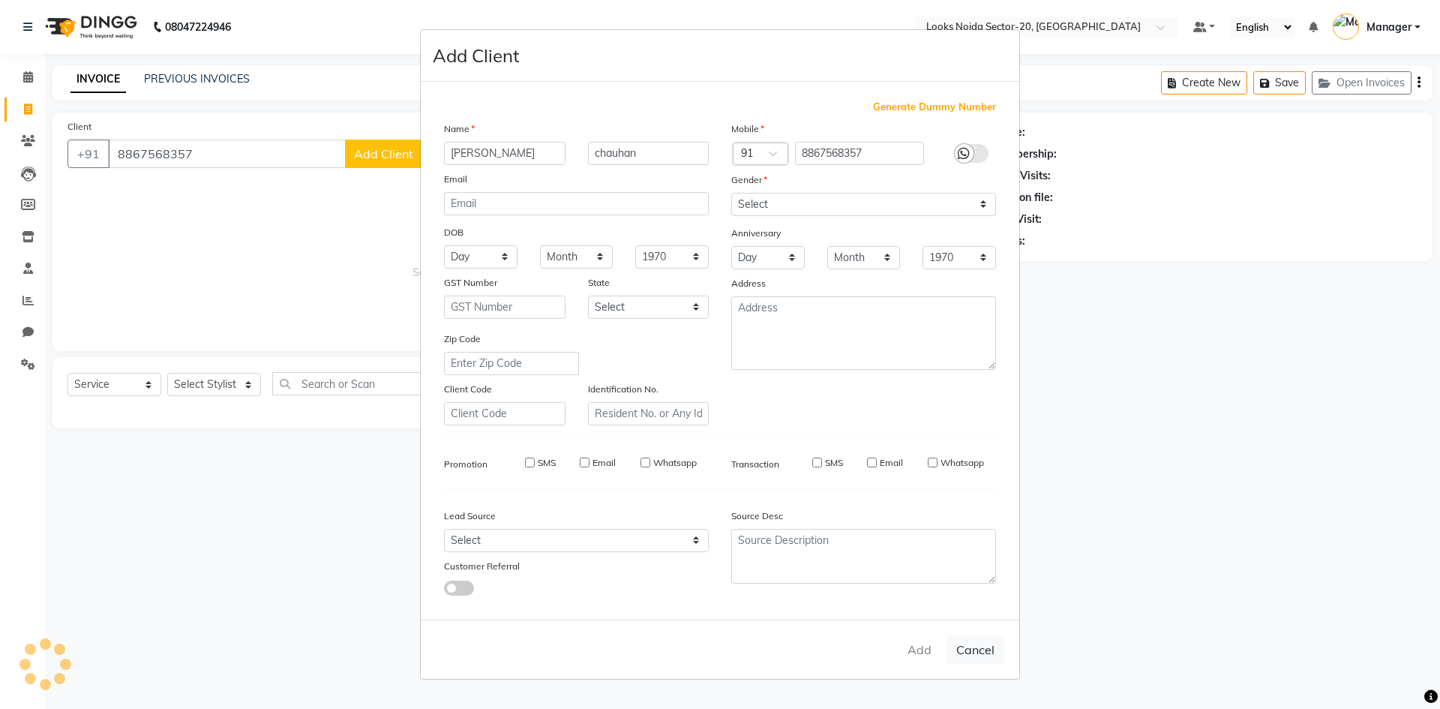
select select
checkbox input "false"
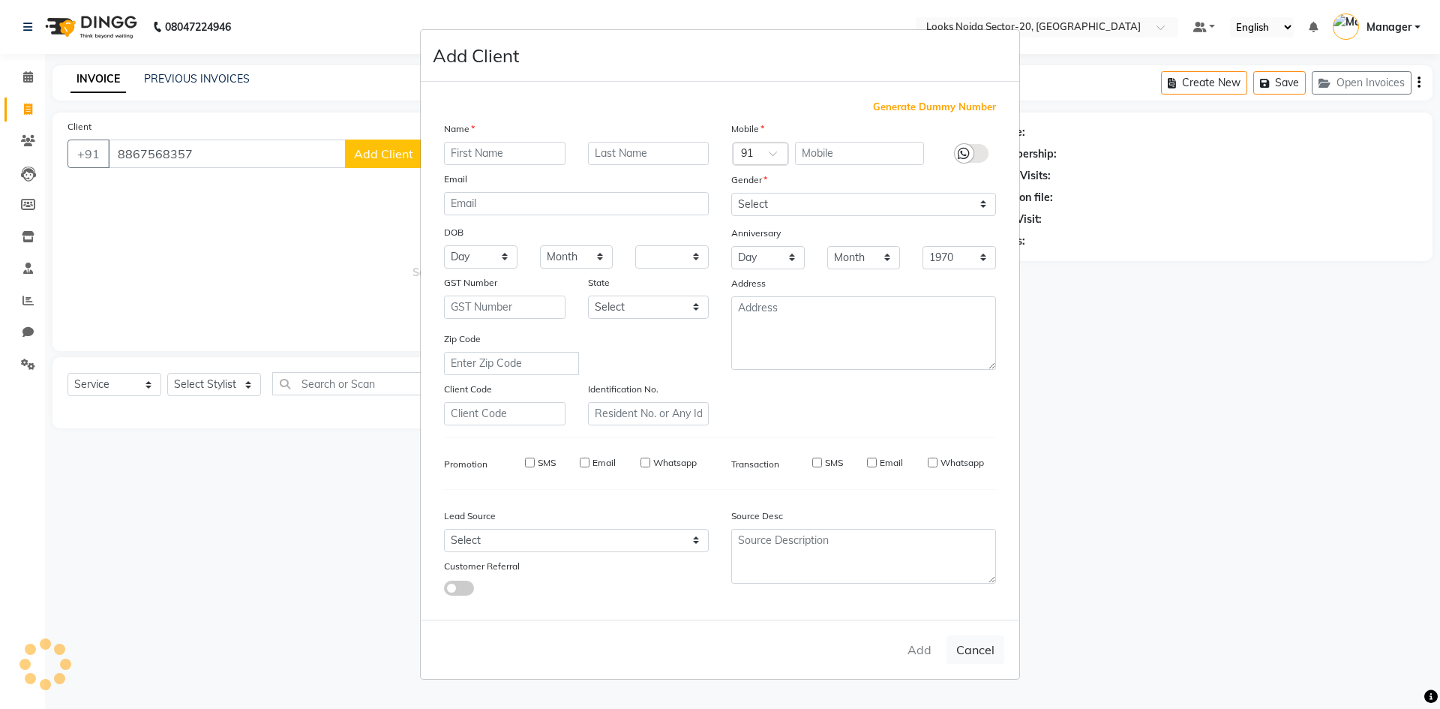
checkbox input "false"
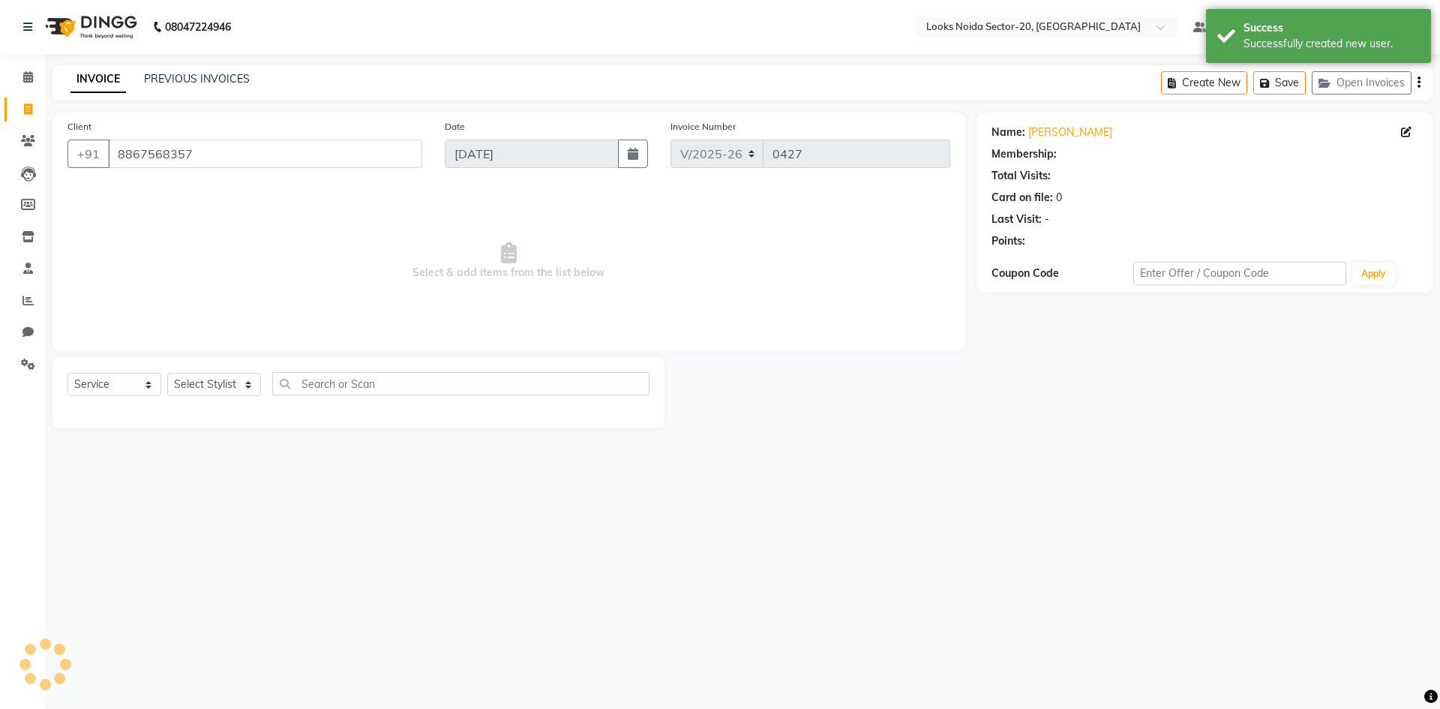
select select "1: Object"
click at [186, 382] on select "Select Stylist Aarti Sharma Adil Amit_pdct Counter_Sales Fardeen Mahfoos Mahi M…" at bounding box center [214, 384] width 94 height 23
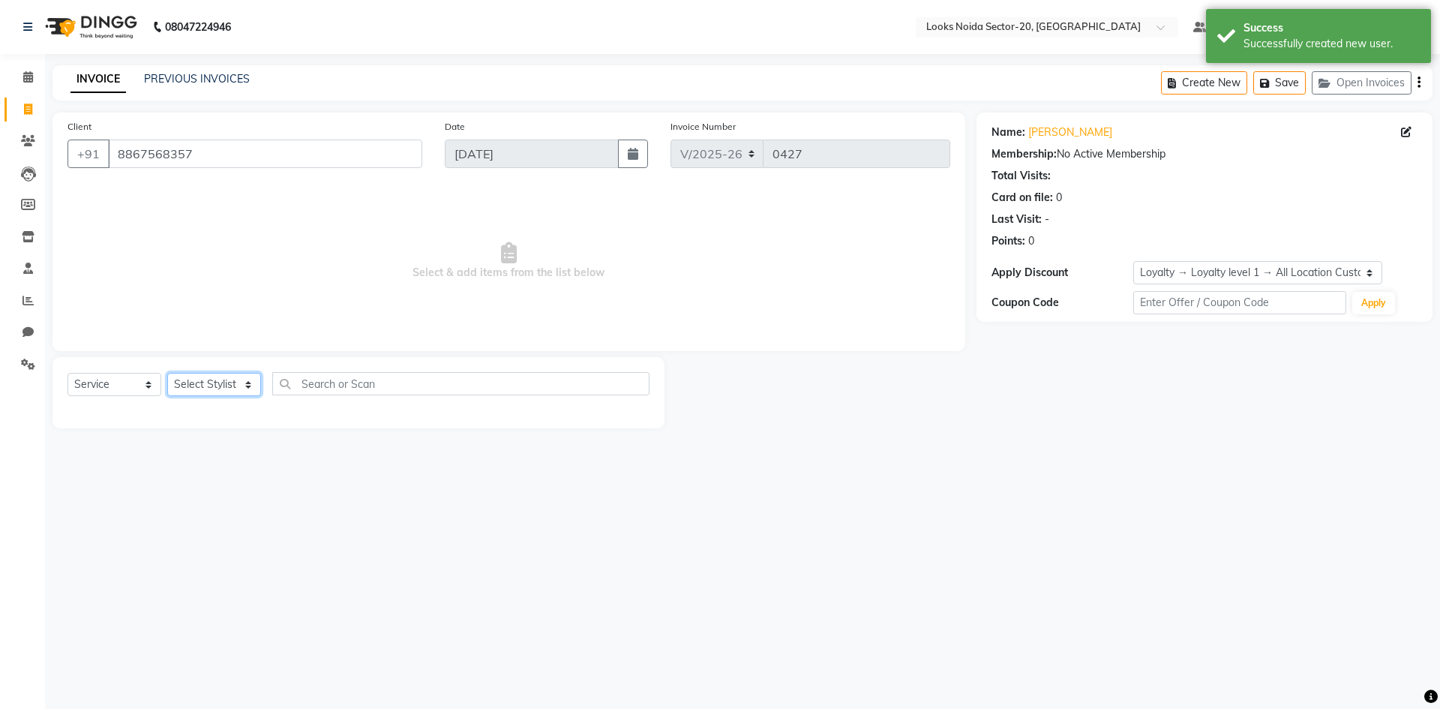
select select "88101"
click at [167, 373] on select "Select Stylist Aarti Sharma Adil Amit_pdct Counter_Sales Fardeen Mahfoos Mahi M…" at bounding box center [214, 384] width 94 height 23
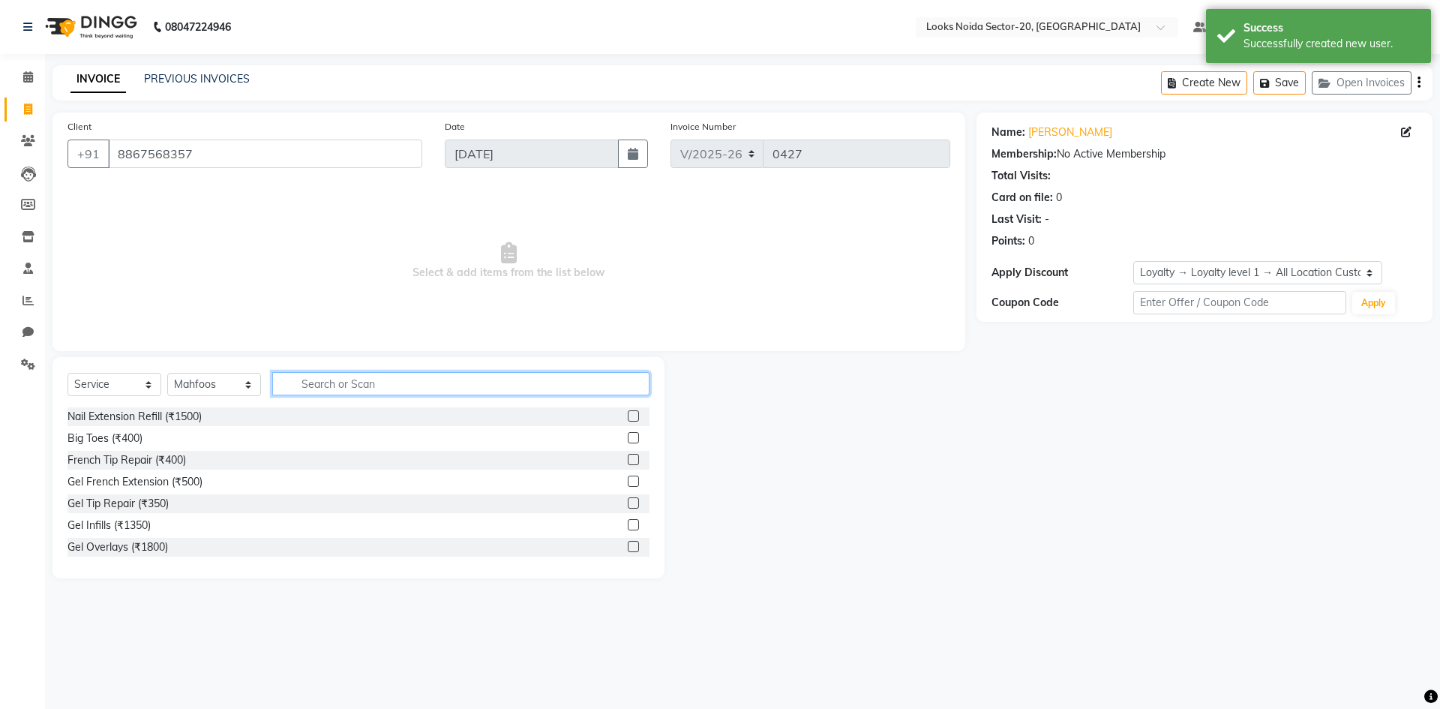
click at [326, 388] on input "text" at bounding box center [460, 383] width 377 height 23
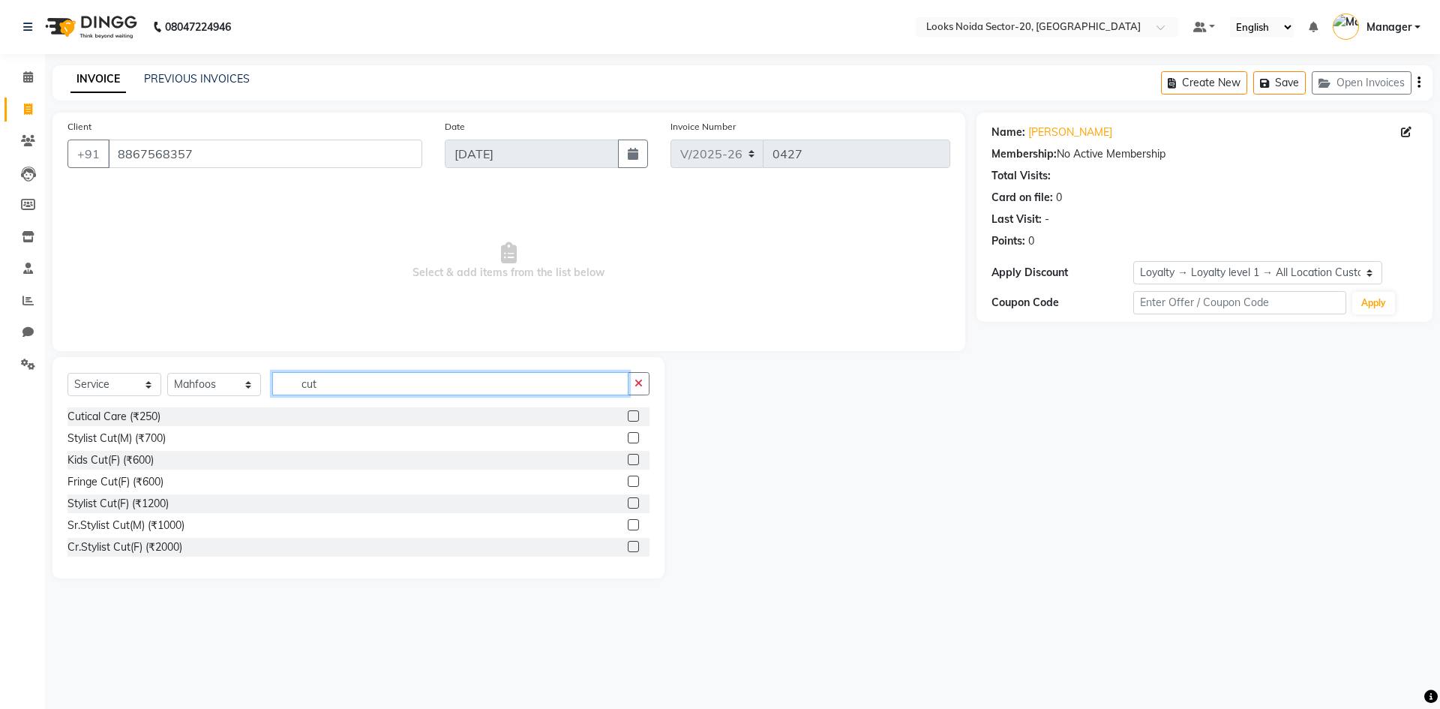
type input "cut"
click at [631, 436] on div at bounding box center [639, 438] width 22 height 19
click at [628, 434] on label at bounding box center [633, 437] width 11 height 11
click at [628, 434] on input "checkbox" at bounding box center [633, 438] width 10 height 10
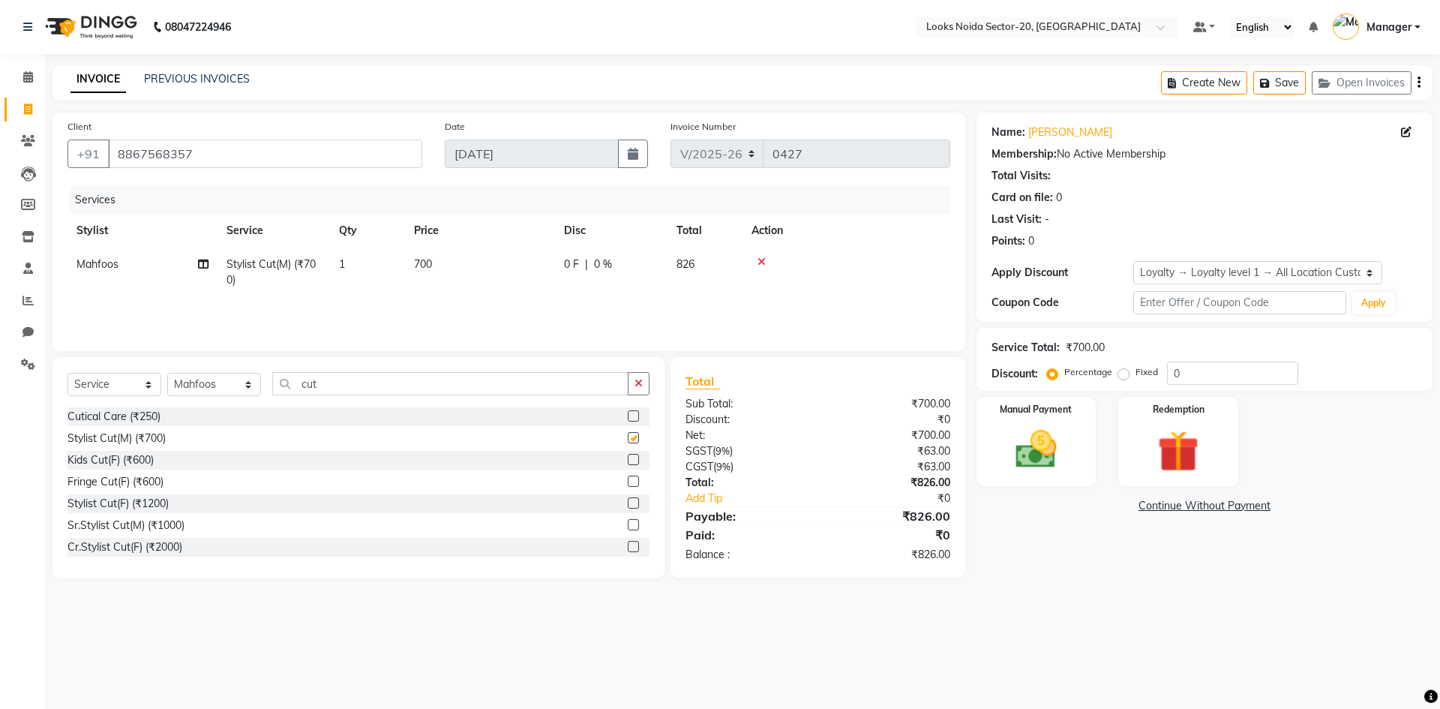
checkbox input "false"
click at [591, 380] on input "cut" at bounding box center [450, 383] width 356 height 23
type input "c"
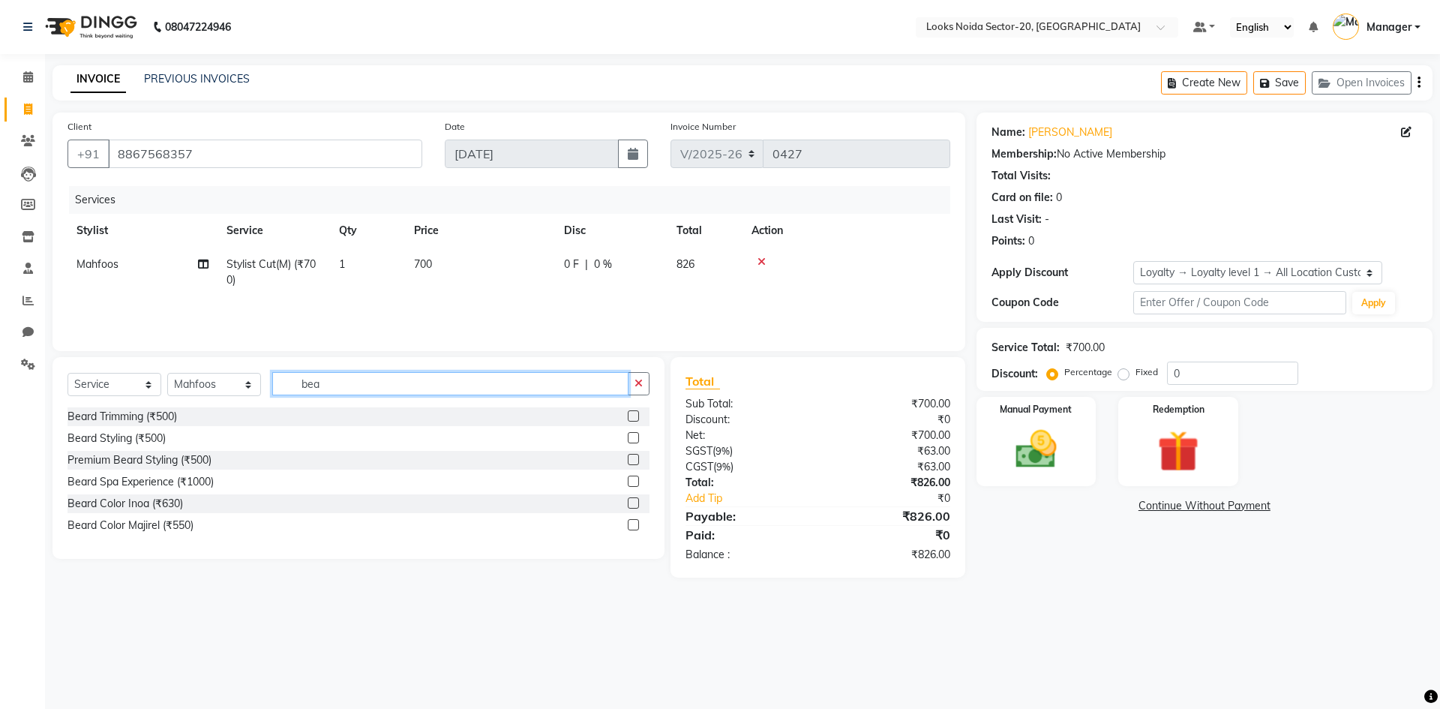
type input "bea"
click at [637, 418] on label at bounding box center [633, 415] width 11 height 11
click at [637, 418] on input "checkbox" at bounding box center [633, 417] width 10 height 10
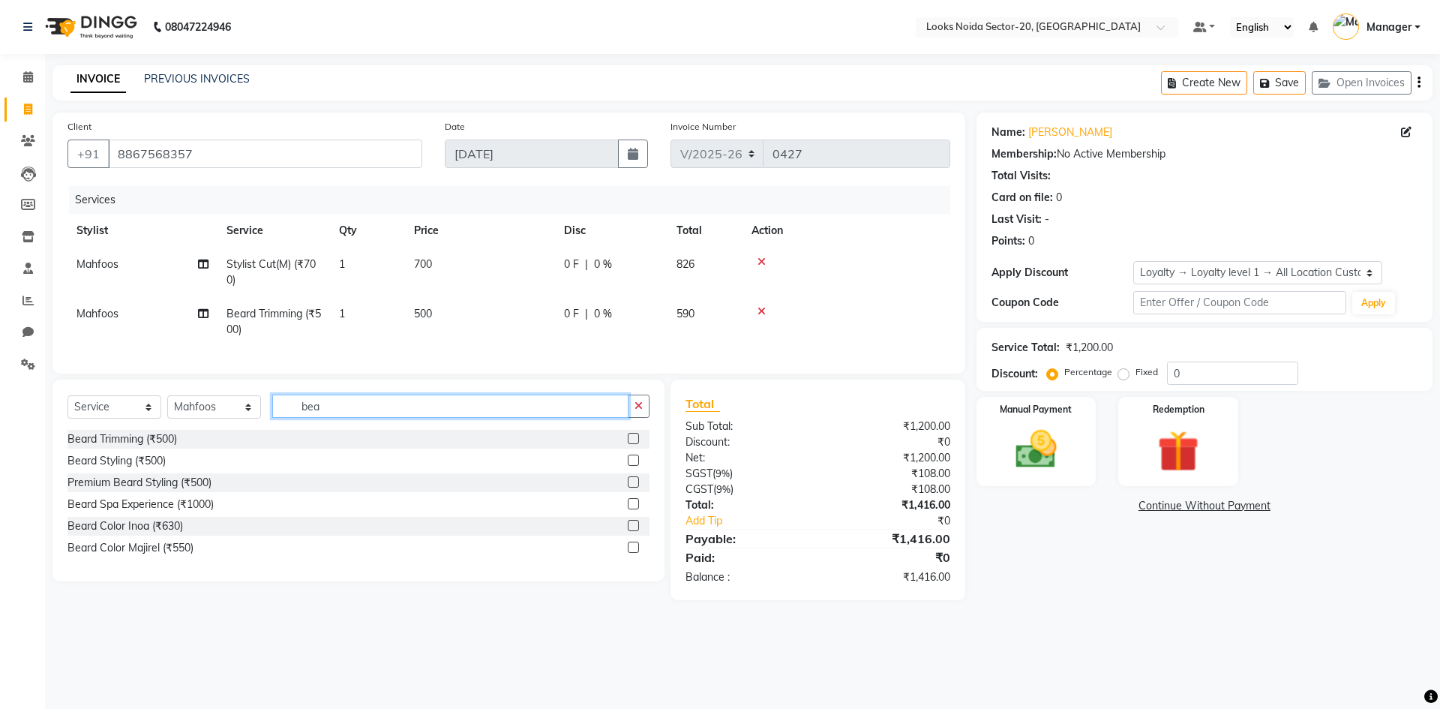
checkbox input "false"
click at [505, 413] on input "bea" at bounding box center [450, 405] width 356 height 23
type input "b"
type input "d"
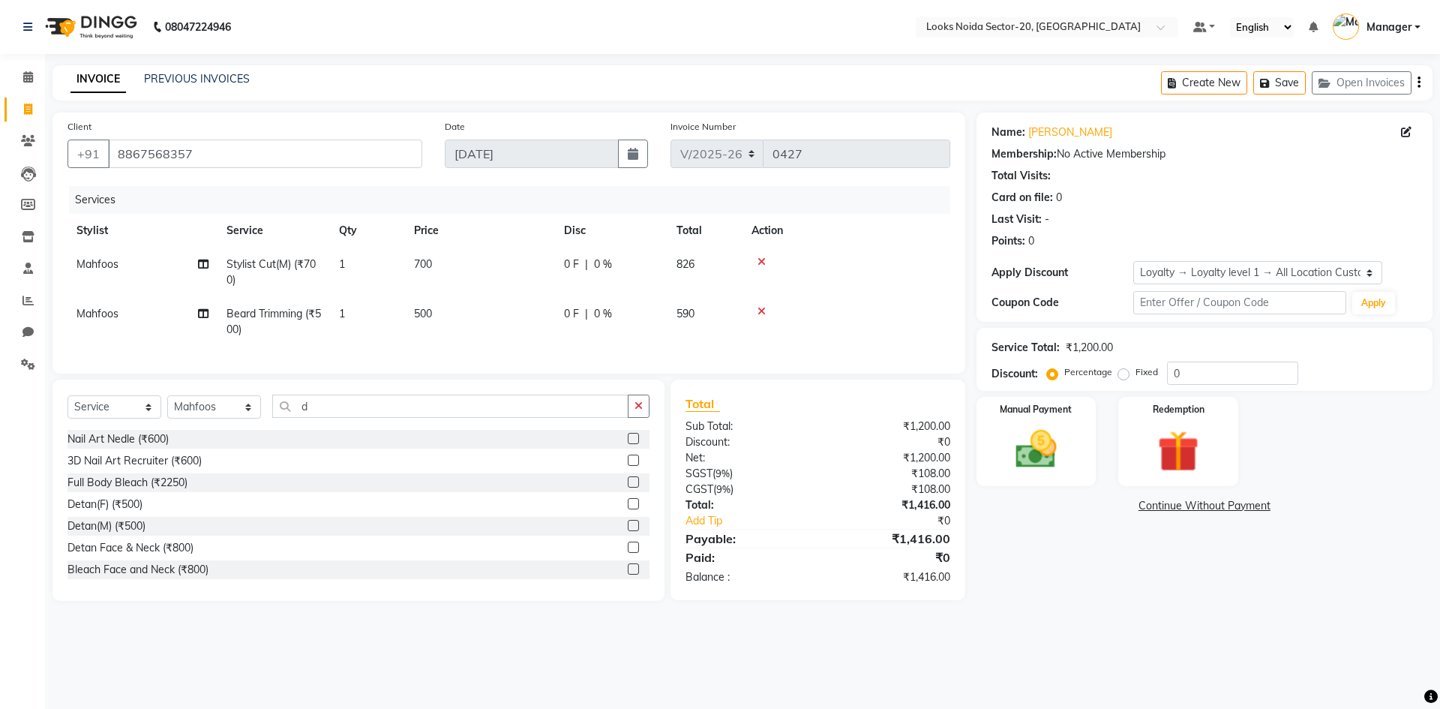
click at [628, 531] on label at bounding box center [633, 525] width 11 height 11
click at [628, 531] on input "checkbox" at bounding box center [633, 526] width 10 height 10
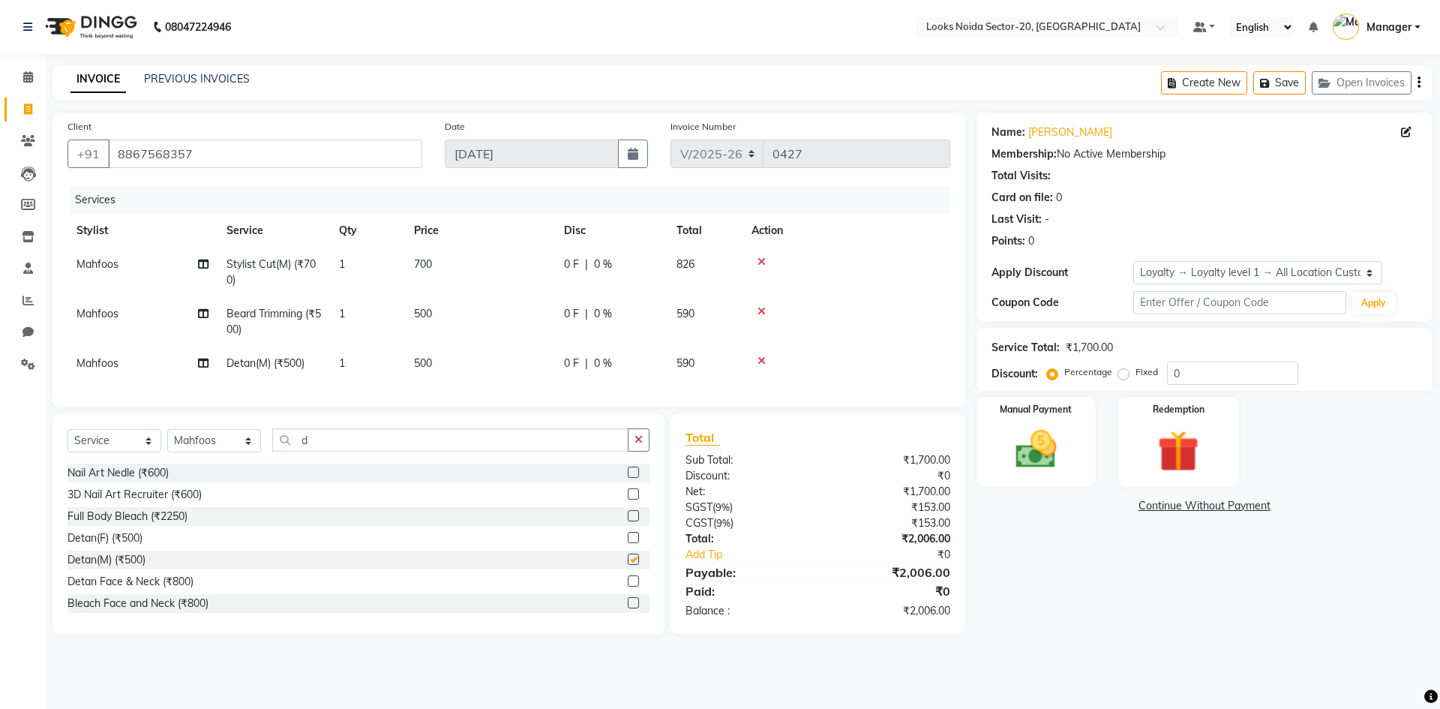
checkbox input "false"
click at [475, 358] on td "500" at bounding box center [480, 363] width 150 height 34
select select "88101"
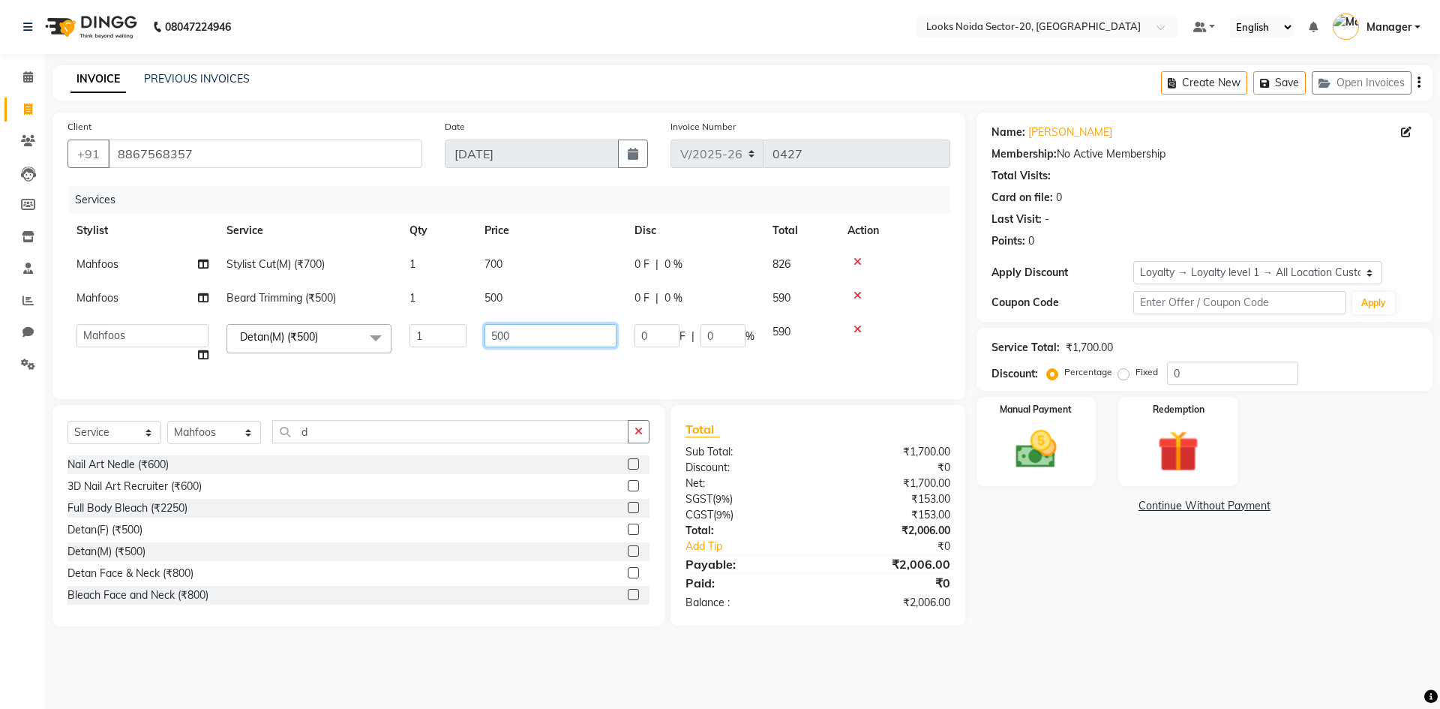
click at [562, 337] on input "500" at bounding box center [550, 335] width 132 height 23
type input "5"
type input "1000"
click at [1379, 407] on div "Manual Payment Redemption" at bounding box center [1204, 441] width 478 height 89
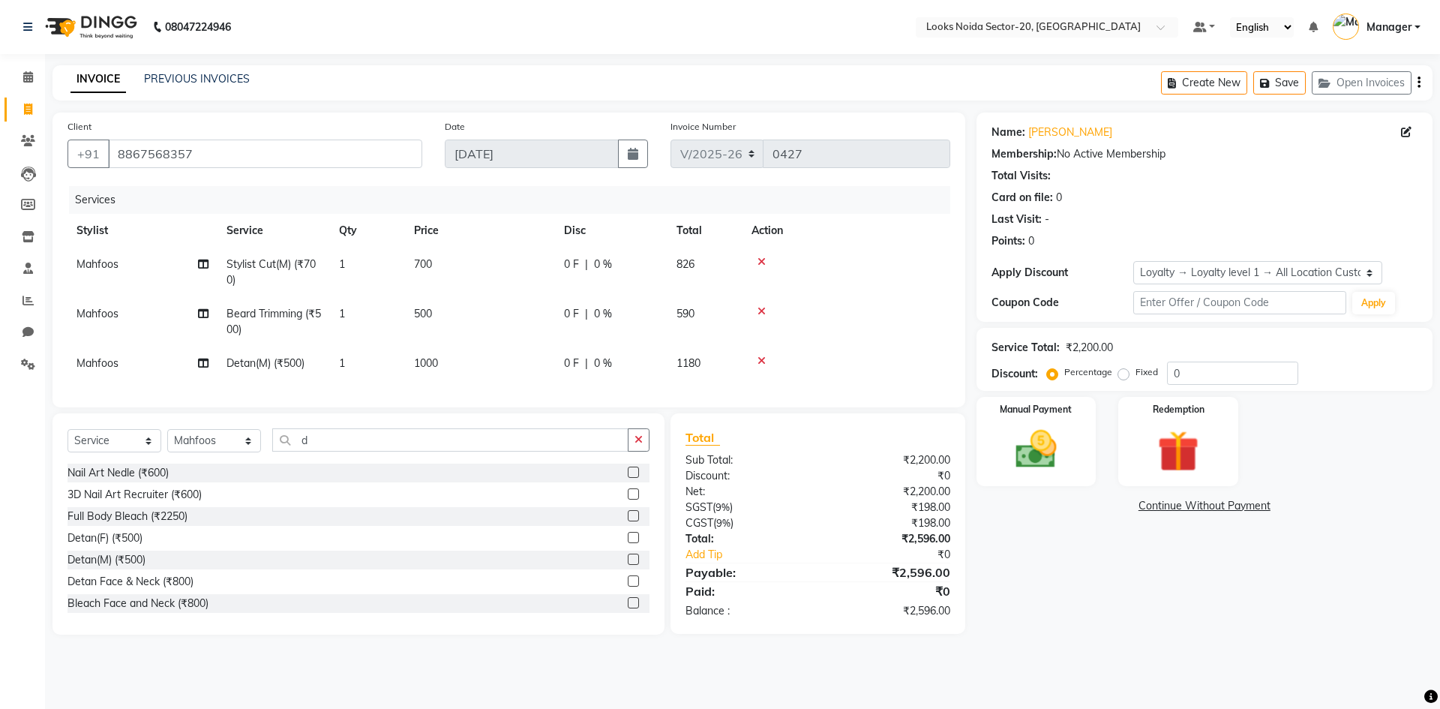
click at [472, 264] on td "700" at bounding box center [480, 271] width 150 height 49
select select "88101"
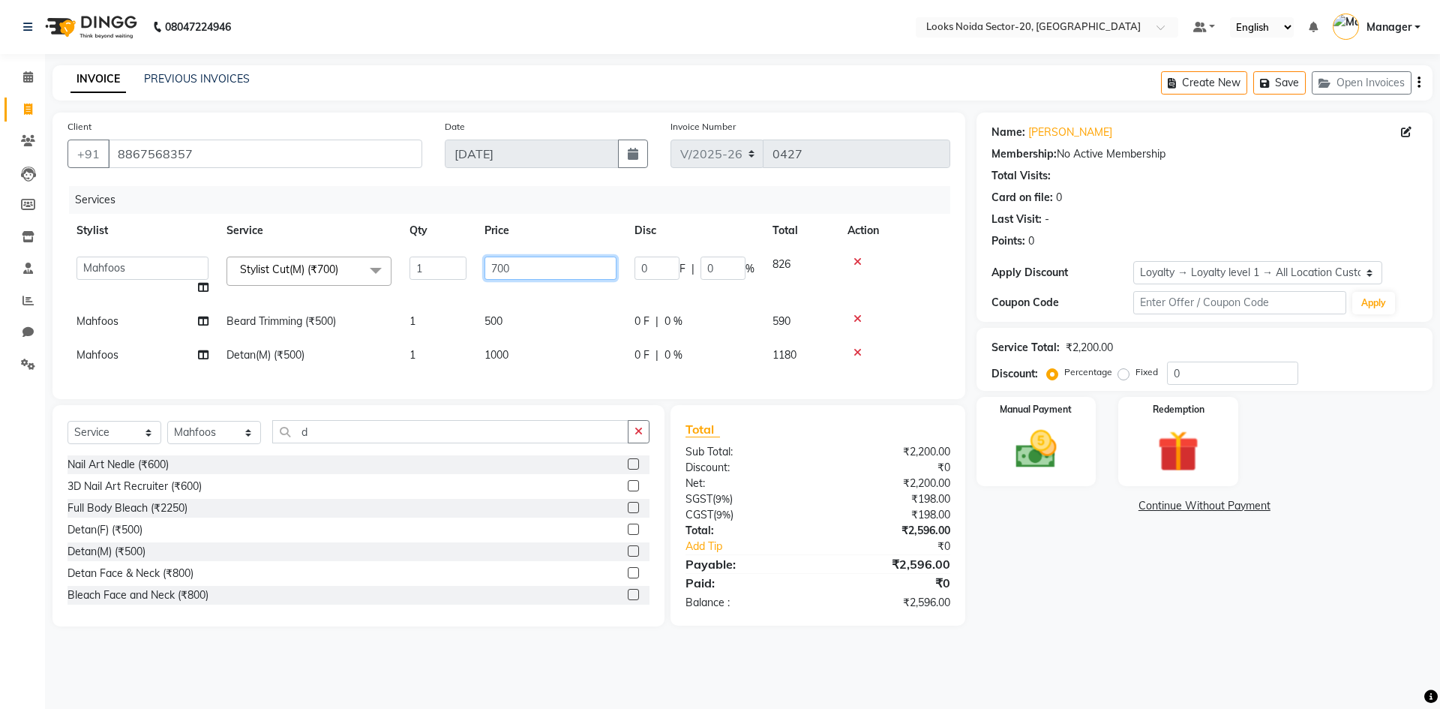
click at [527, 263] on input "700" at bounding box center [550, 267] width 132 height 23
type input "7"
type input "500"
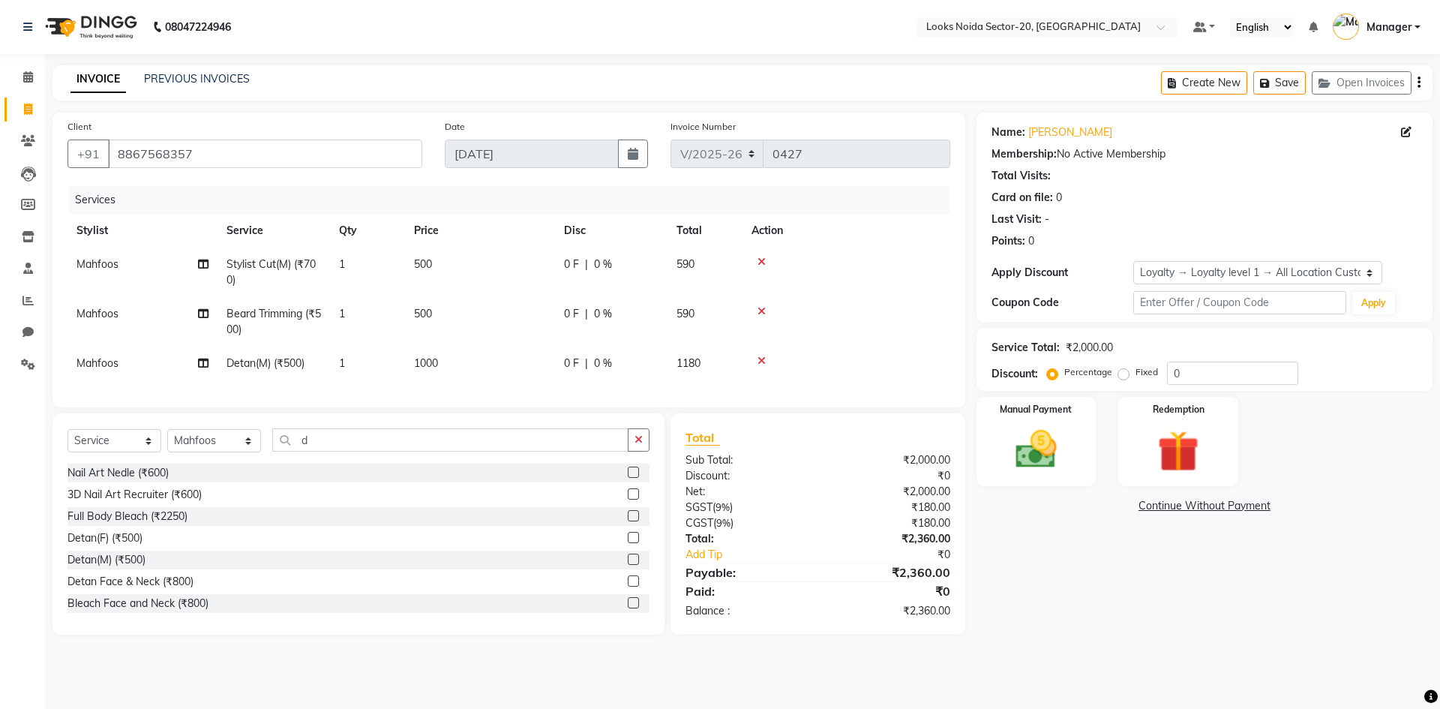
click at [502, 325] on td "500" at bounding box center [480, 321] width 150 height 49
select select "88101"
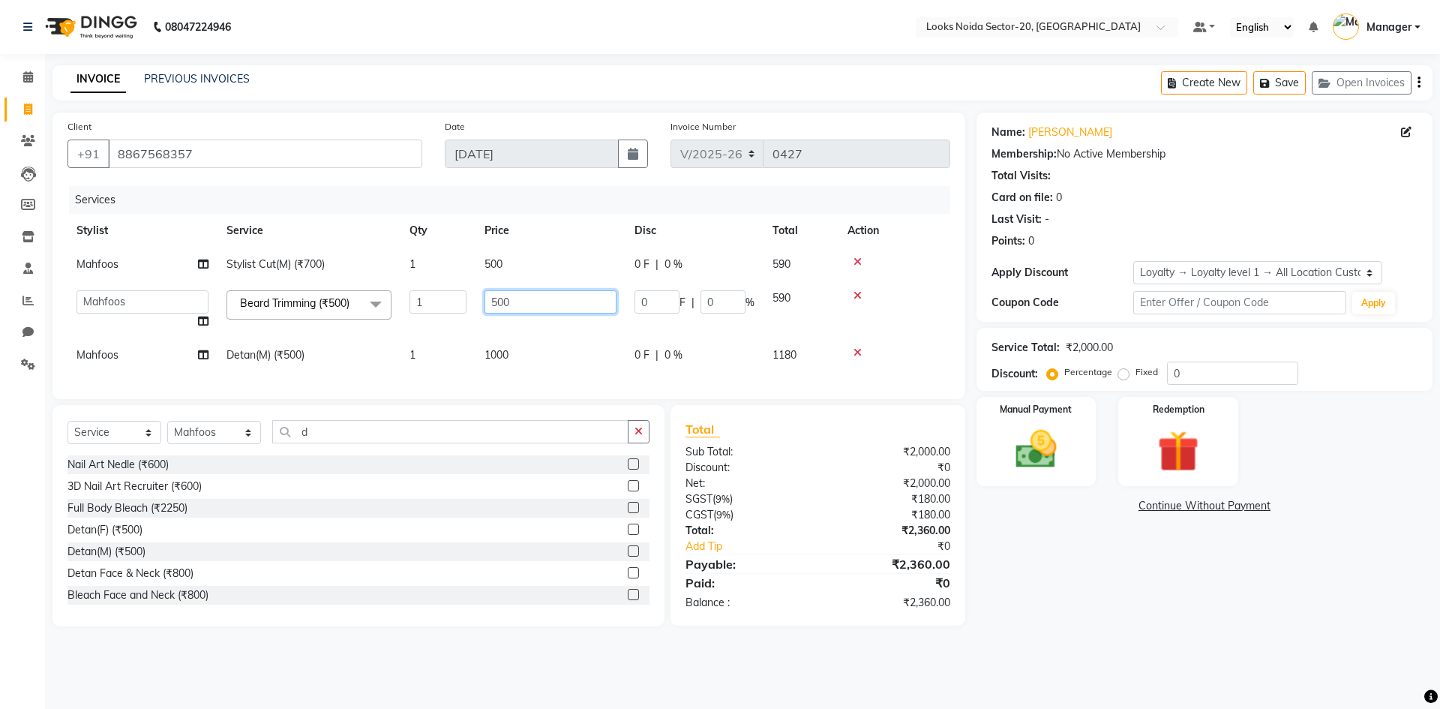
click at [517, 307] on input "500" at bounding box center [550, 301] width 132 height 23
type input "5"
type input "300"
click at [1293, 585] on div "Name: Vishesh Chauhan Membership: No Active Membership Total Visits: Card on fi…" at bounding box center [1209, 369] width 467 height 514
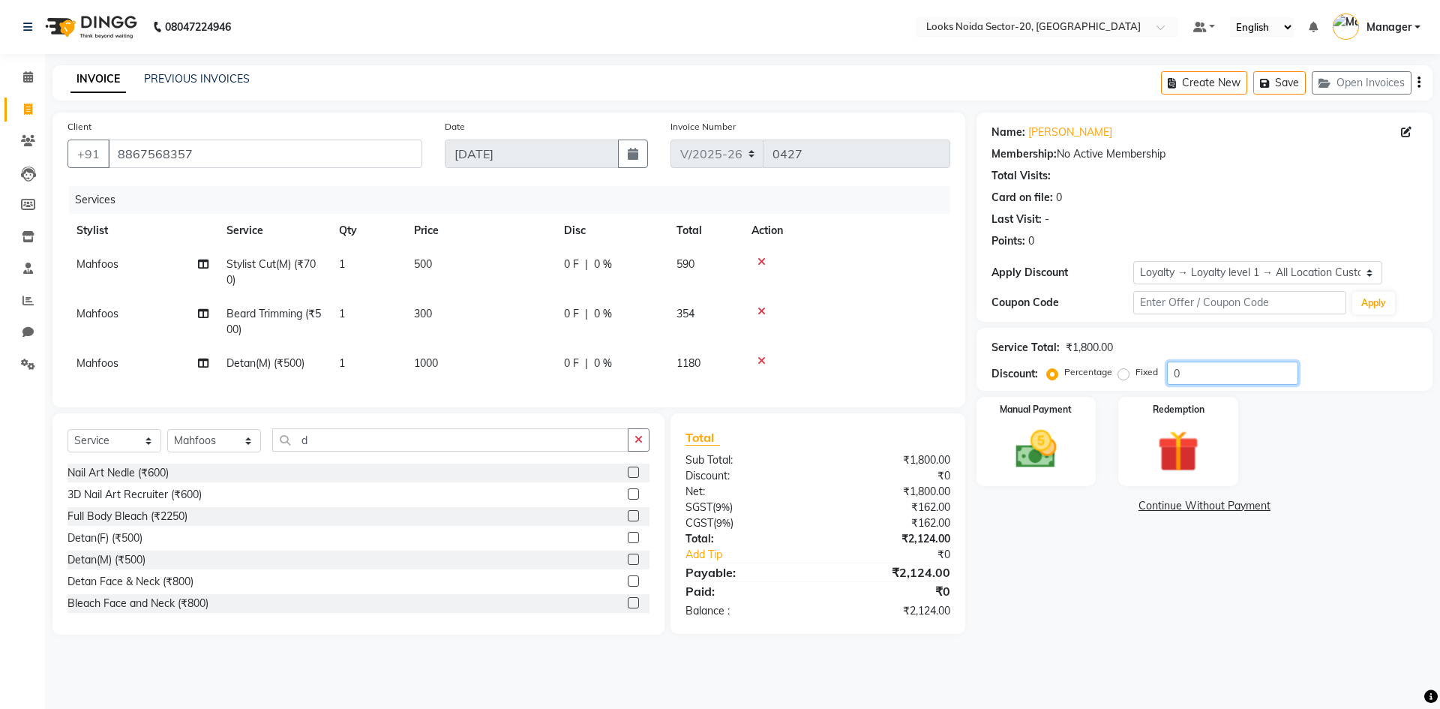
click at [1207, 380] on input "0" at bounding box center [1232, 372] width 131 height 23
type input "36"
click at [1325, 433] on div "Manual Payment Redemption" at bounding box center [1204, 441] width 478 height 89
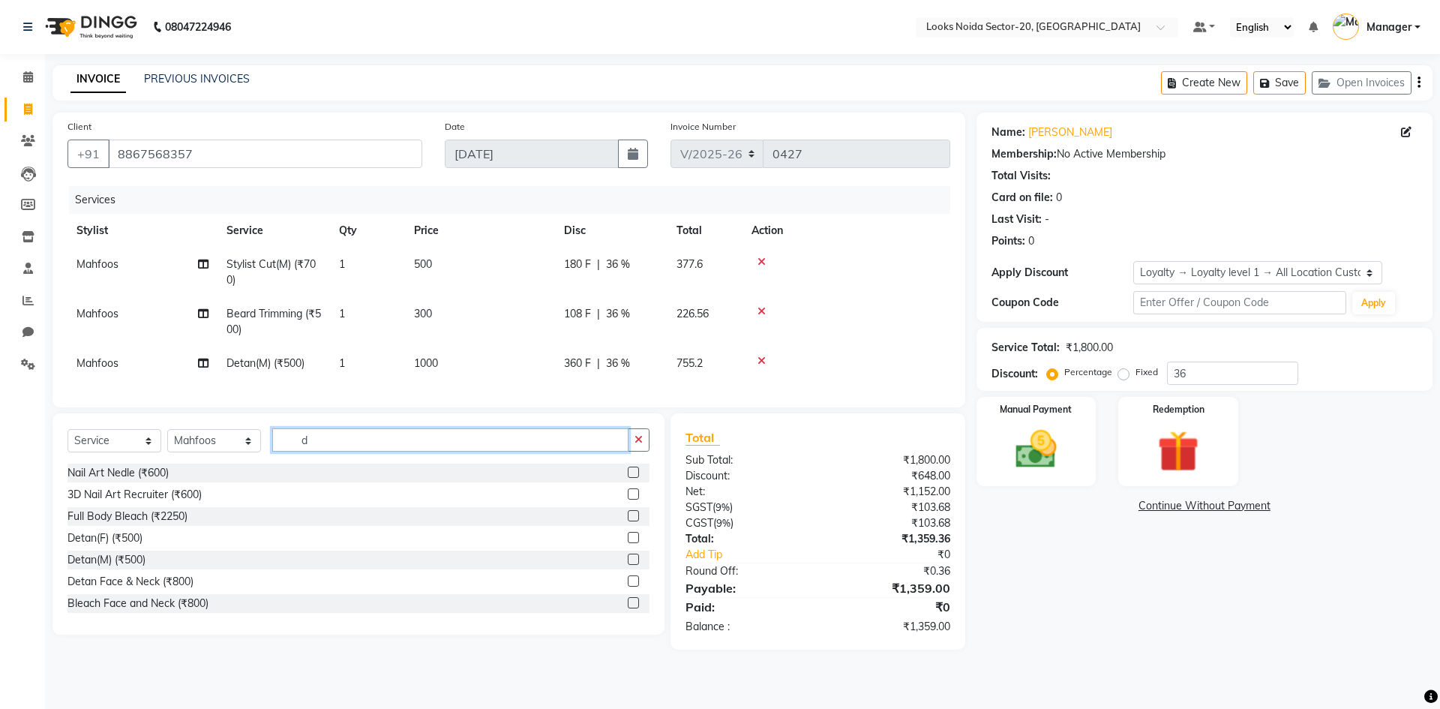
click at [328, 451] on input "d" at bounding box center [450, 439] width 356 height 23
click at [1222, 191] on div "Card on file: 0" at bounding box center [1204, 198] width 426 height 16
click at [982, 623] on div "Name: Vishesh Chauhan Membership: No Active Membership Total Visits: Card on fi…" at bounding box center [1209, 380] width 467 height 537
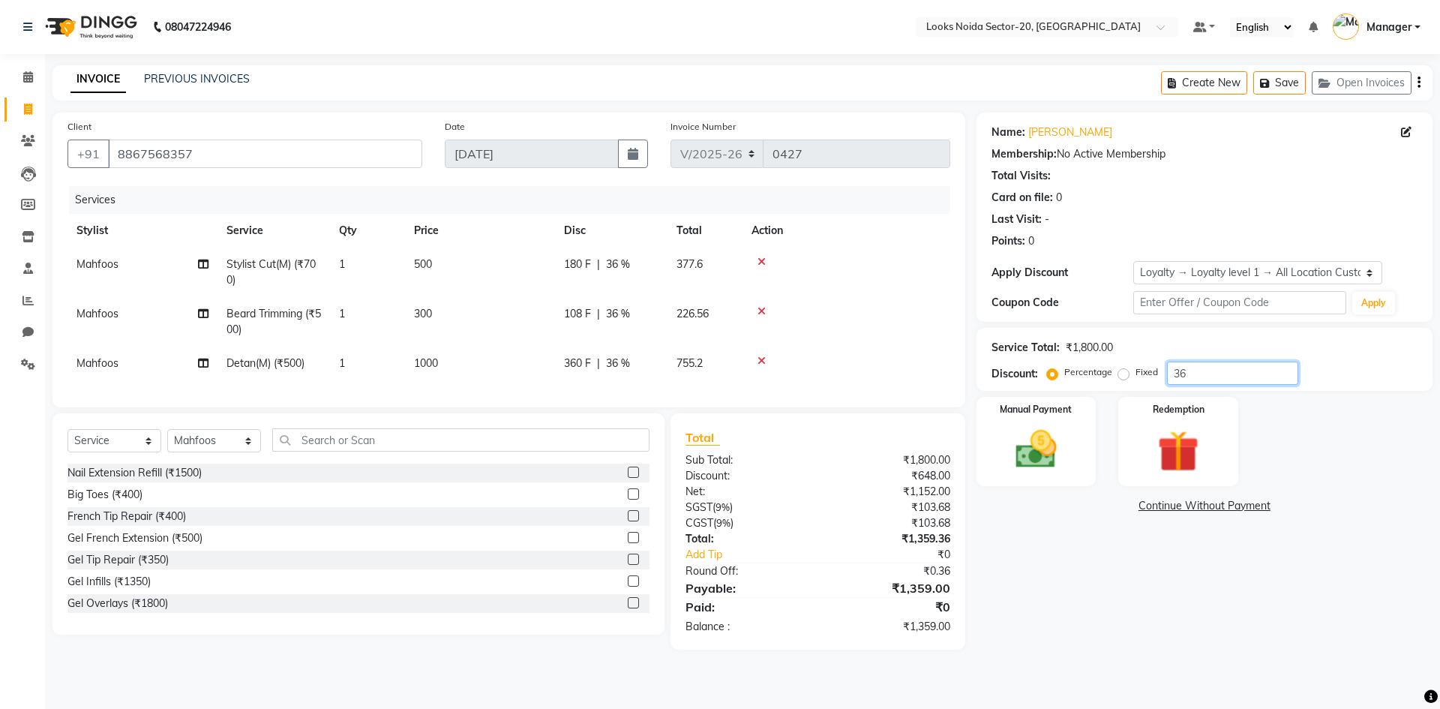
click at [1245, 379] on input "36" at bounding box center [1232, 372] width 131 height 23
type input "3"
click at [429, 265] on span "500" at bounding box center [423, 263] width 18 height 13
select select "88101"
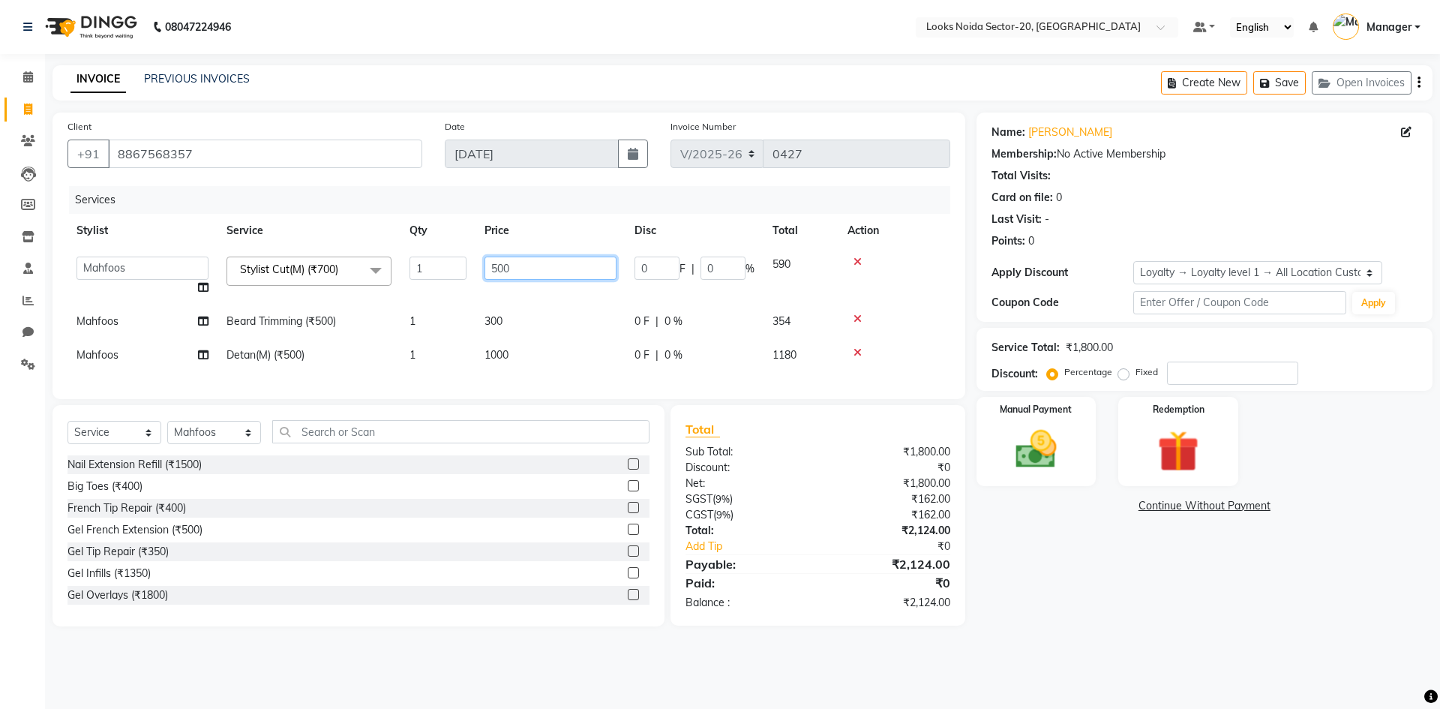
click at [520, 268] on input "500" at bounding box center [550, 267] width 132 height 23
type input "5"
type input "600"
click at [1302, 577] on div "Name: Vishesh Chauhan Membership: No Active Membership Total Visits: Card on fi…" at bounding box center [1209, 369] width 467 height 514
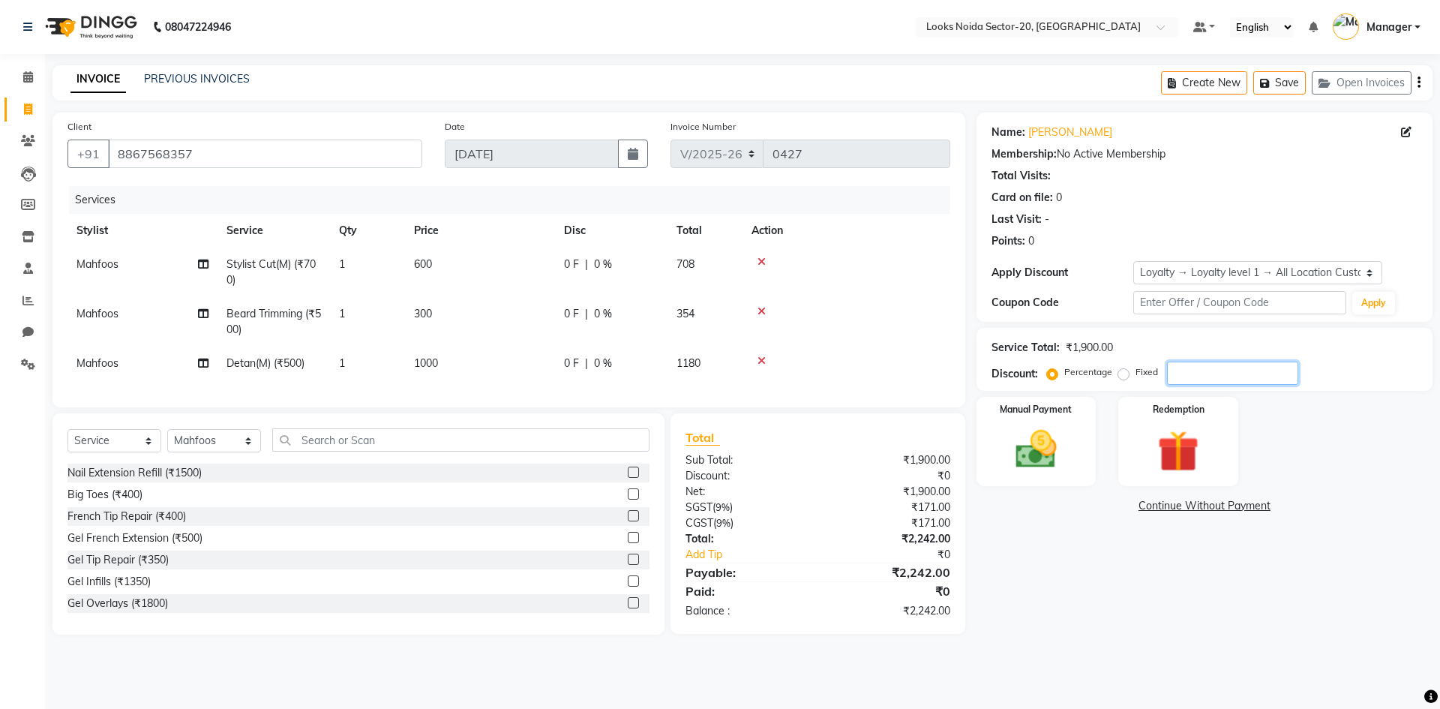
click at [1246, 380] on input "number" at bounding box center [1232, 372] width 131 height 23
type input "36"
click at [1049, 478] on div "Manual Payment" at bounding box center [1035, 441] width 124 height 92
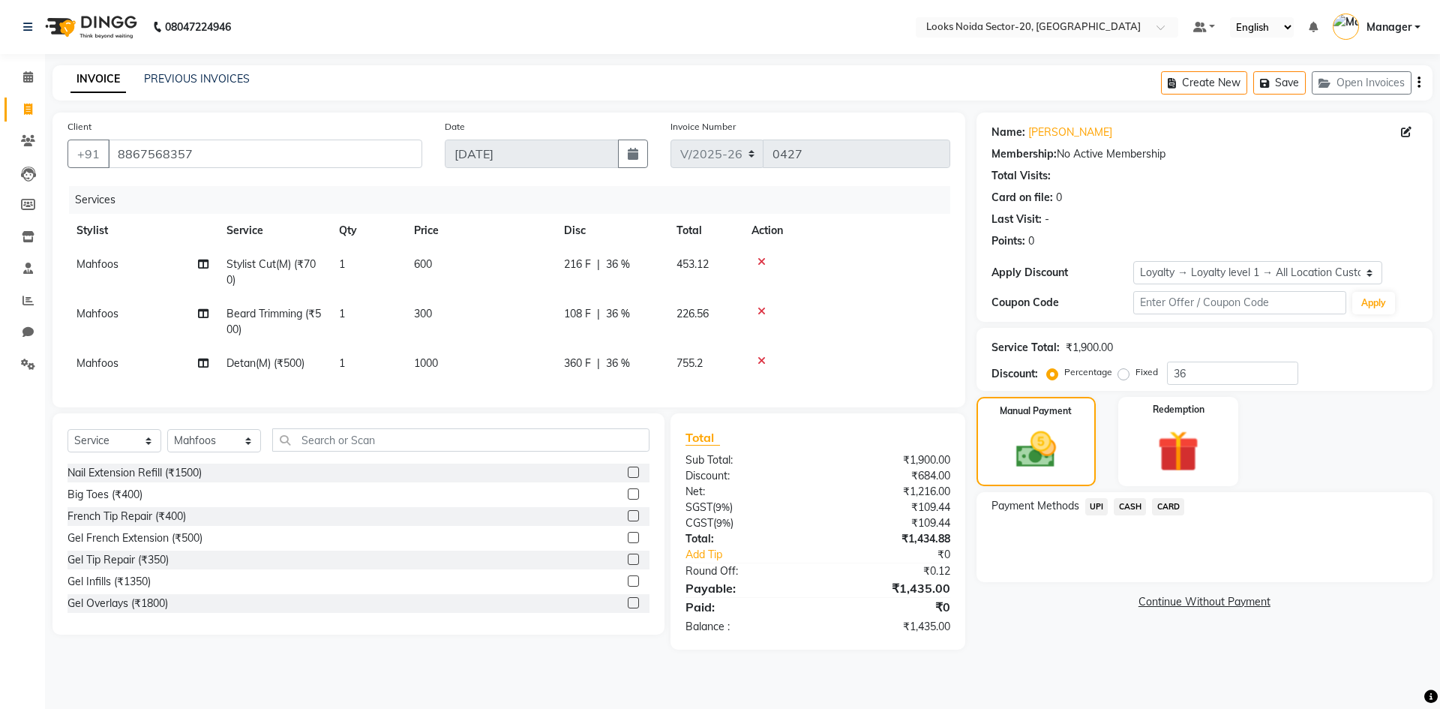
click at [1101, 504] on span "UPI" at bounding box center [1096, 506] width 23 height 17
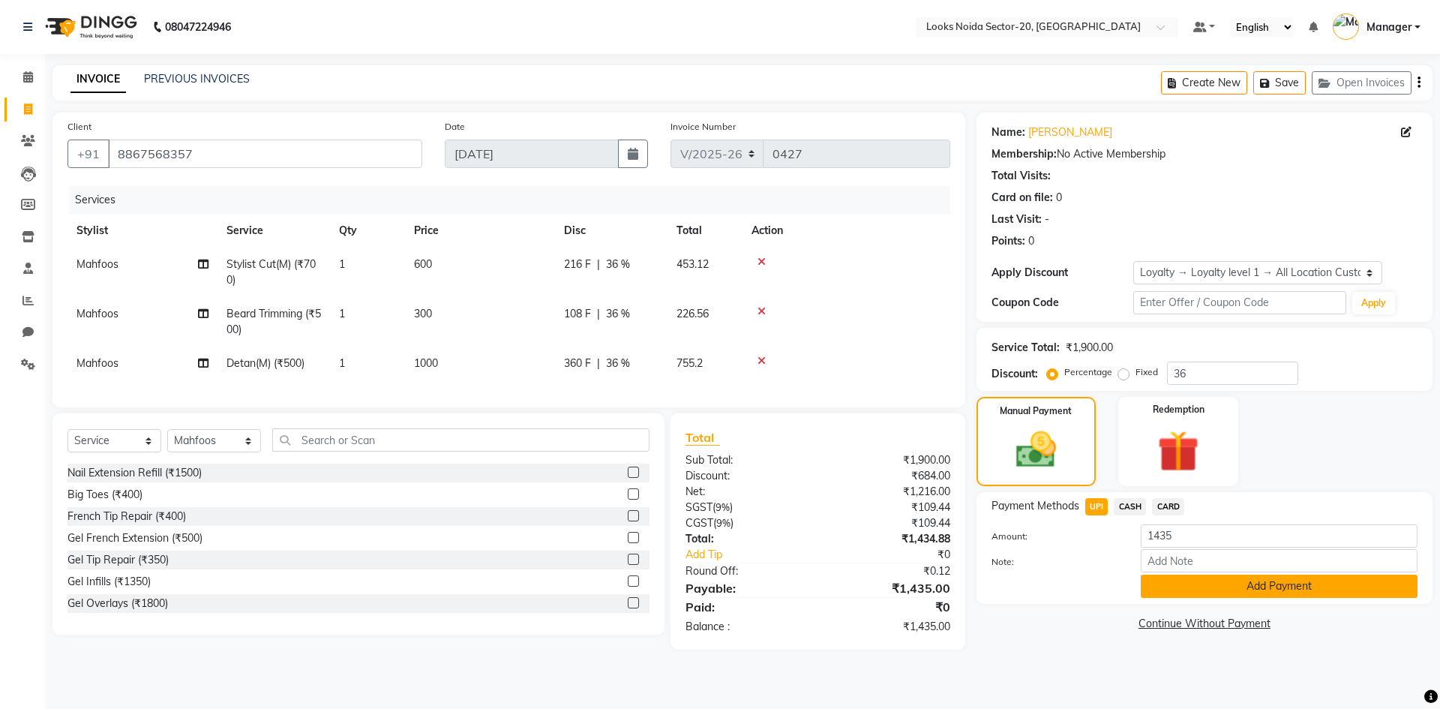
drag, startPoint x: 1172, startPoint y: 589, endPoint x: 1162, endPoint y: 590, distance: 10.6
click at [1162, 590] on button "Add Payment" at bounding box center [1279, 585] width 277 height 23
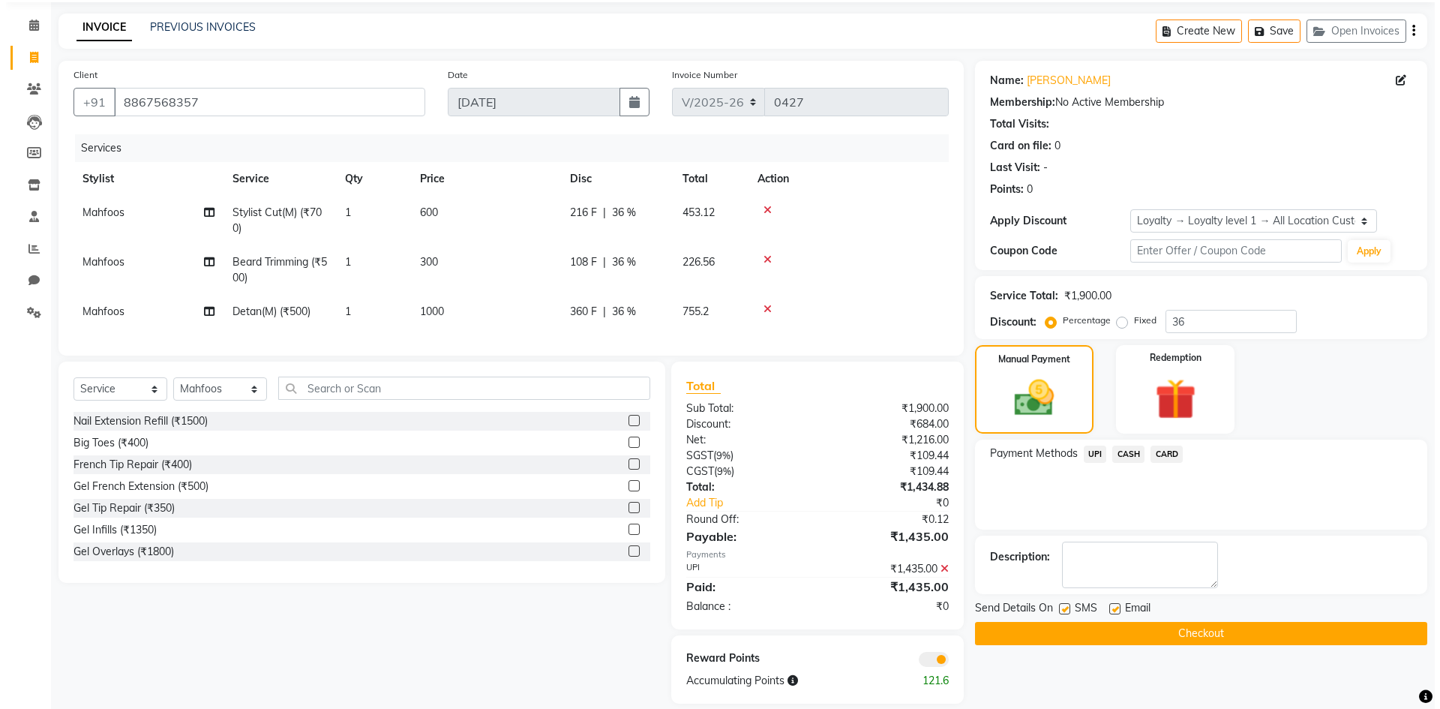
scroll to position [80, 0]
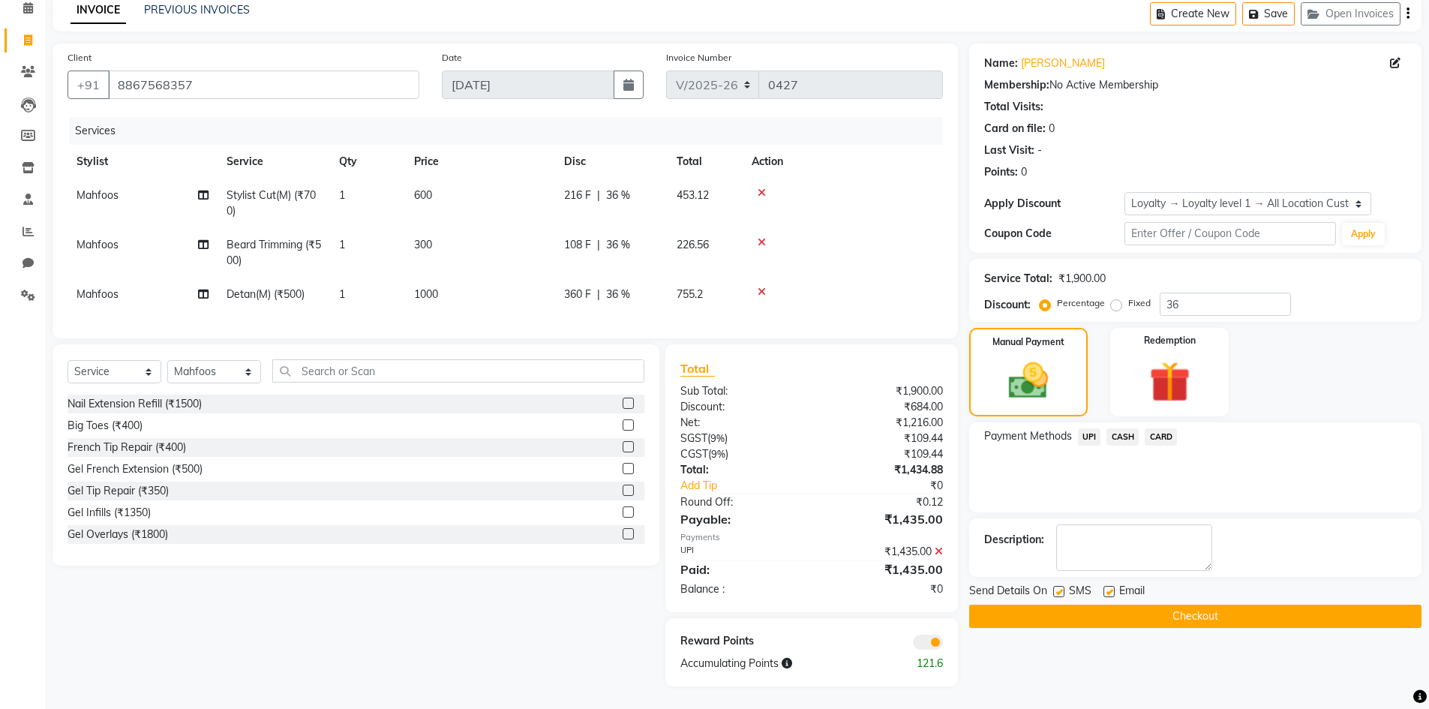
click at [917, 645] on span at bounding box center [928, 641] width 30 height 15
click at [943, 644] on input "checkbox" at bounding box center [943, 644] width 0 height 0
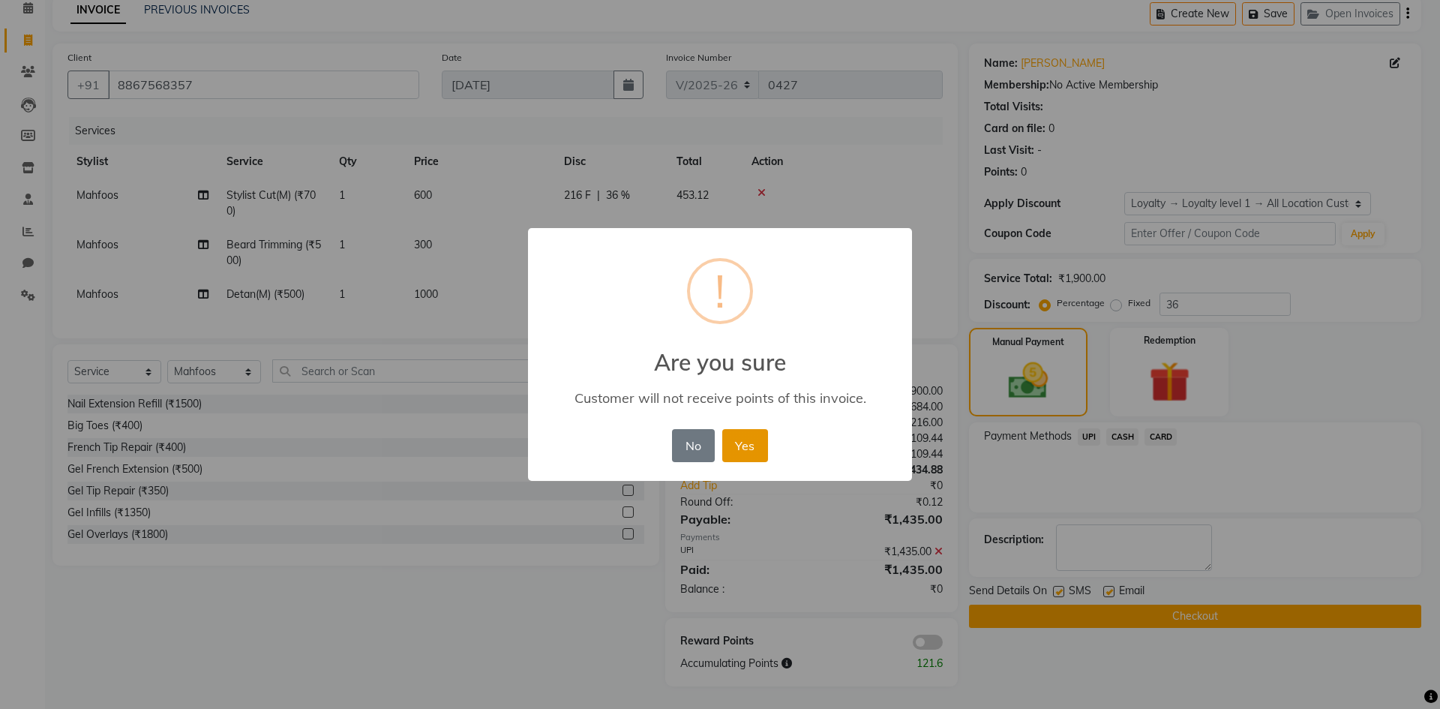
click at [759, 442] on button "Yes" at bounding box center [745, 445] width 46 height 33
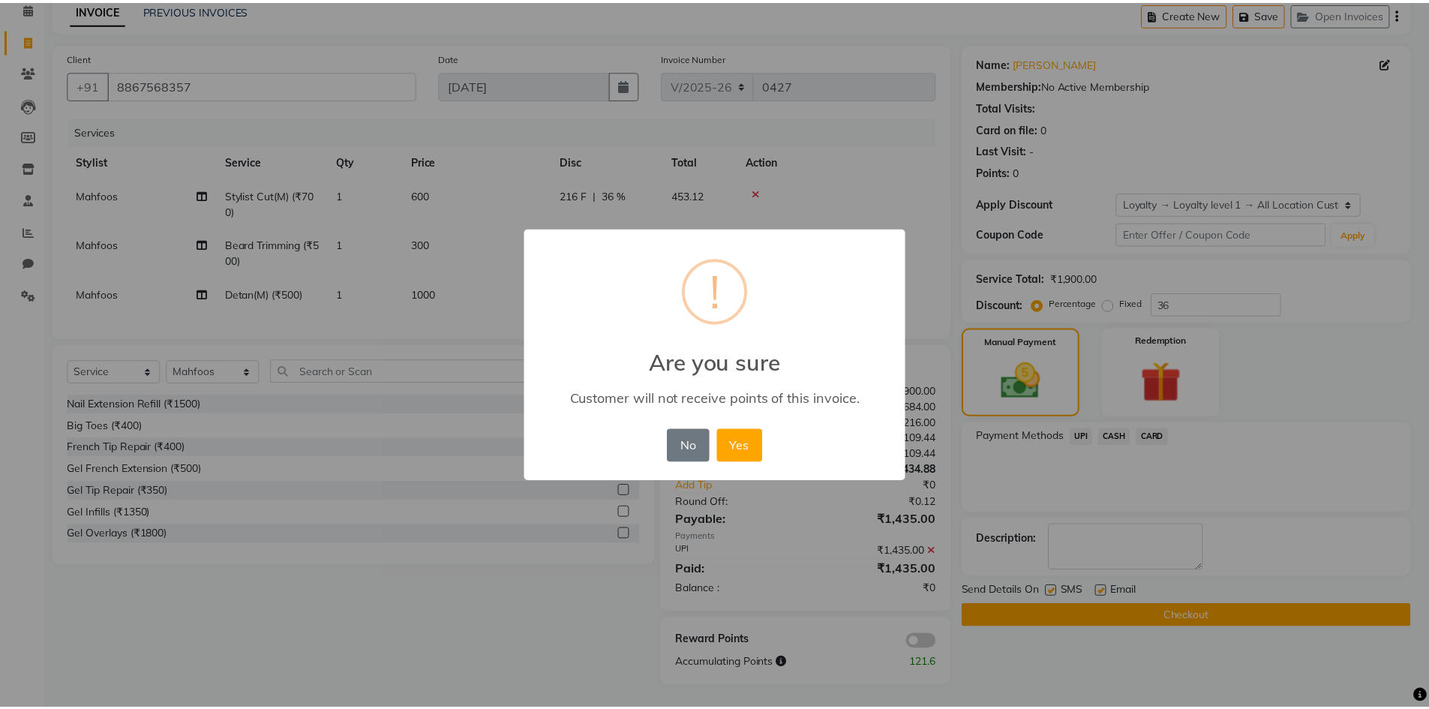
scroll to position [58, 0]
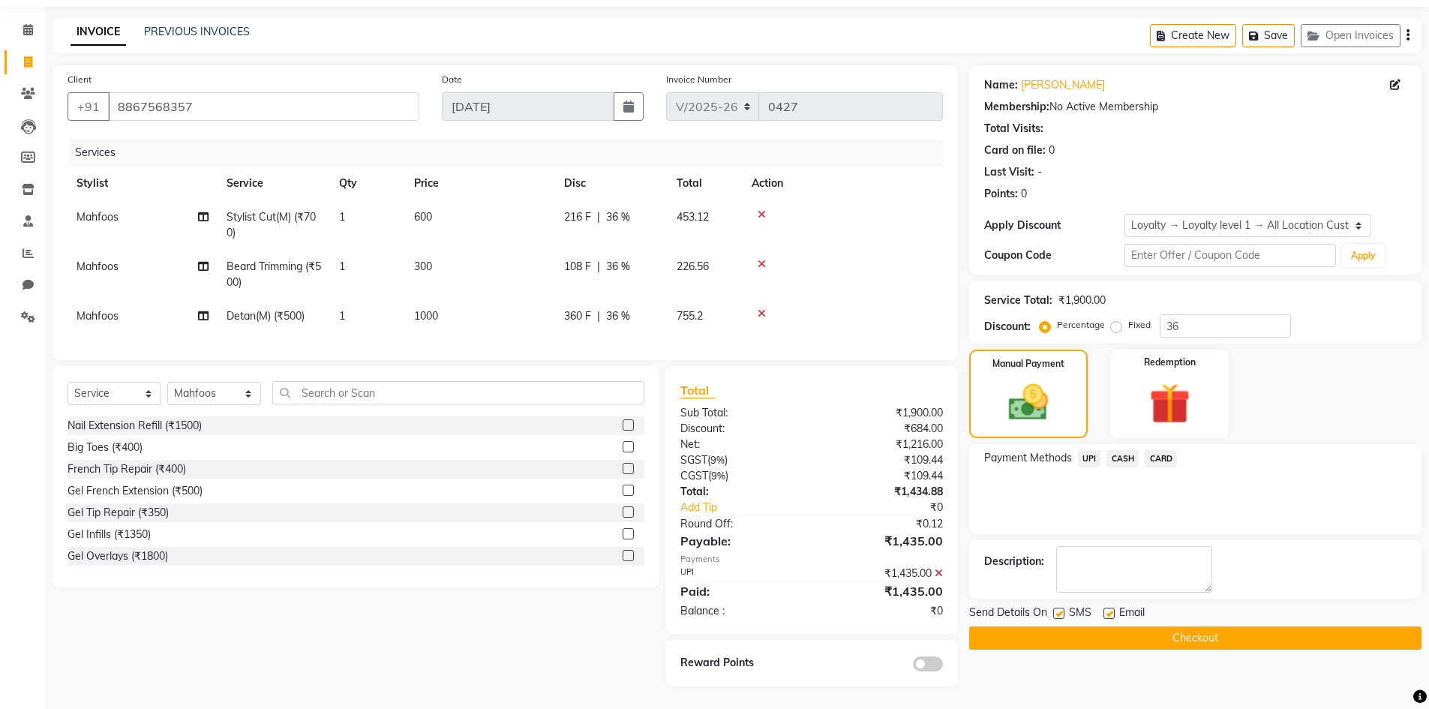
click at [1253, 626] on button "Checkout" at bounding box center [1195, 637] width 452 height 23
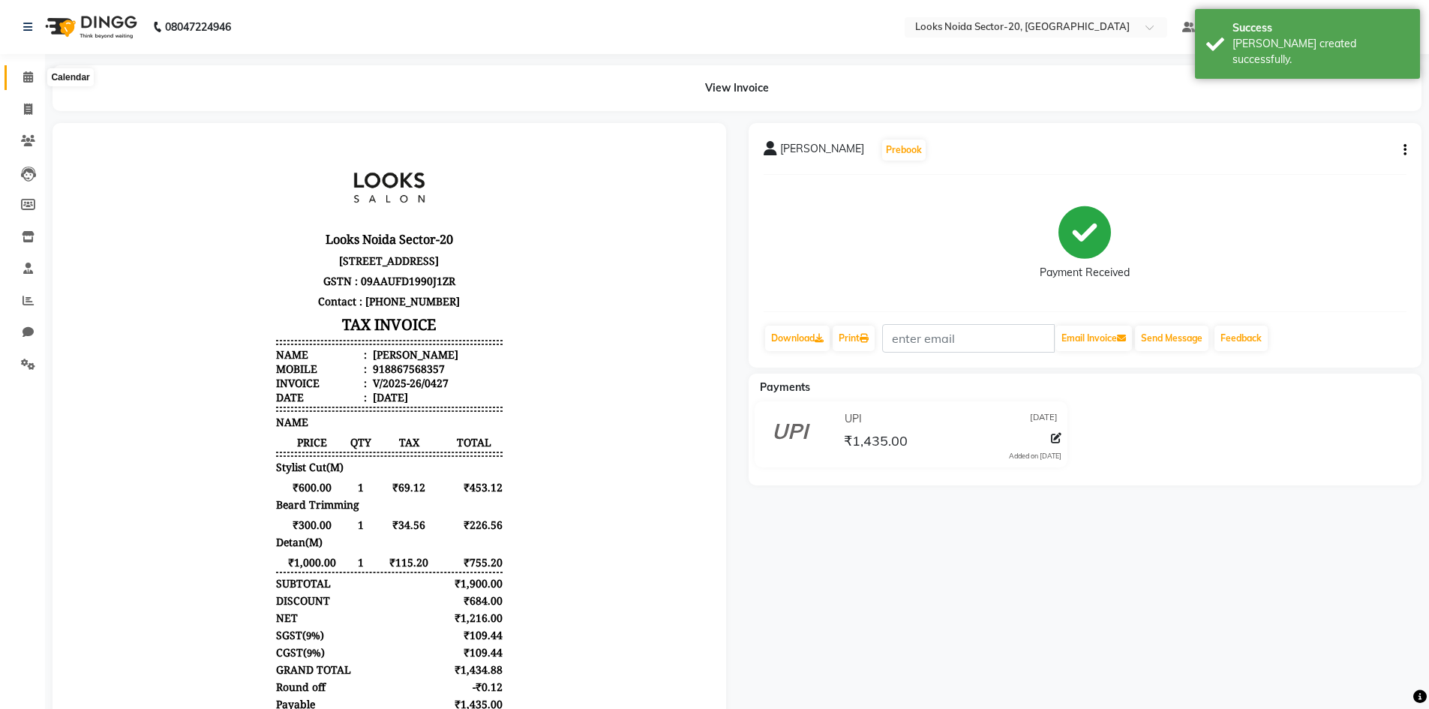
click at [25, 75] on icon at bounding box center [28, 76] width 10 height 11
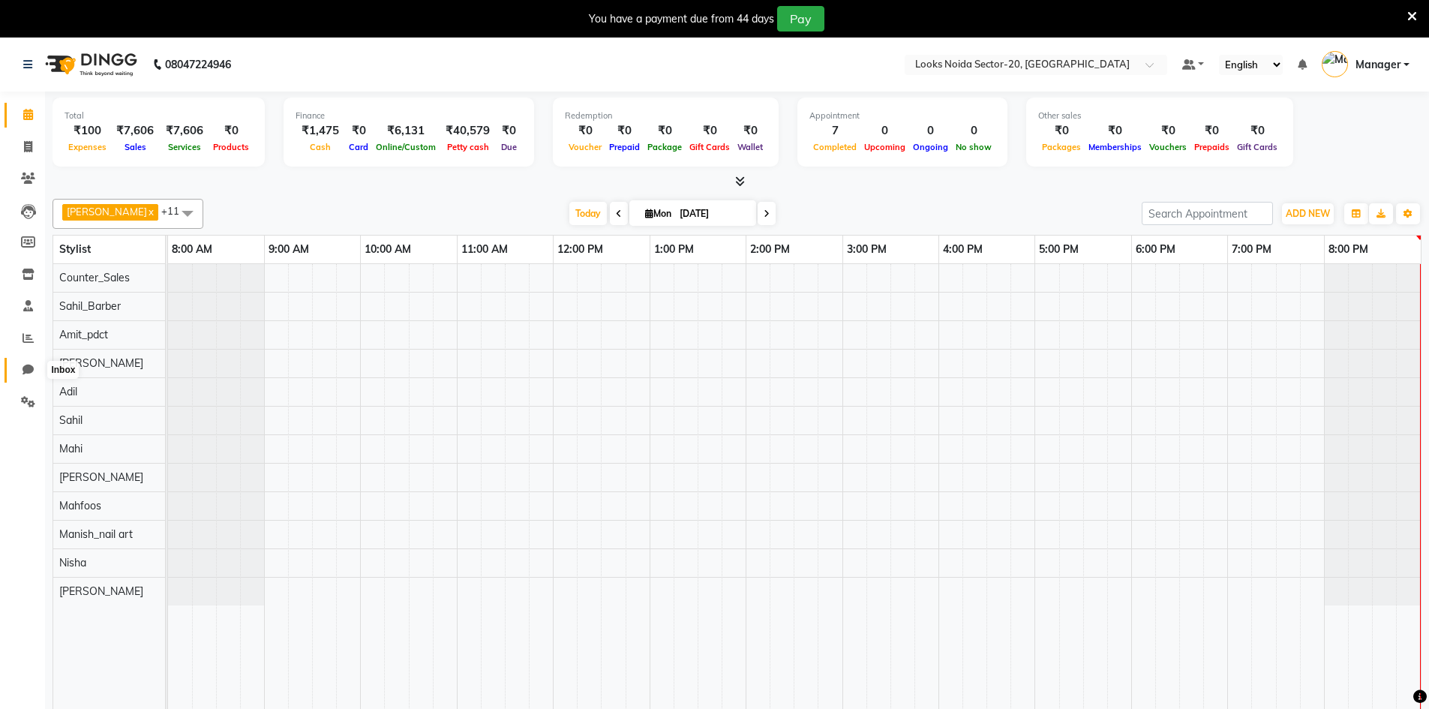
click at [31, 367] on icon at bounding box center [27, 369] width 11 height 11
select select "100"
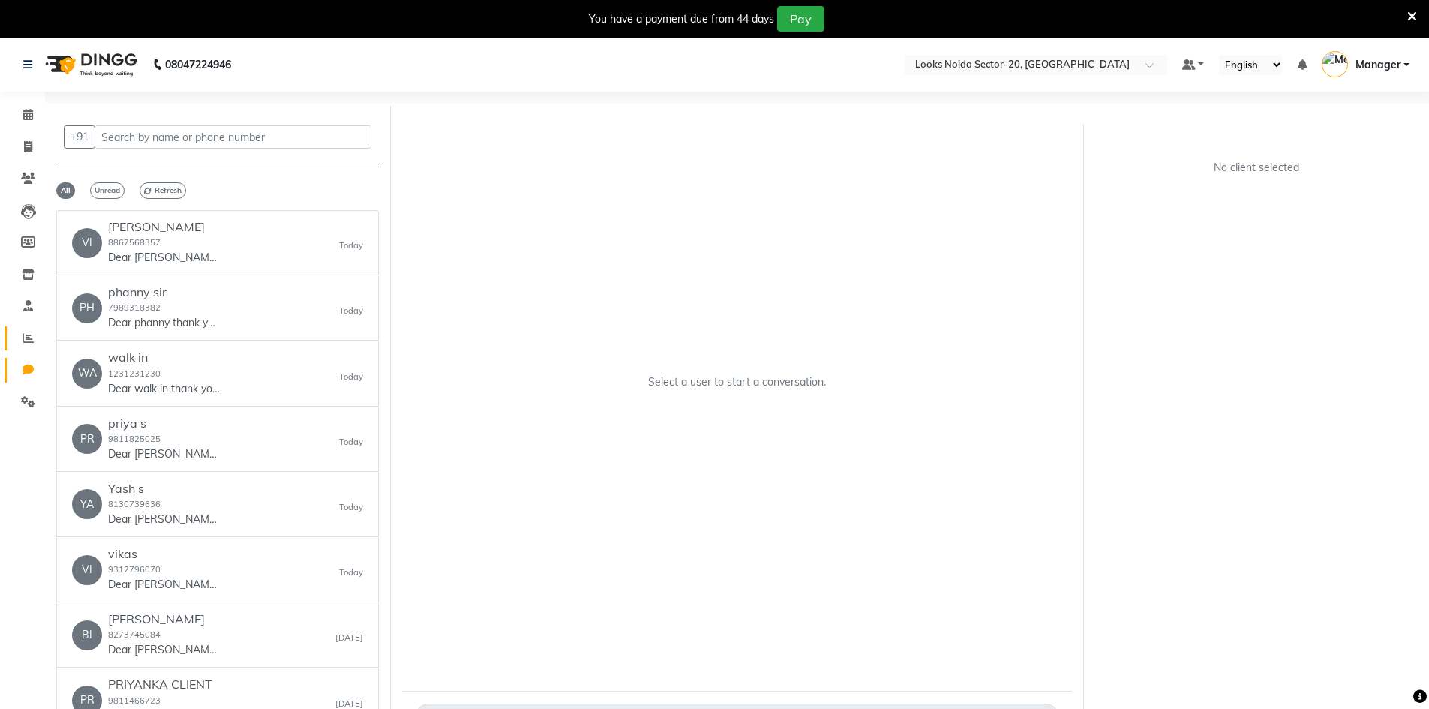
click at [28, 326] on link "Reports" at bounding box center [22, 338] width 36 height 25
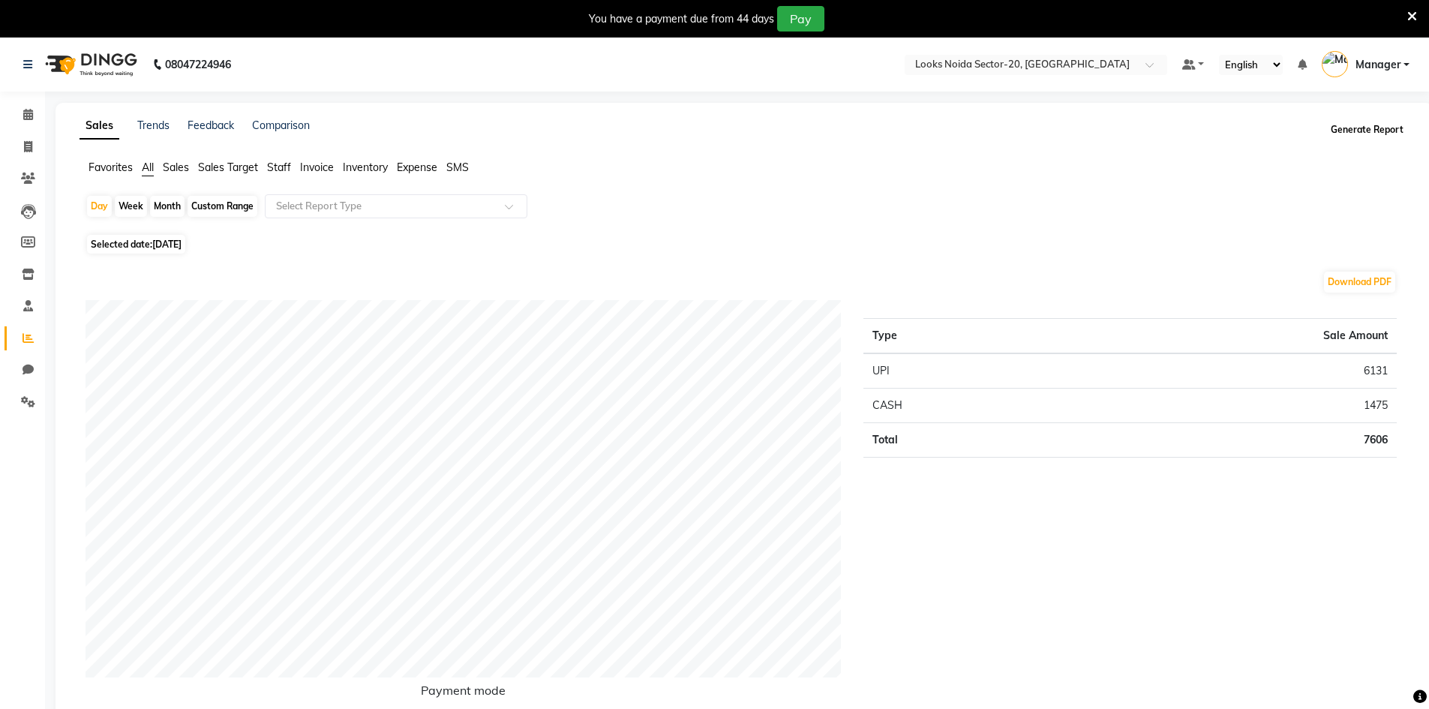
click at [1379, 133] on button "Generate Report" at bounding box center [1367, 129] width 80 height 21
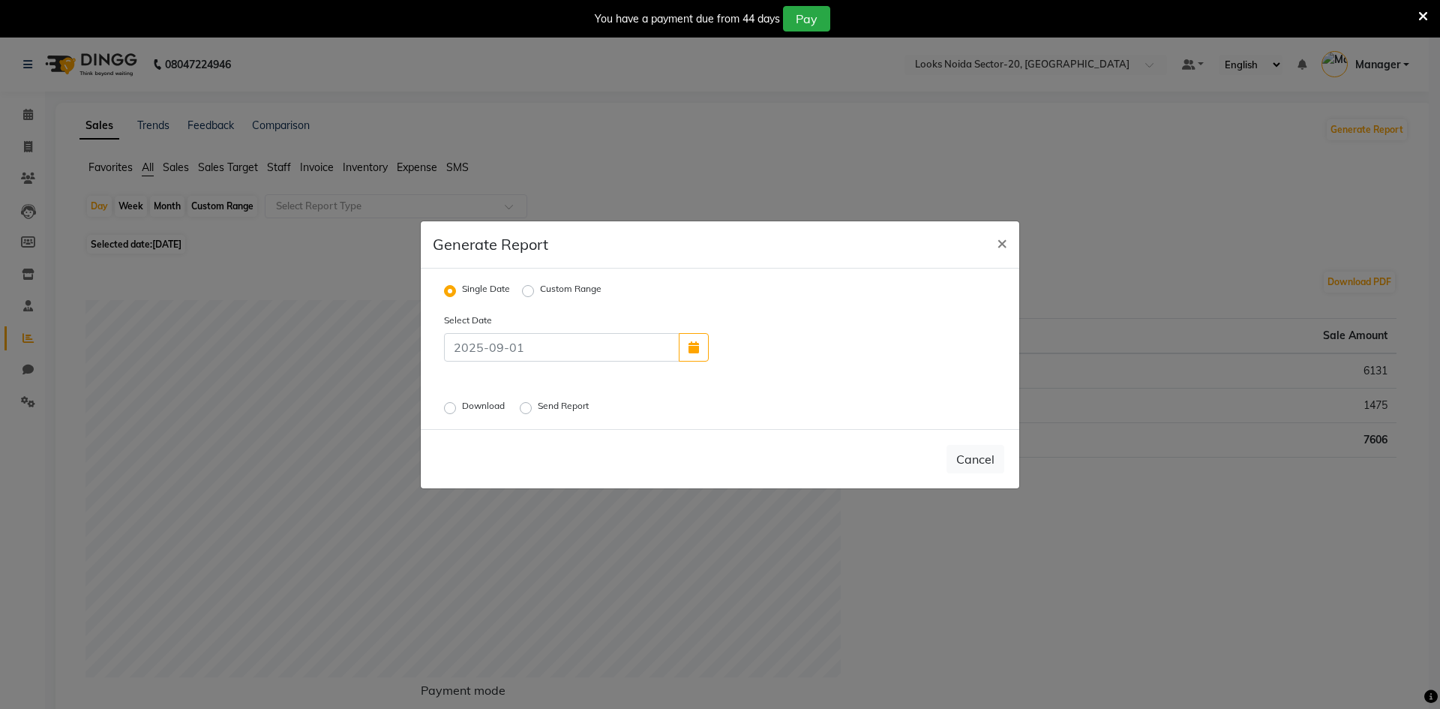
click at [462, 405] on label "Download" at bounding box center [485, 408] width 46 height 18
click at [448, 405] on input "Download" at bounding box center [452, 407] width 10 height 10
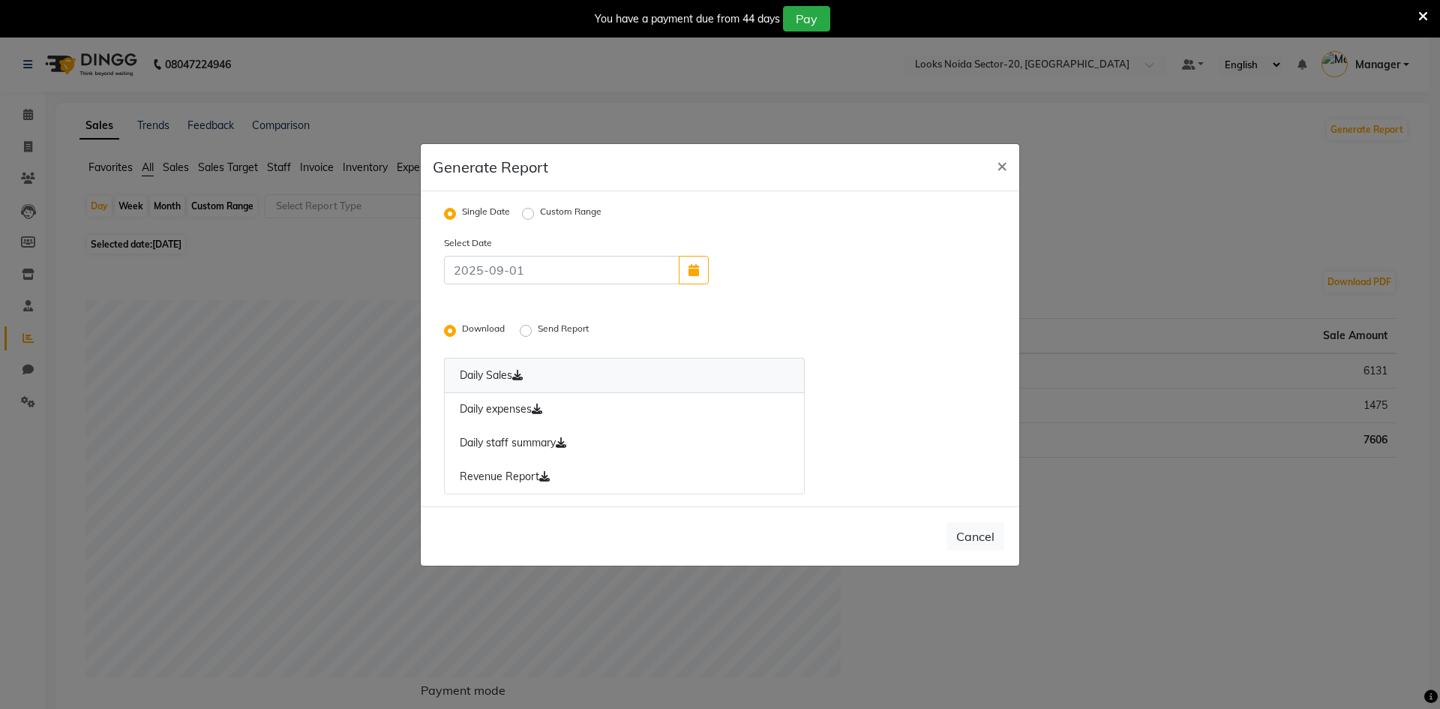
click at [523, 374] on icon at bounding box center [517, 375] width 10 height 10
click at [542, 410] on icon at bounding box center [537, 408] width 10 height 10
click at [561, 437] on icon at bounding box center [561, 442] width 10 height 10
click at [540, 481] on icon at bounding box center [544, 476] width 10 height 10
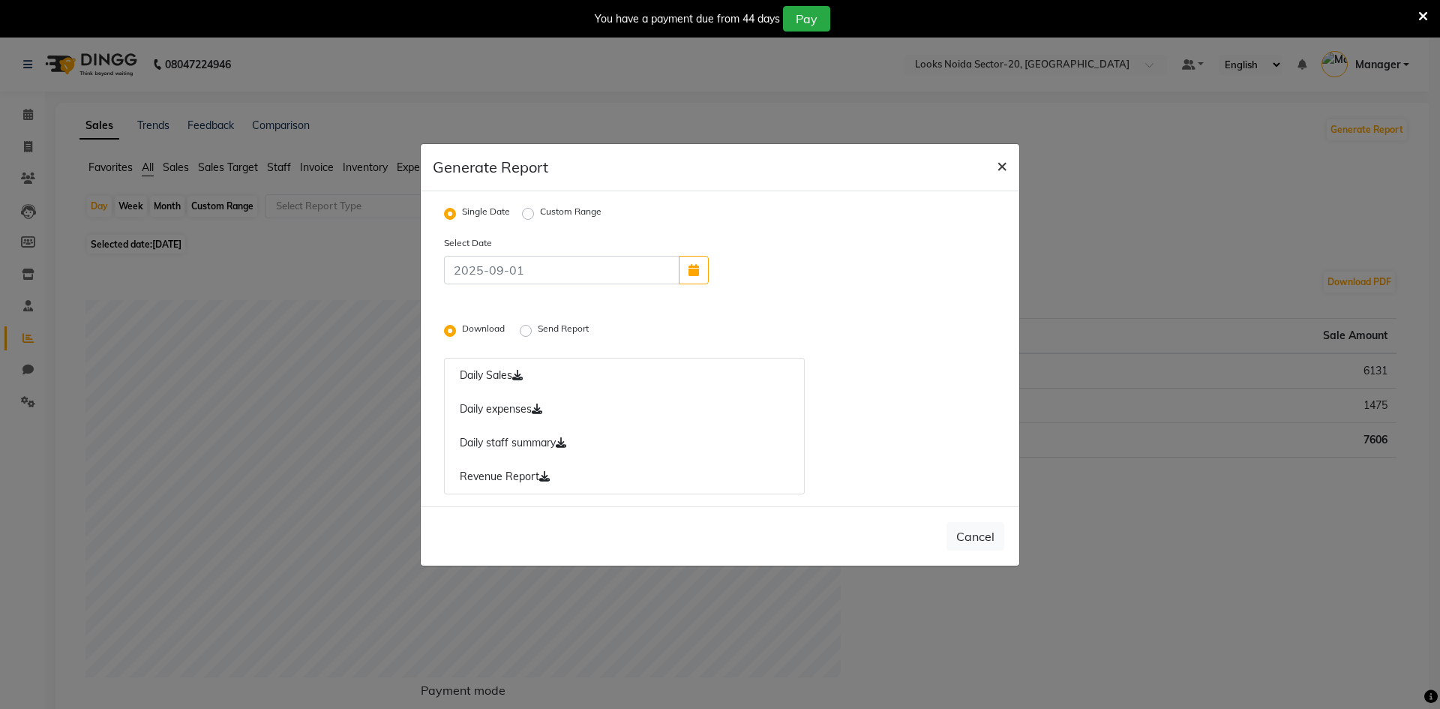
click at [997, 166] on span "×" at bounding box center [1002, 165] width 10 height 22
radio input "false"
